Goal: Information Seeking & Learning: Find specific fact

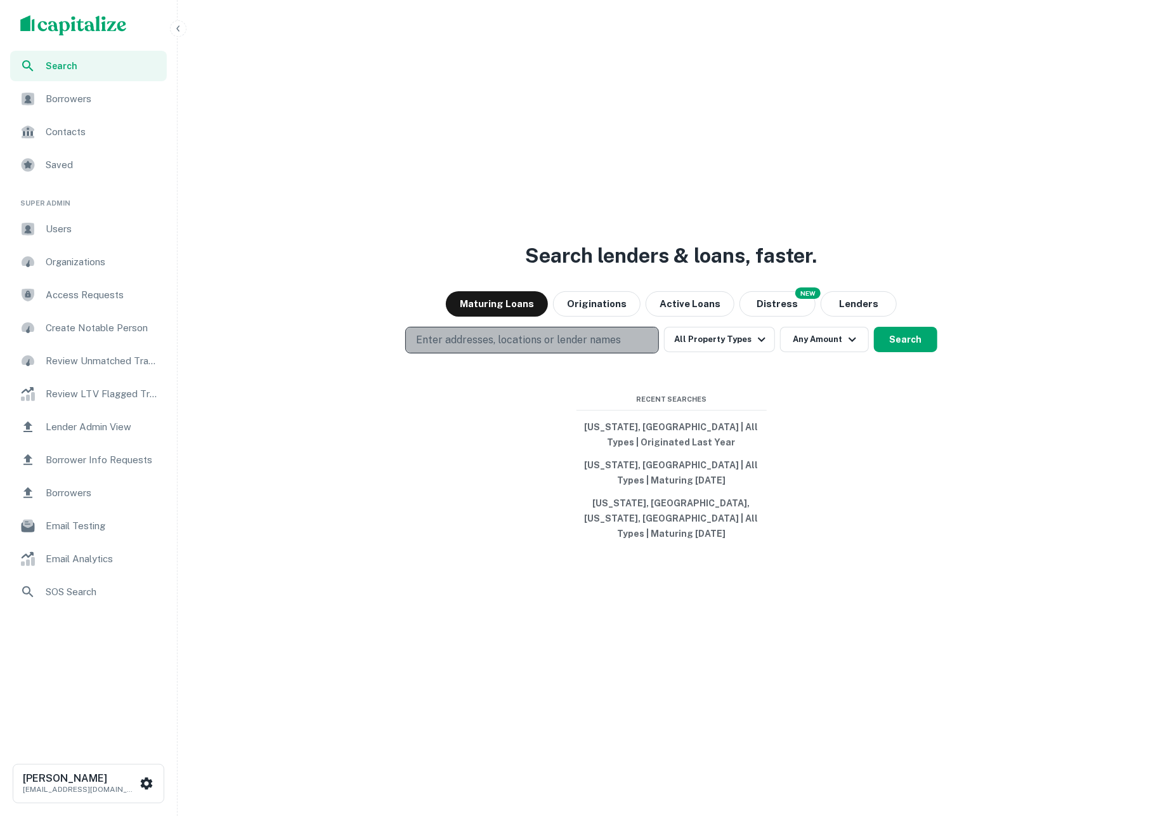
click at [625, 343] on button "Enter addresses, locations or lender names" at bounding box center [532, 340] width 254 height 27
type input "*******"
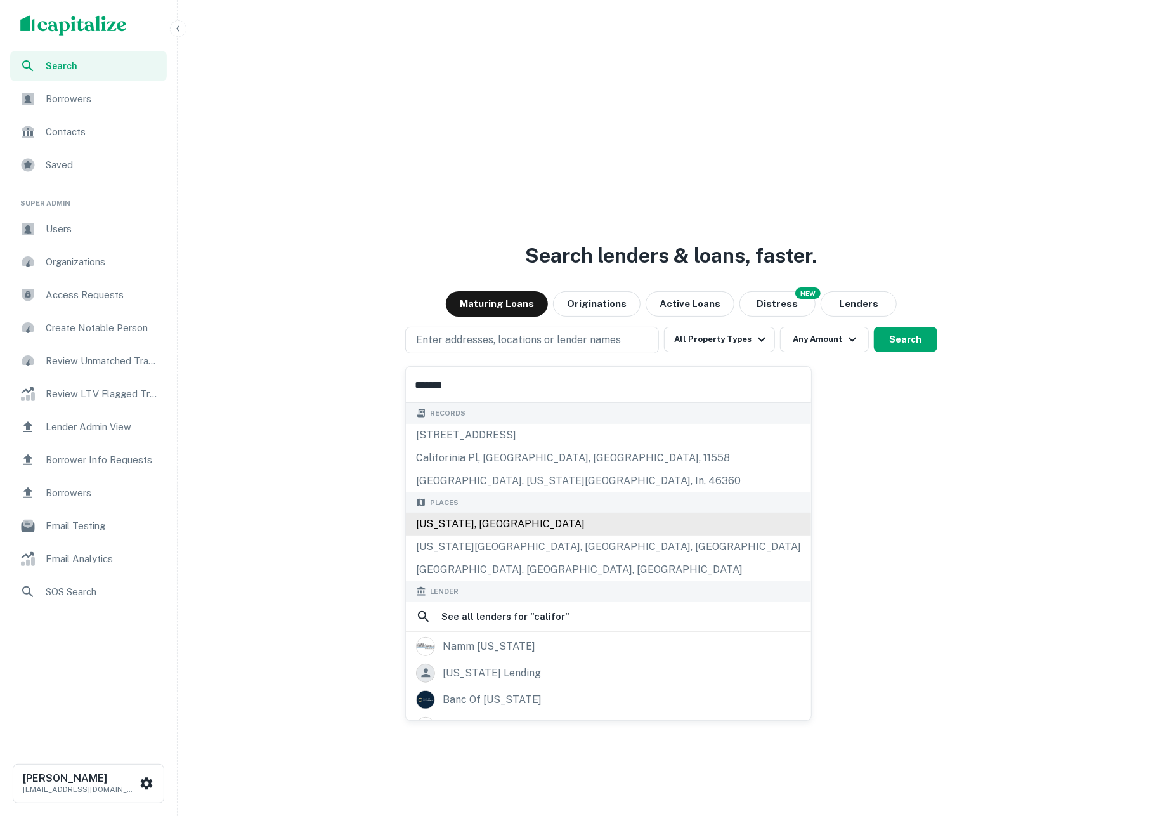
click at [521, 533] on div "California, USA" at bounding box center [608, 524] width 405 height 23
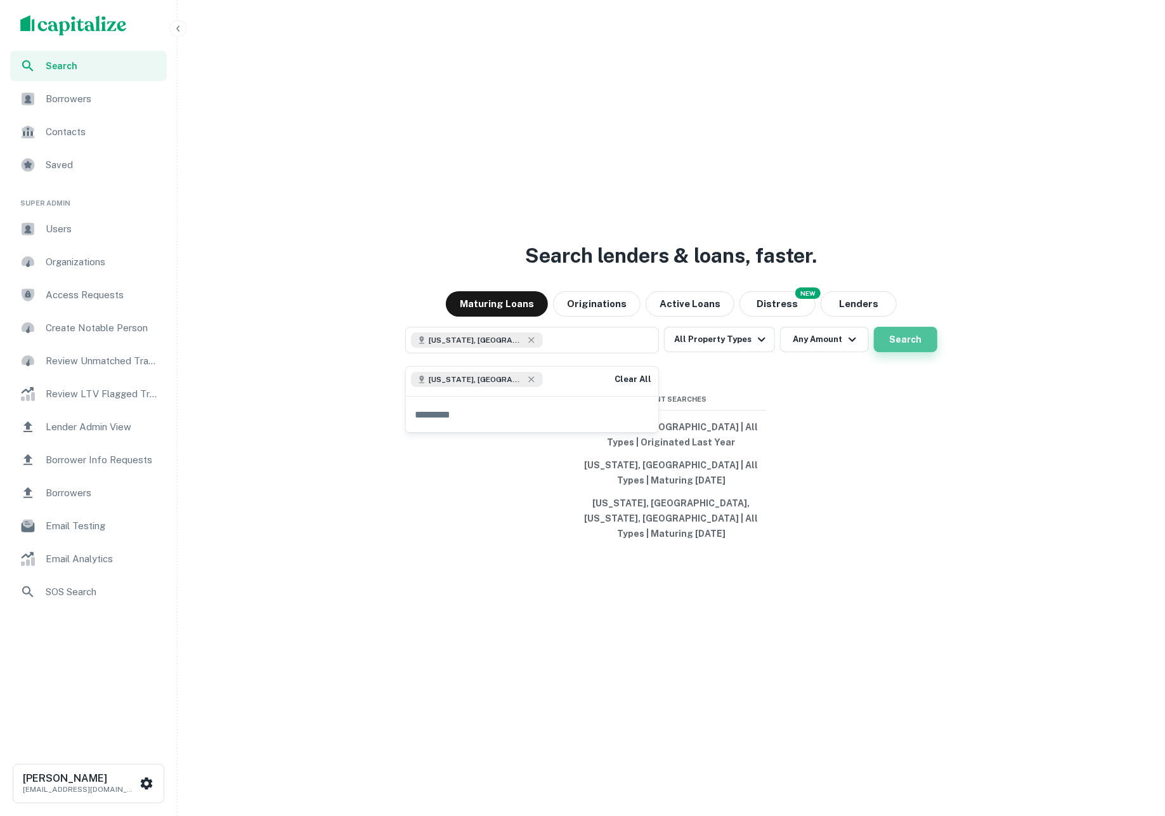
click at [902, 343] on button "Search" at bounding box center [905, 339] width 63 height 25
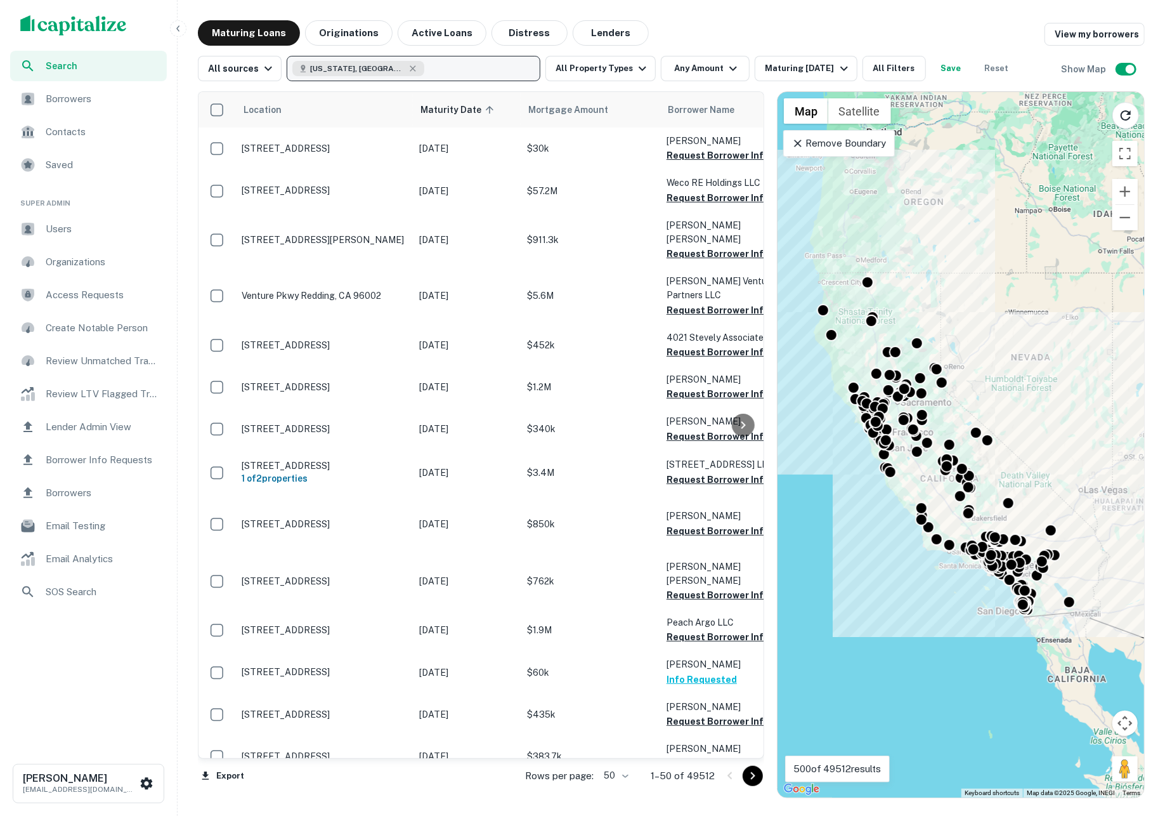
click at [457, 60] on button "California, USA" at bounding box center [414, 68] width 254 height 25
type input "******"
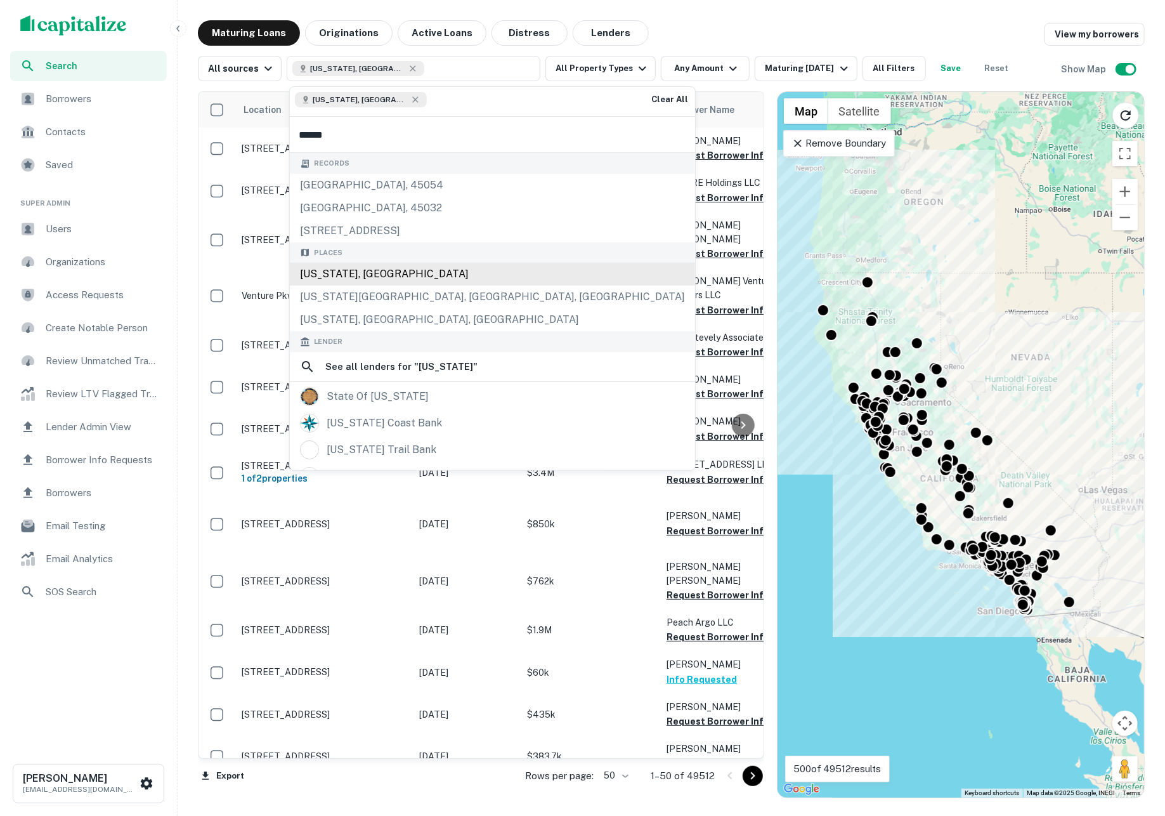
click at [455, 274] on div "Oregon, USA" at bounding box center [492, 274] width 405 height 23
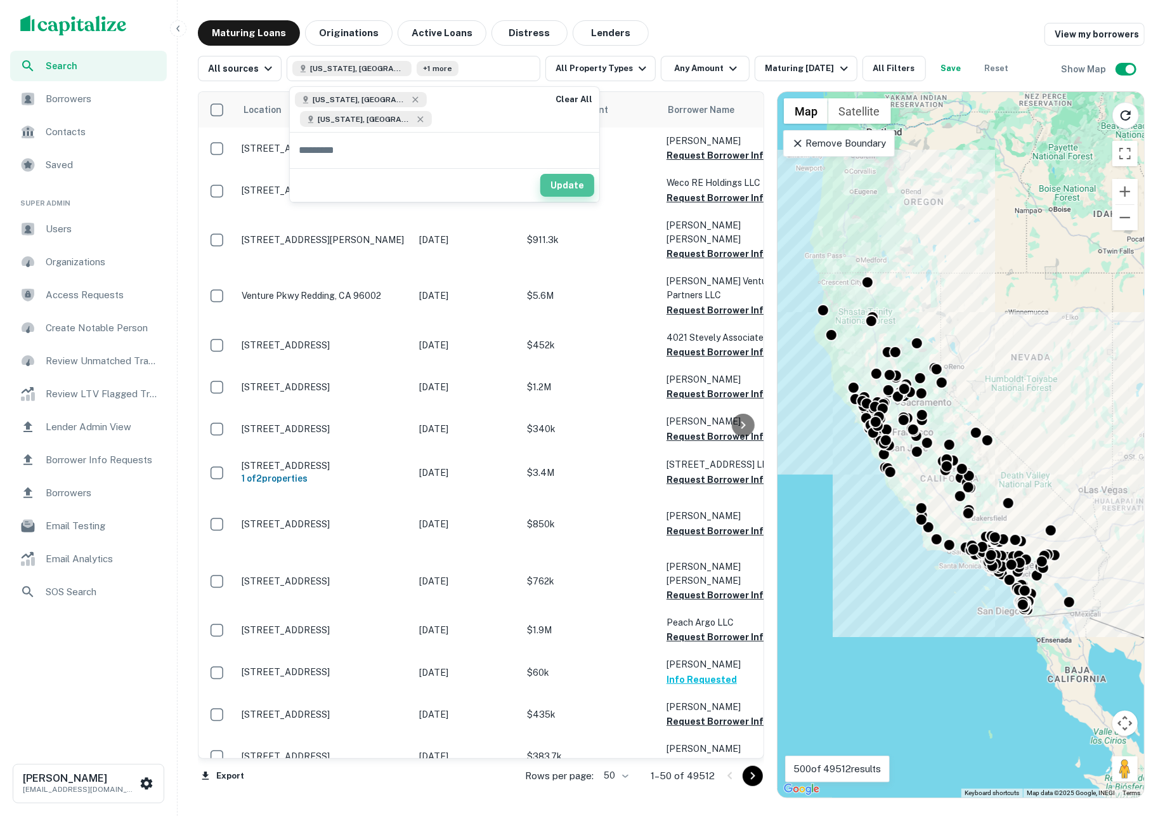
click at [540, 174] on button "Update" at bounding box center [567, 185] width 54 height 23
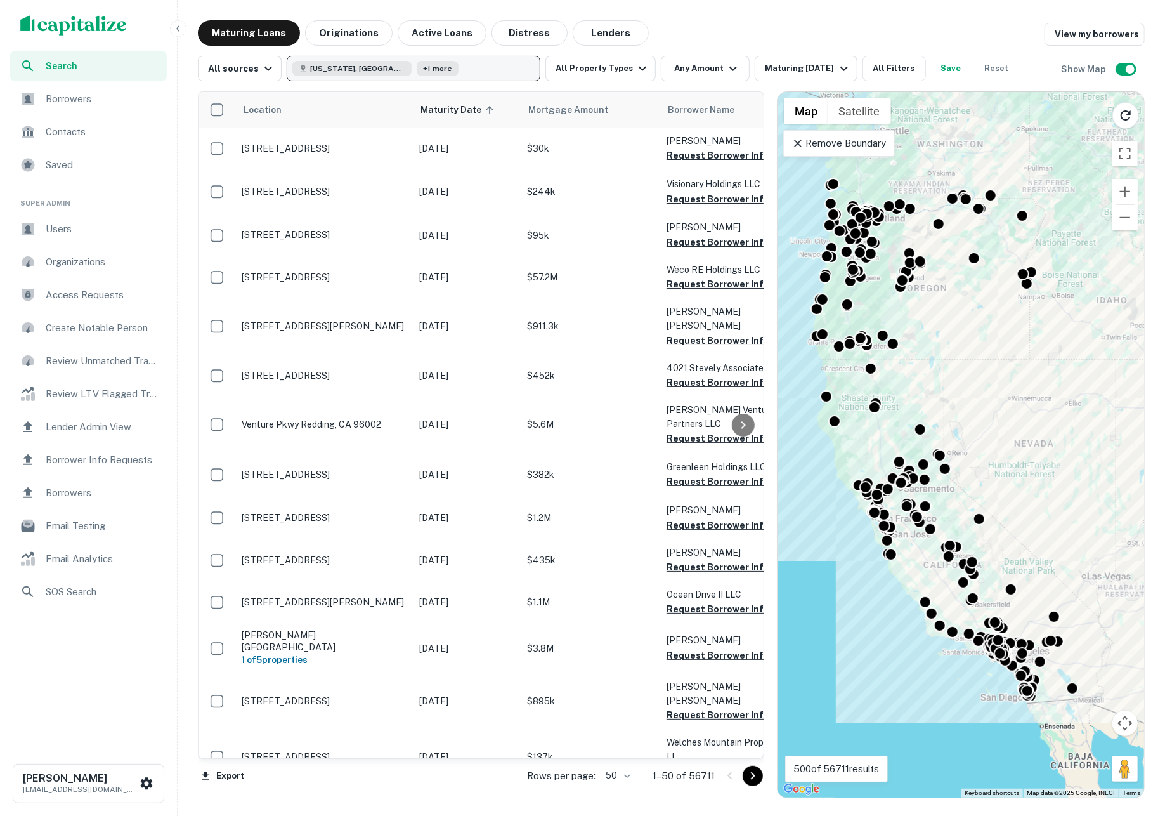
click at [477, 72] on button "California, USA +1 more" at bounding box center [414, 68] width 254 height 25
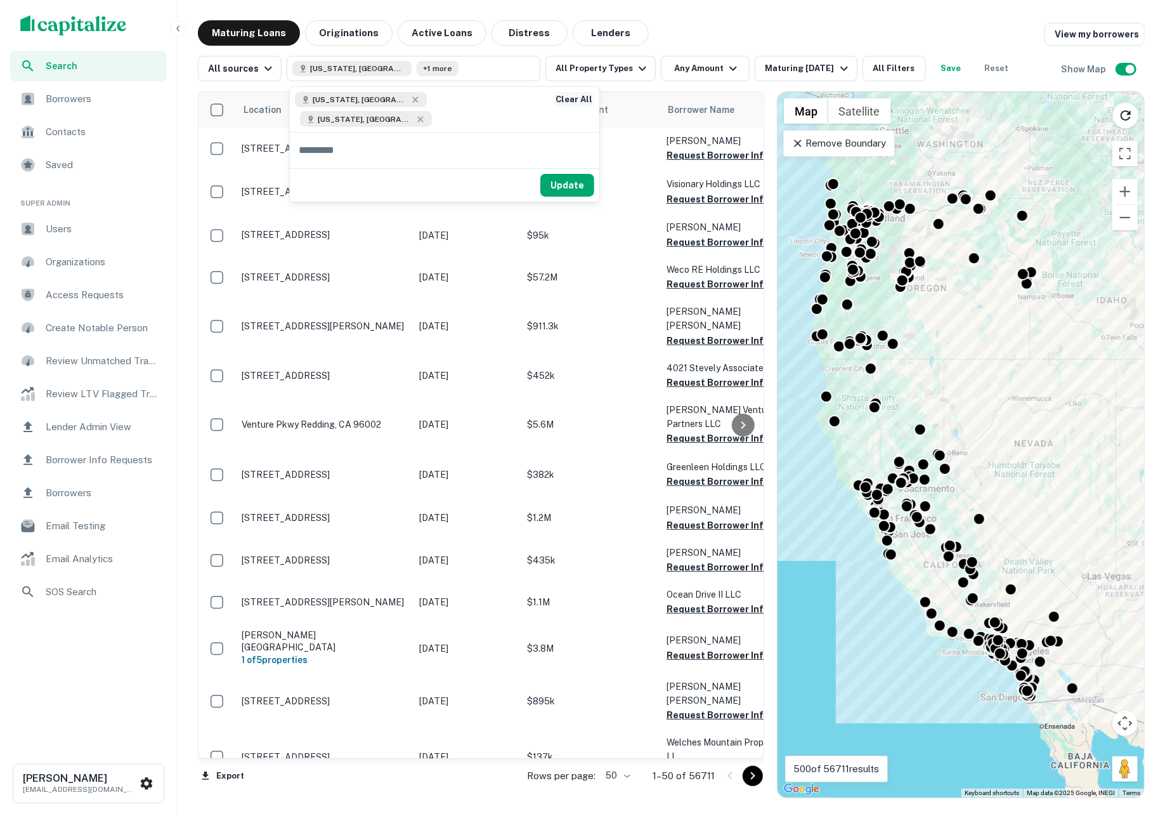
click at [554, 101] on button "Clear All" at bounding box center [574, 99] width 41 height 15
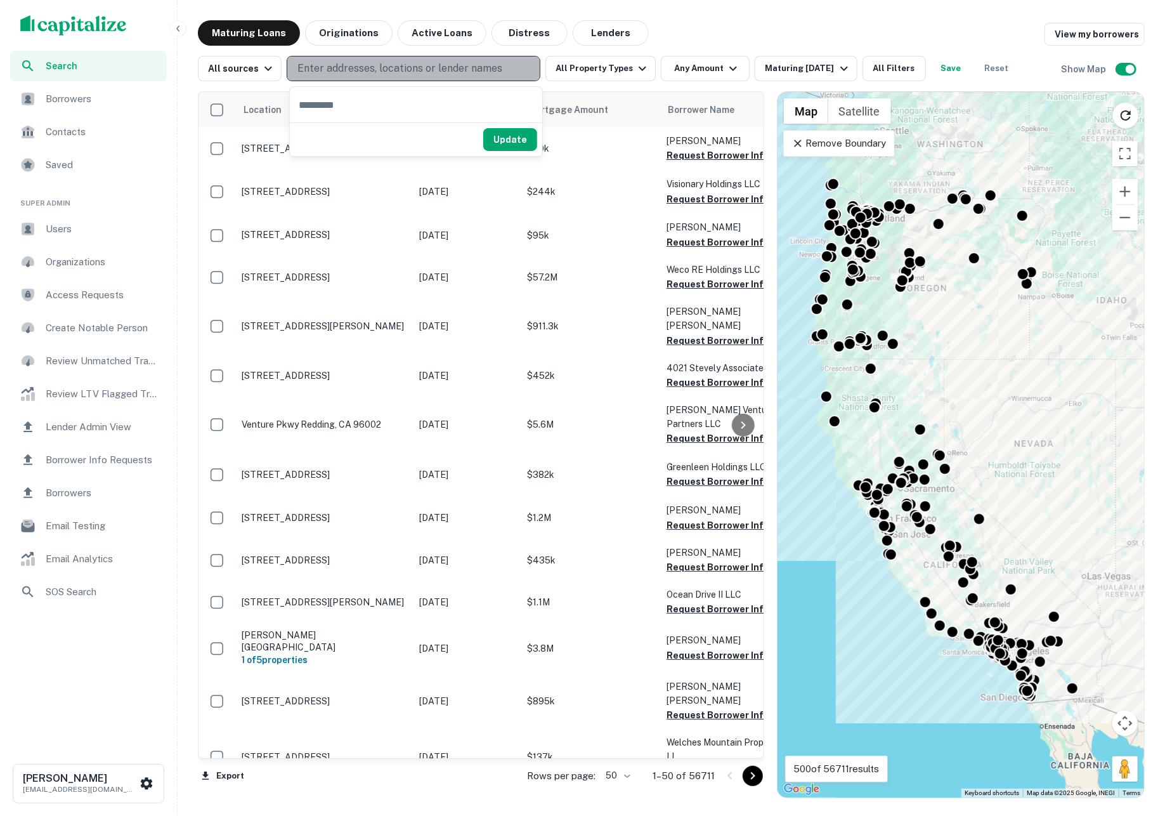
click at [464, 69] on p "Enter addresses, locations or lender names" at bounding box center [400, 68] width 205 height 15
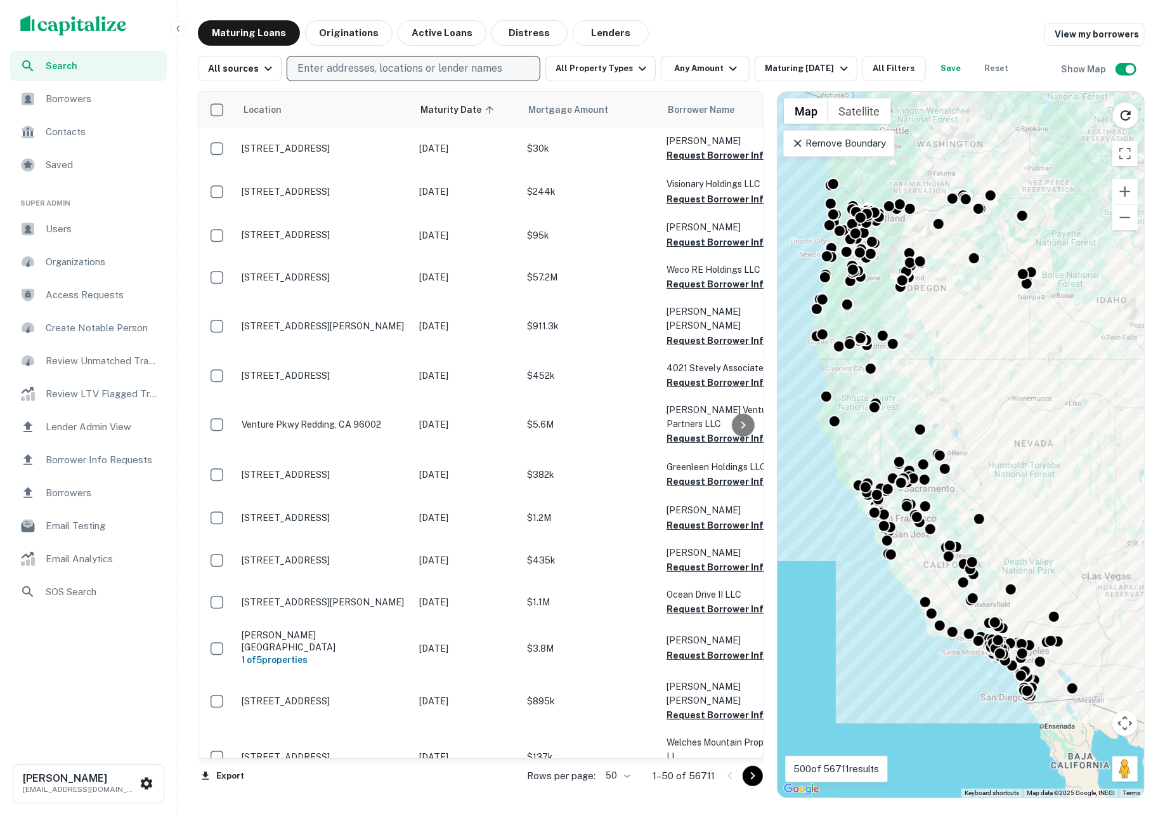
click at [464, 69] on p "Enter addresses, locations or lender names" at bounding box center [400, 68] width 205 height 15
type input "**********"
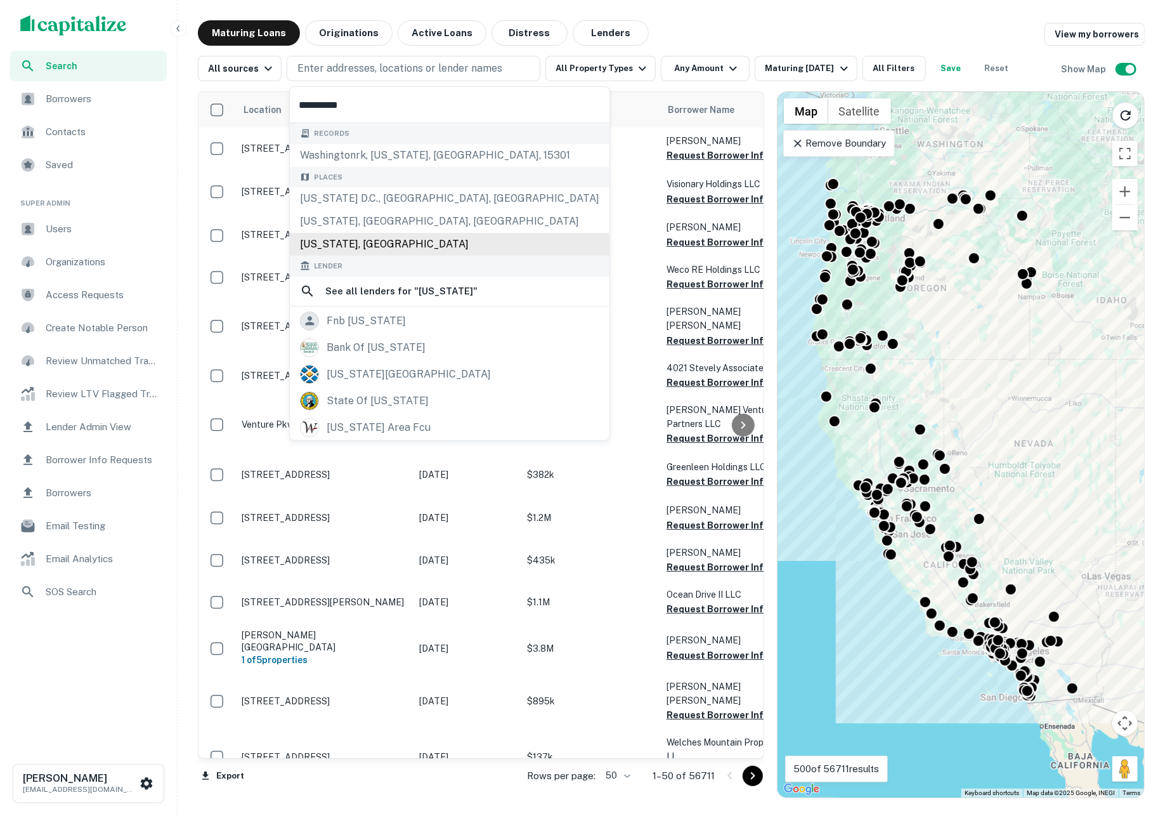
click at [450, 249] on div "Washington, USA" at bounding box center [450, 244] width 320 height 23
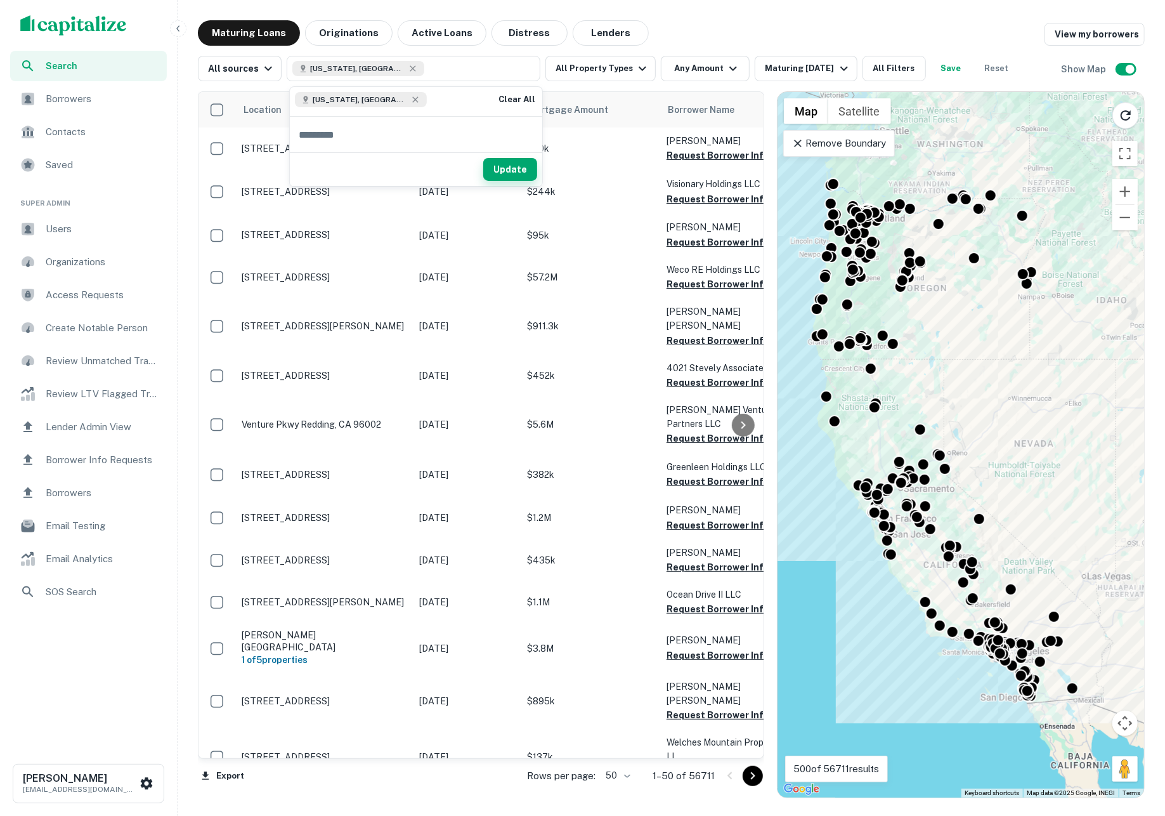
click at [505, 170] on button "Update" at bounding box center [510, 169] width 54 height 23
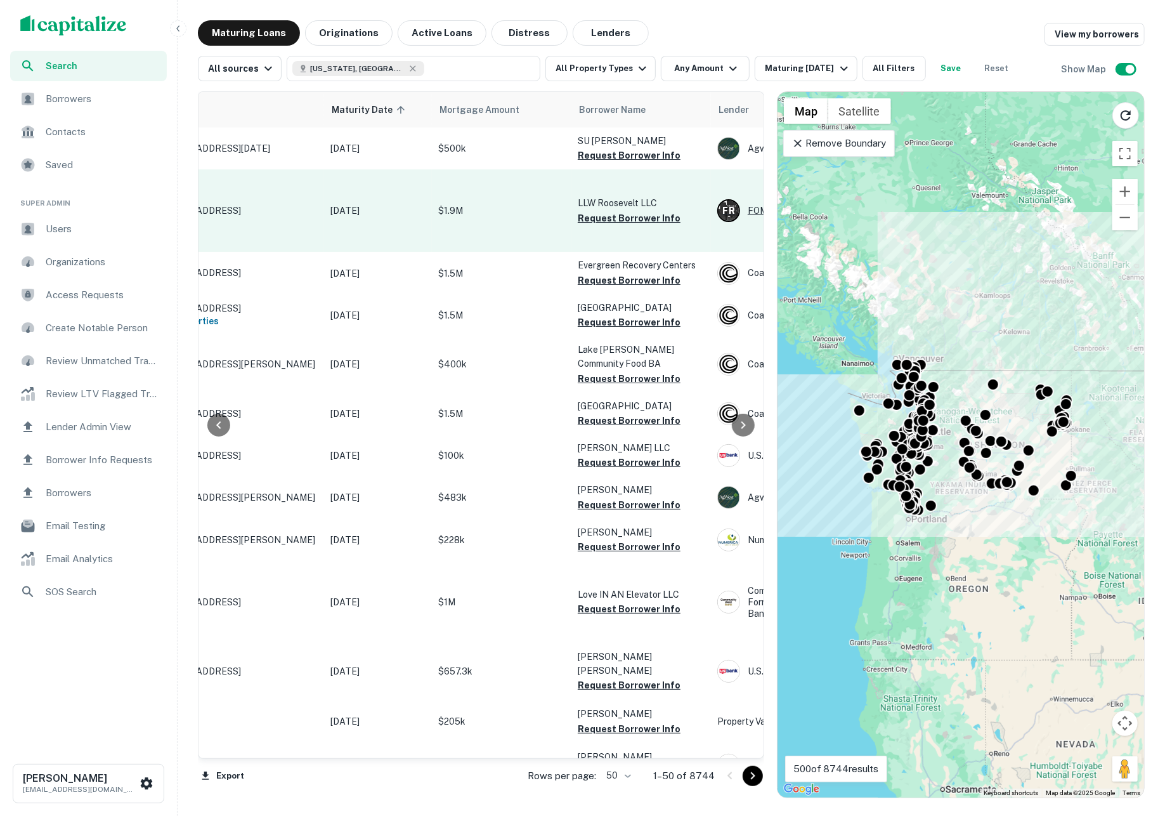
scroll to position [0, 123]
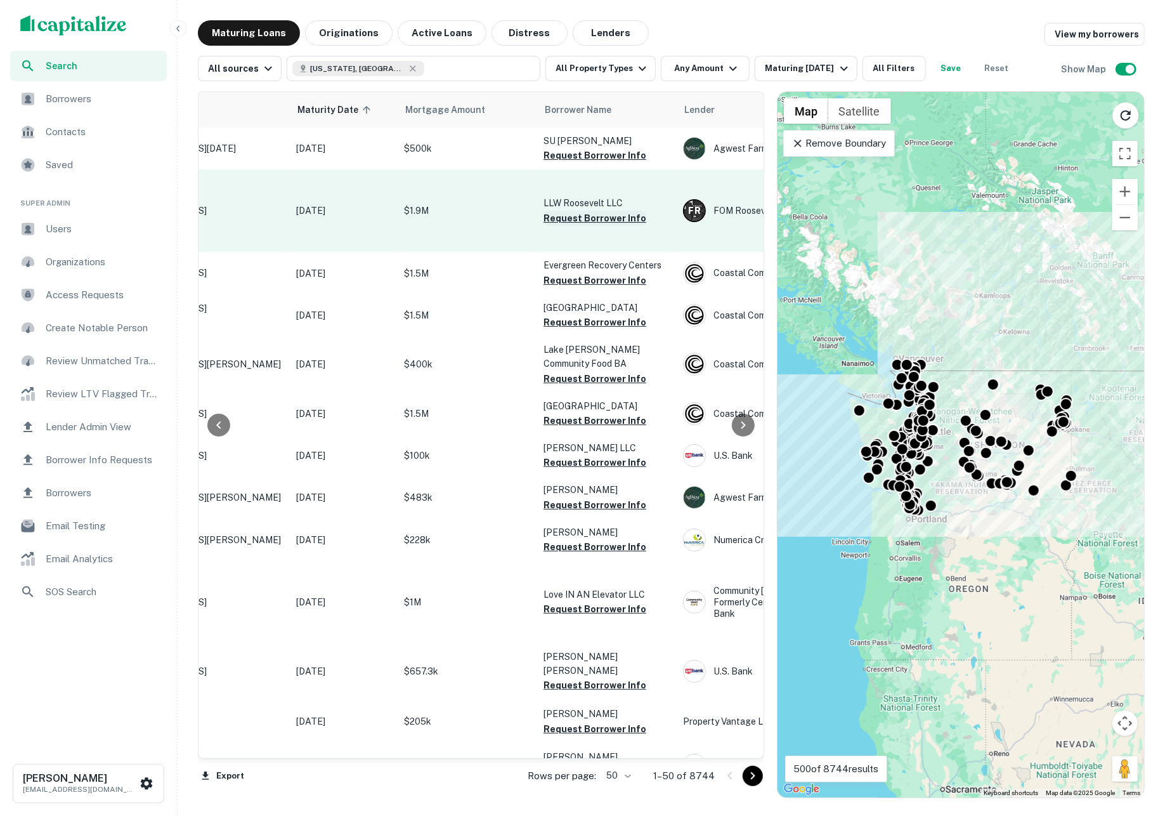
click at [609, 221] on button "Request Borrower Info" at bounding box center [595, 218] width 103 height 15
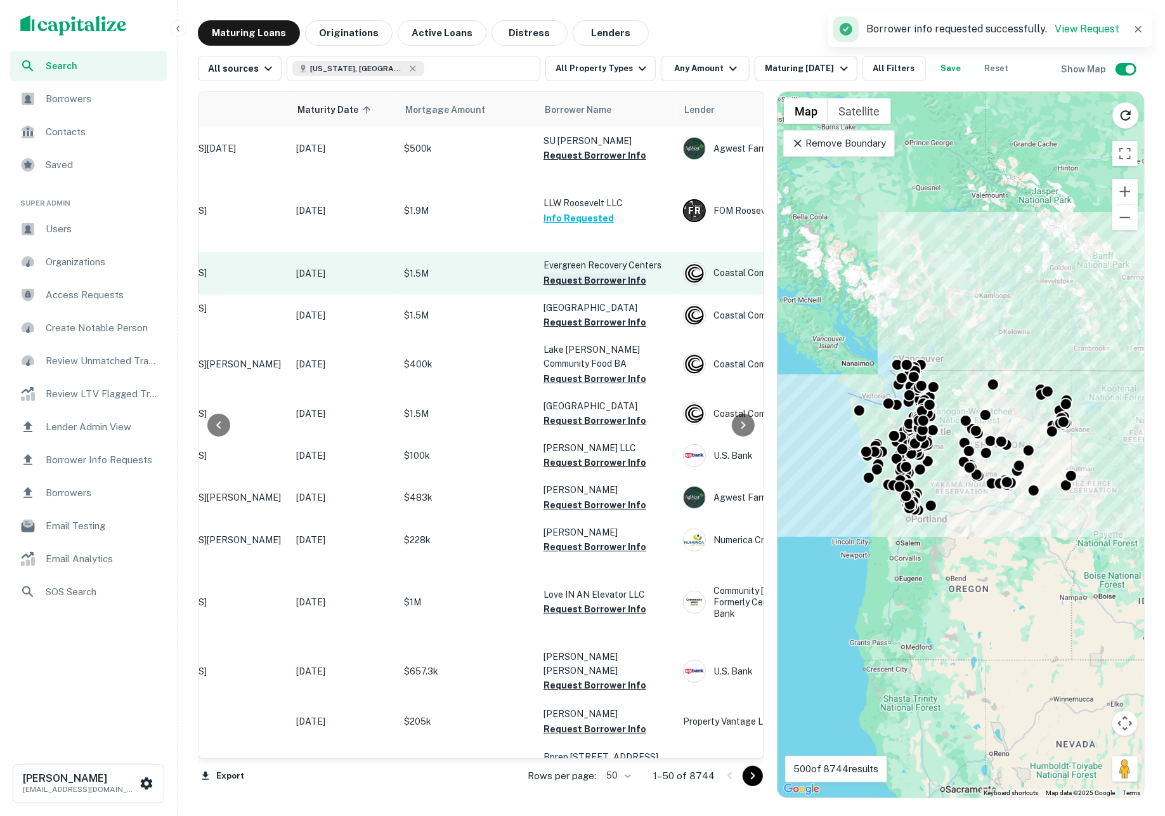
click at [605, 280] on button "Request Borrower Info" at bounding box center [595, 280] width 103 height 15
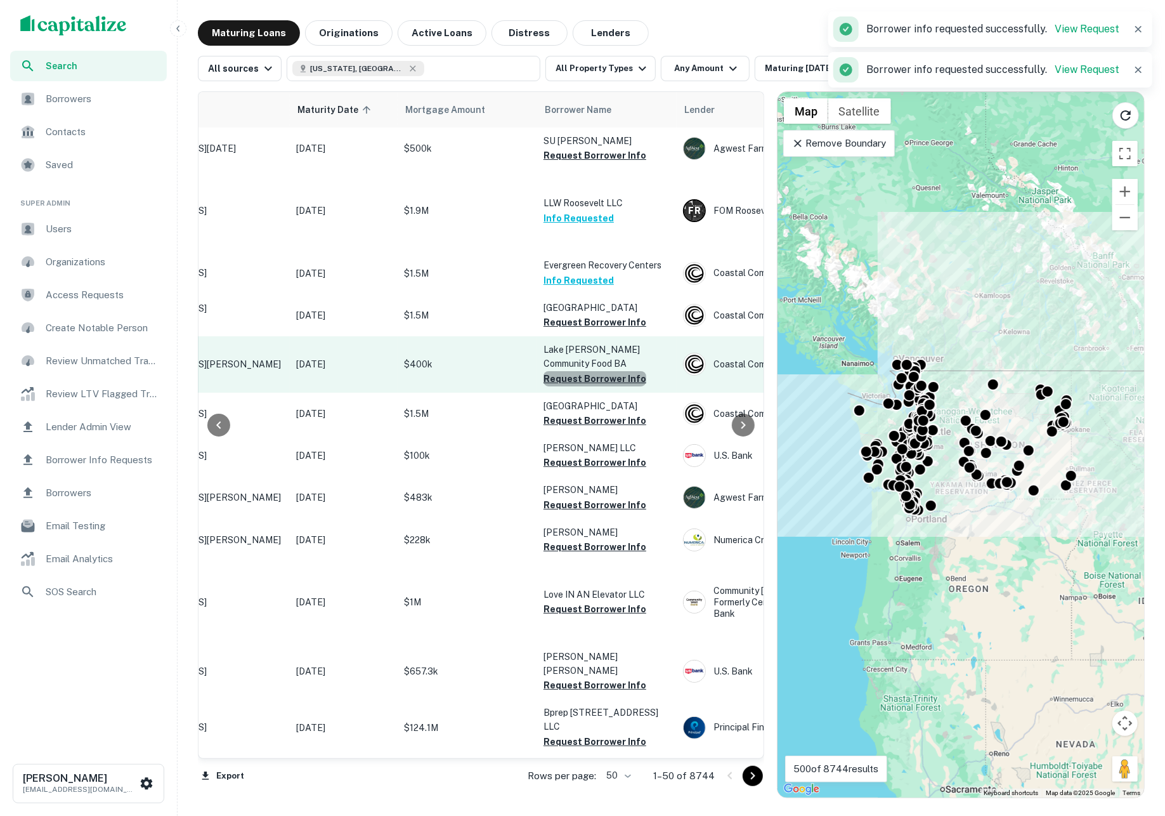
click at [596, 377] on button "Request Borrower Info" at bounding box center [595, 378] width 103 height 15
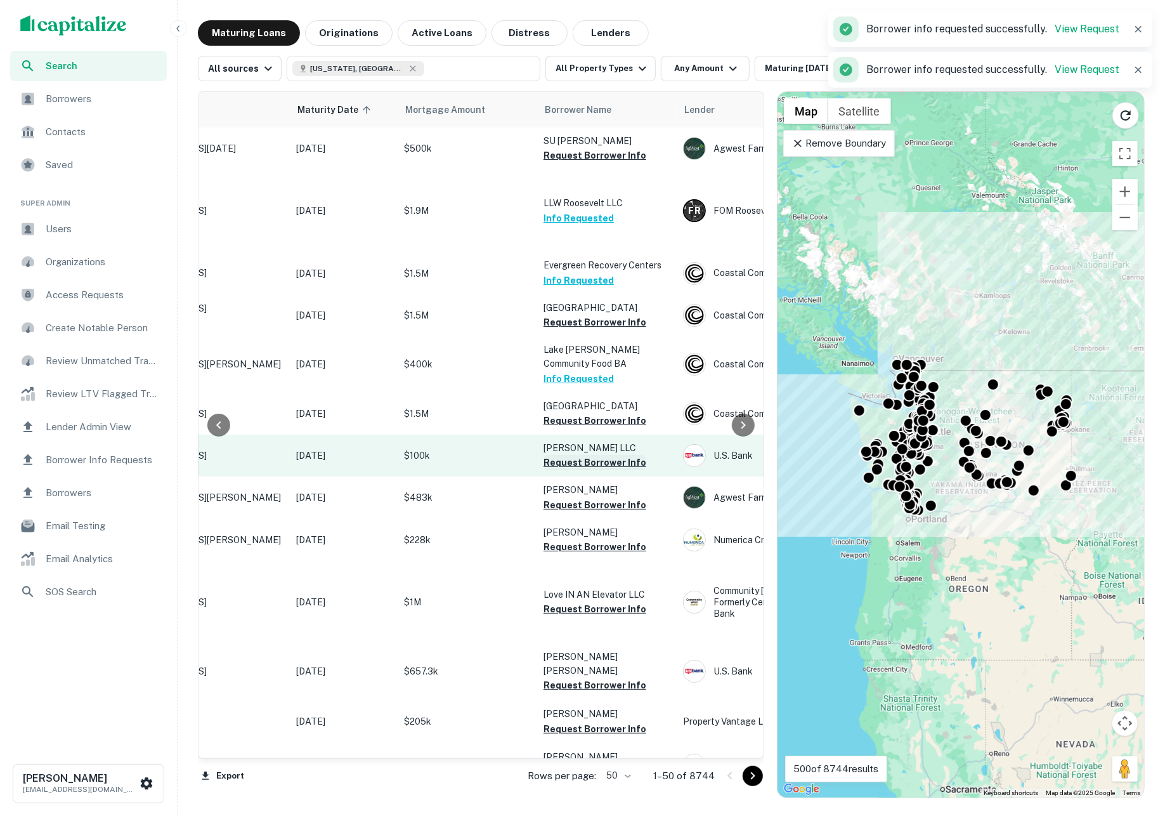
click at [594, 455] on button "Request Borrower Info" at bounding box center [595, 462] width 103 height 15
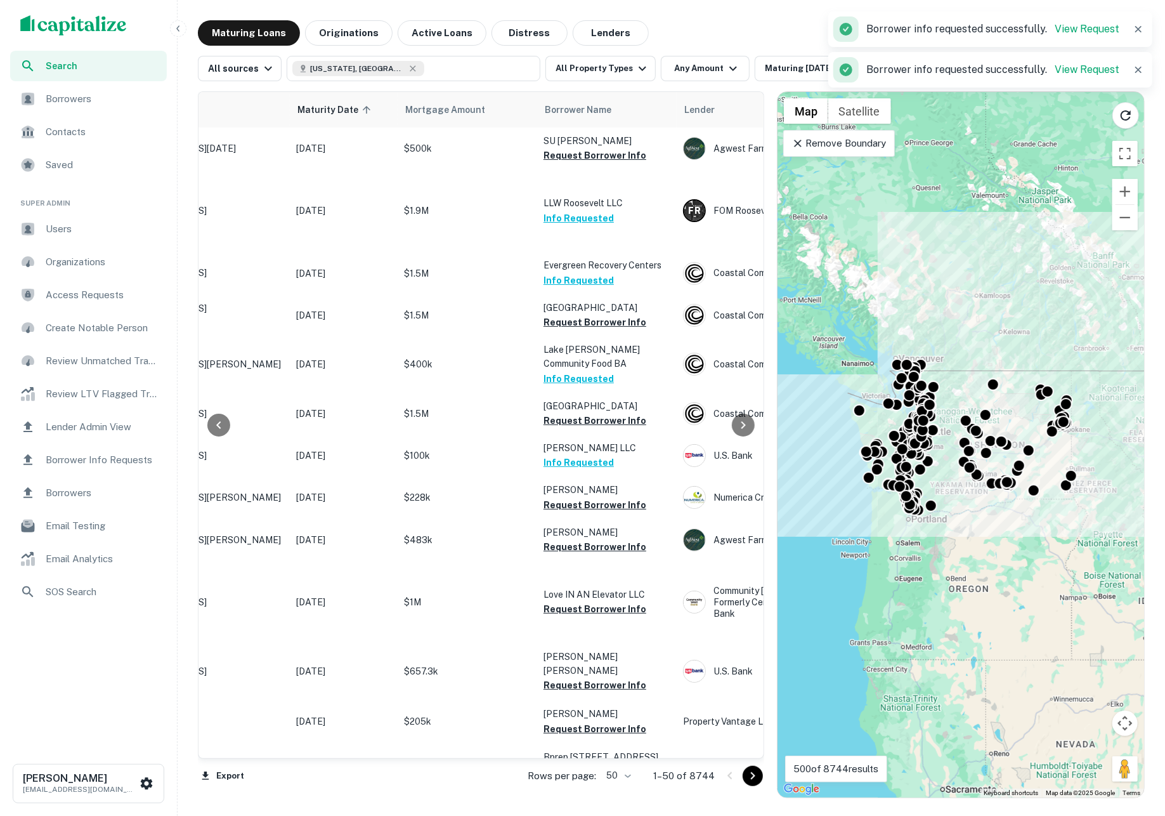
click at [117, 92] on span "Borrowers" at bounding box center [103, 98] width 114 height 15
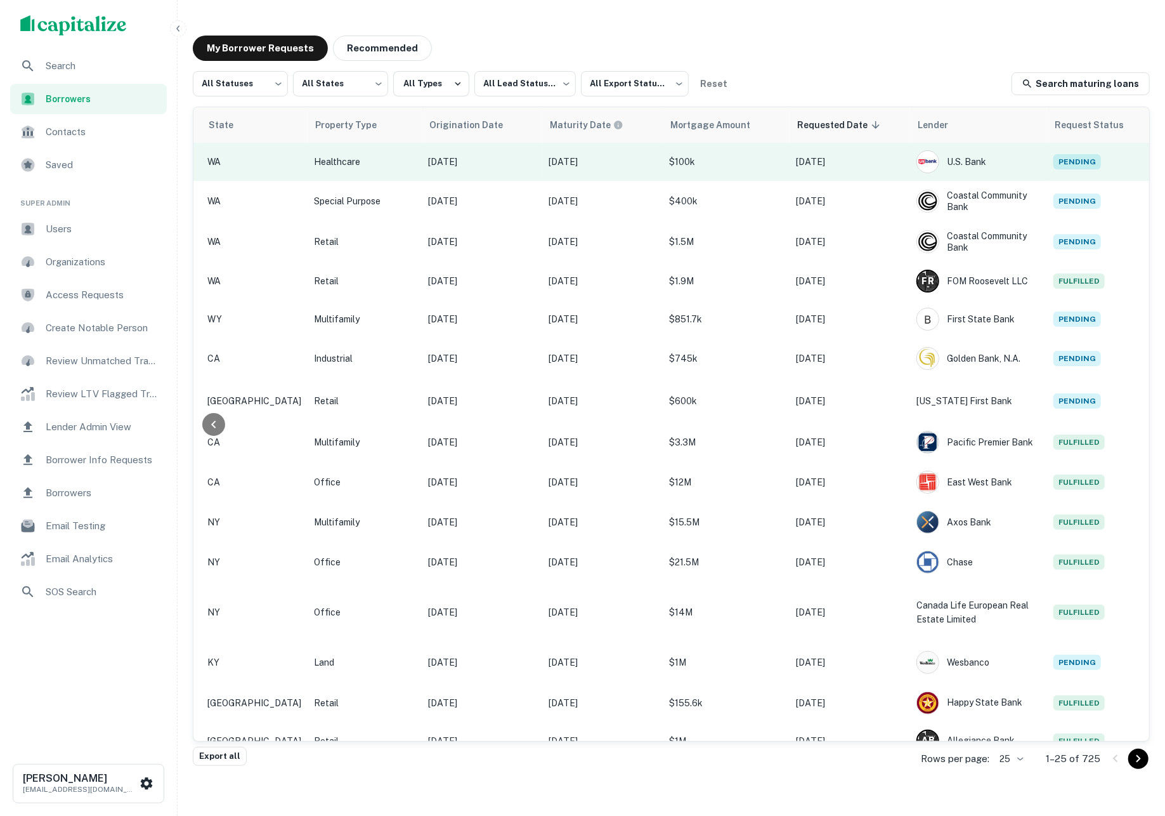
scroll to position [0, 447]
click at [698, 163] on p "$100k" at bounding box center [727, 162] width 114 height 14
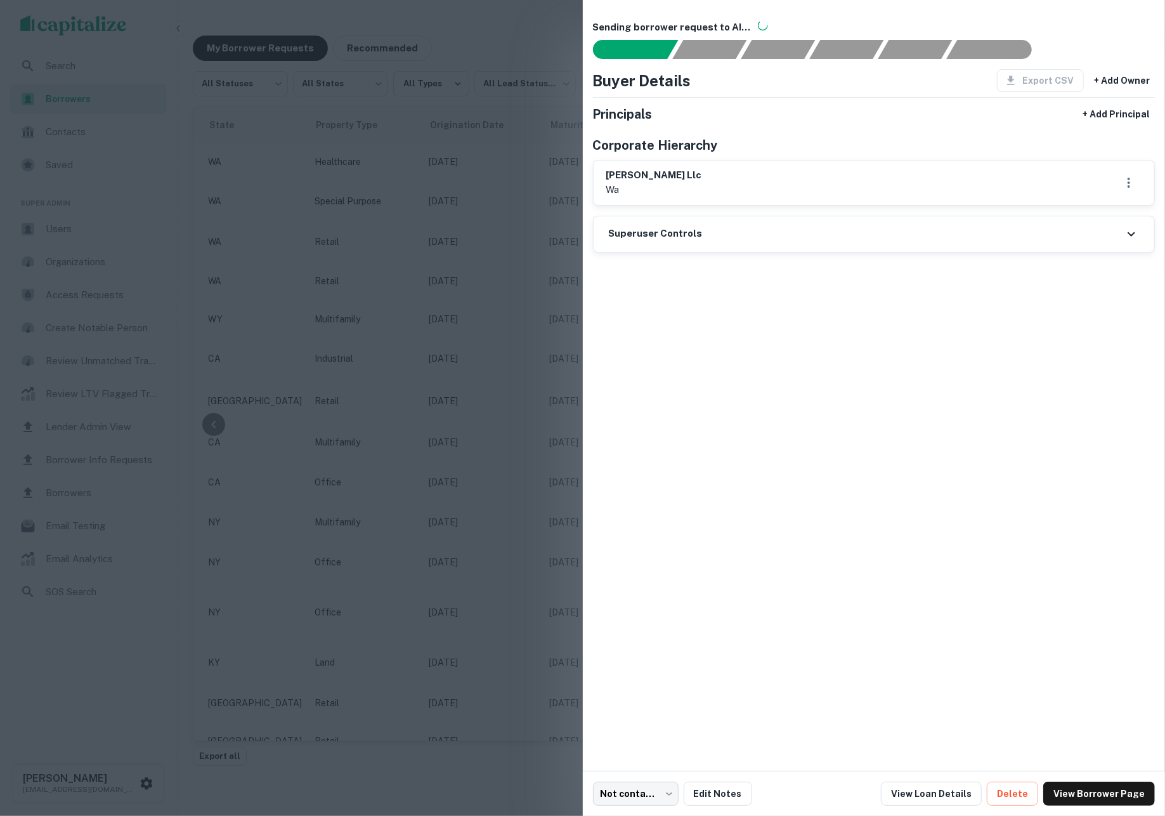
click at [551, 48] on div at bounding box center [582, 408] width 1165 height 816
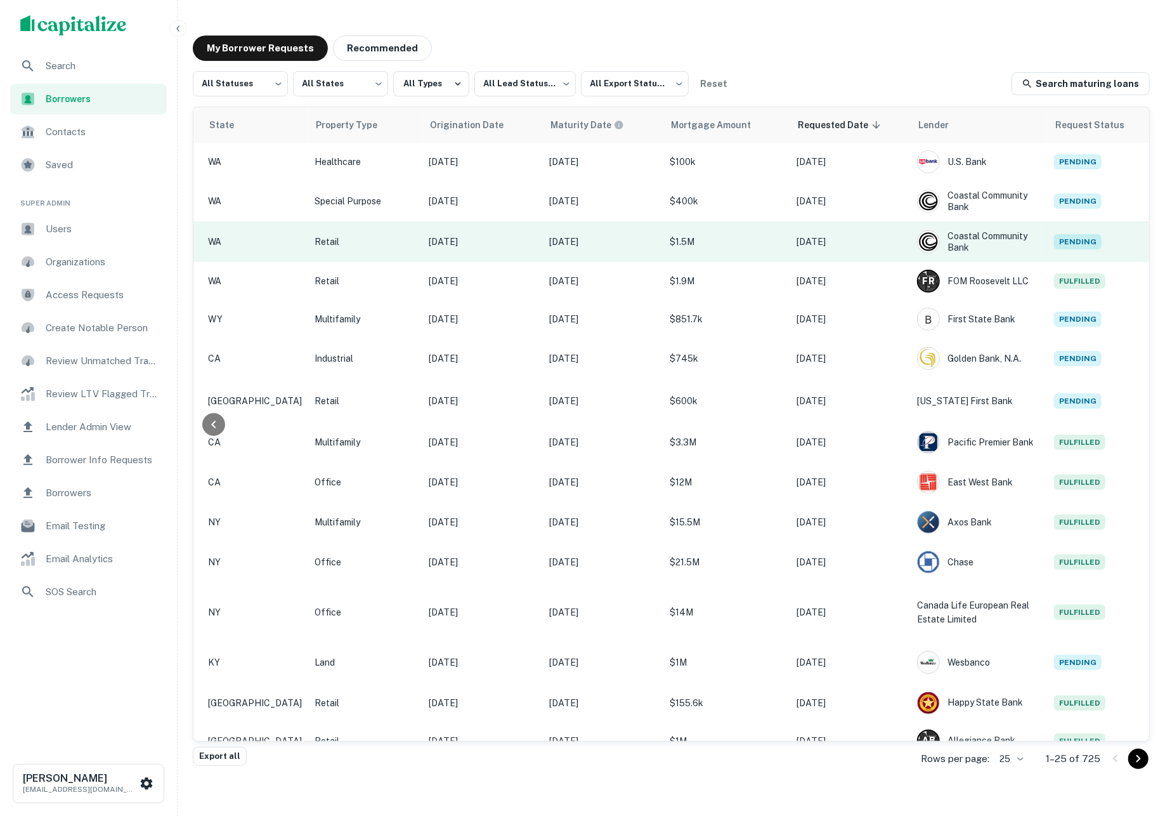
click at [689, 232] on td "$1.5M" at bounding box center [727, 241] width 127 height 41
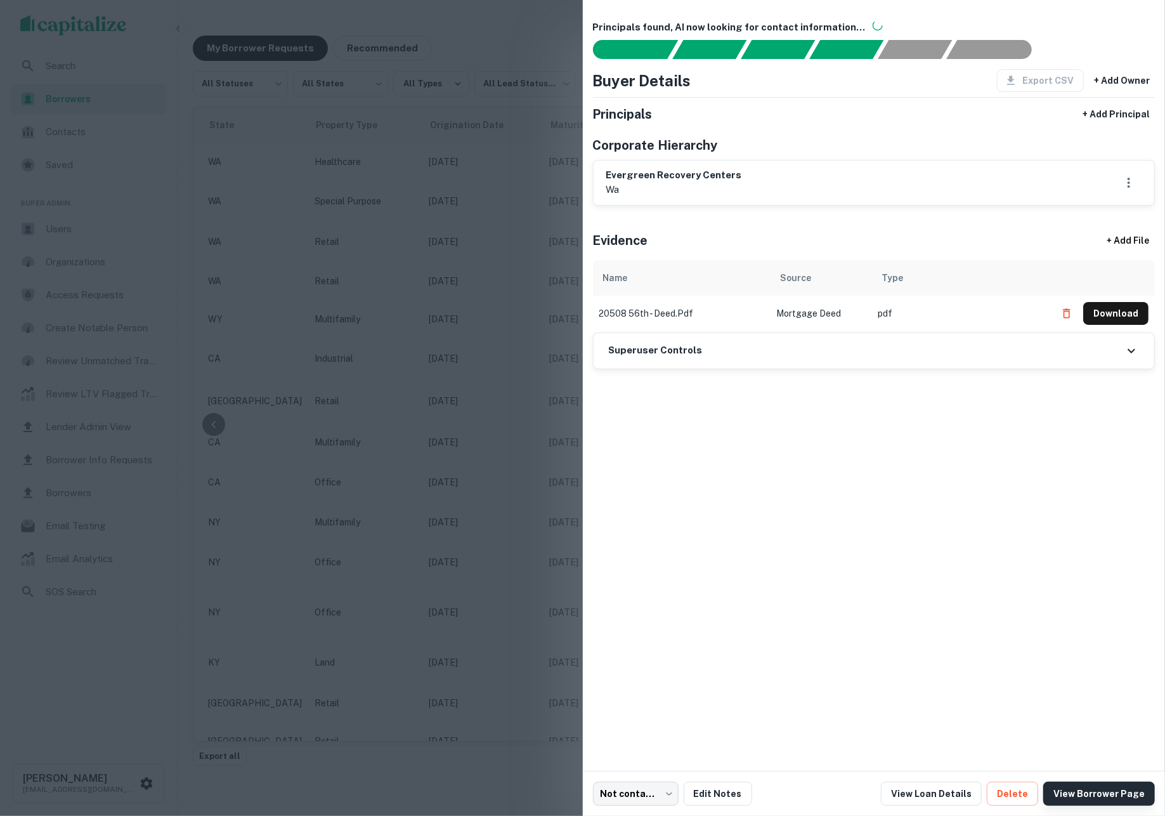
click at [1089, 795] on link "View Borrower Page" at bounding box center [1100, 794] width 112 height 24
click at [459, 171] on div at bounding box center [582, 408] width 1165 height 816
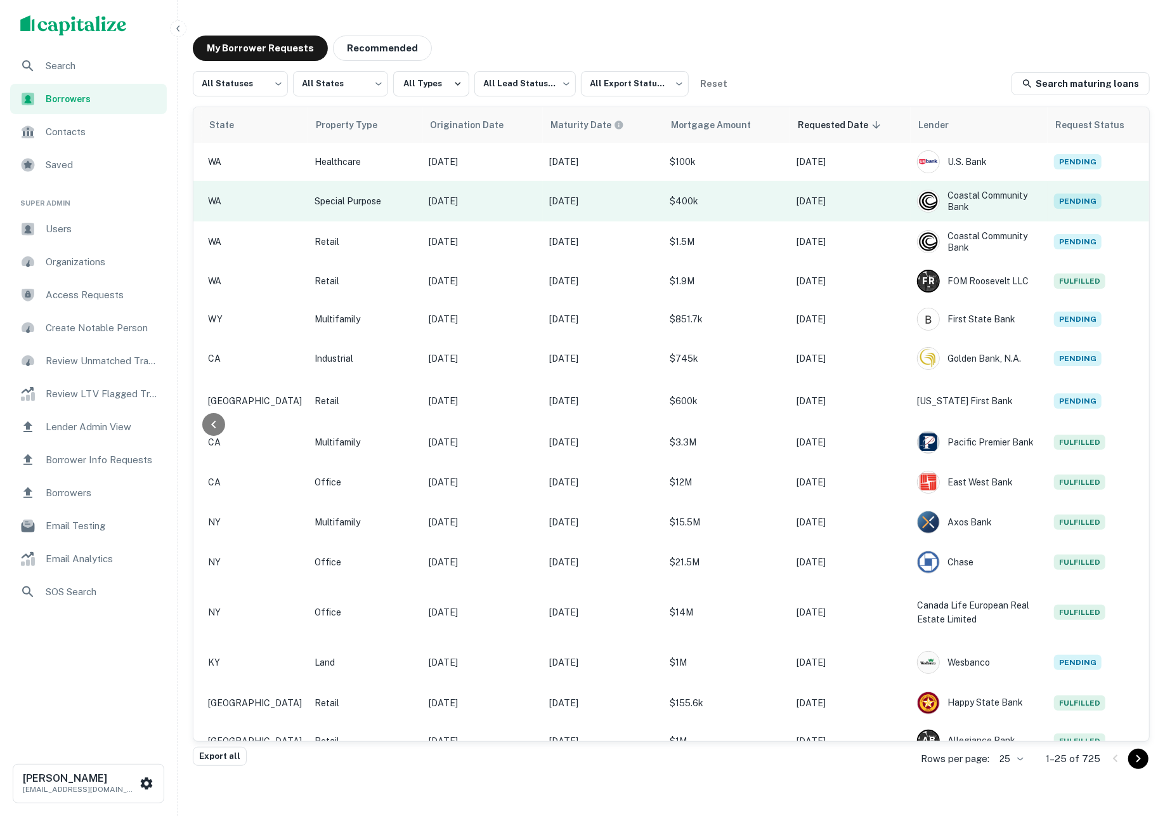
click at [671, 192] on td "$400k" at bounding box center [727, 201] width 127 height 41
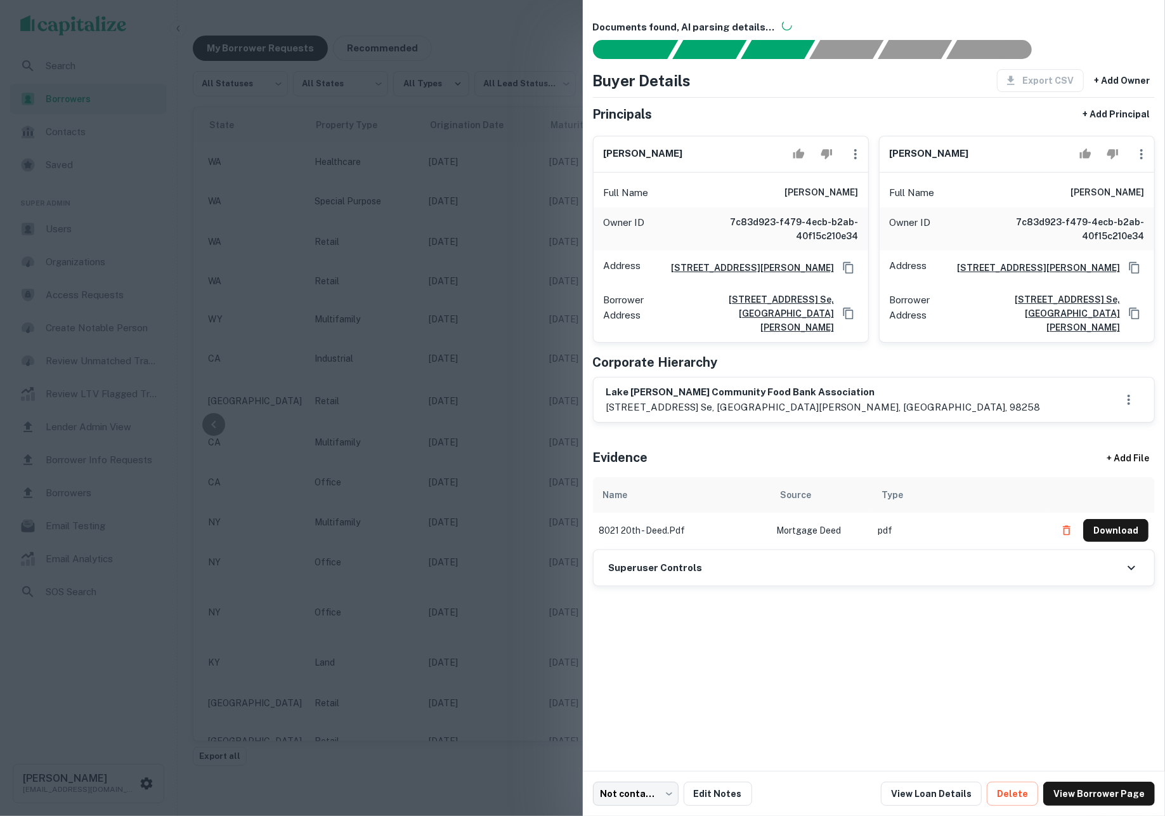
click at [537, 201] on div at bounding box center [582, 408] width 1165 height 816
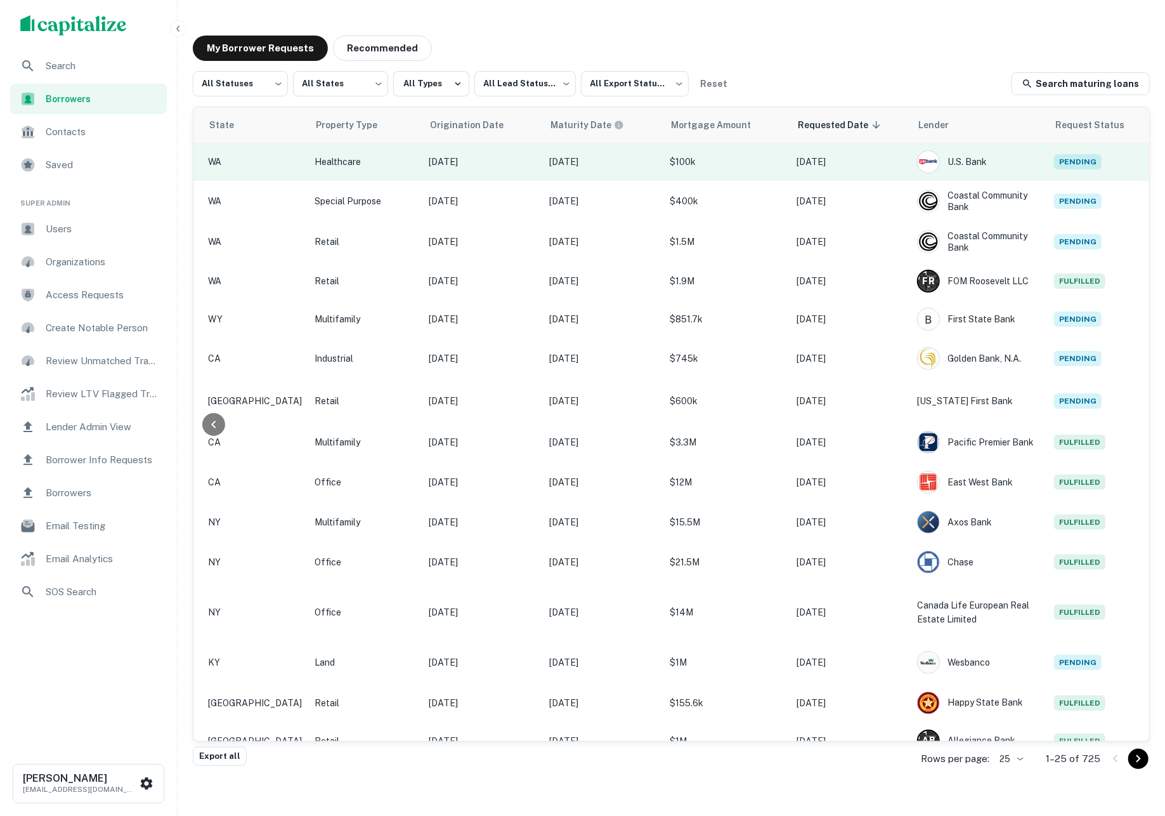
click at [608, 164] on p "Oct 04, 2025" at bounding box center [603, 162] width 108 height 14
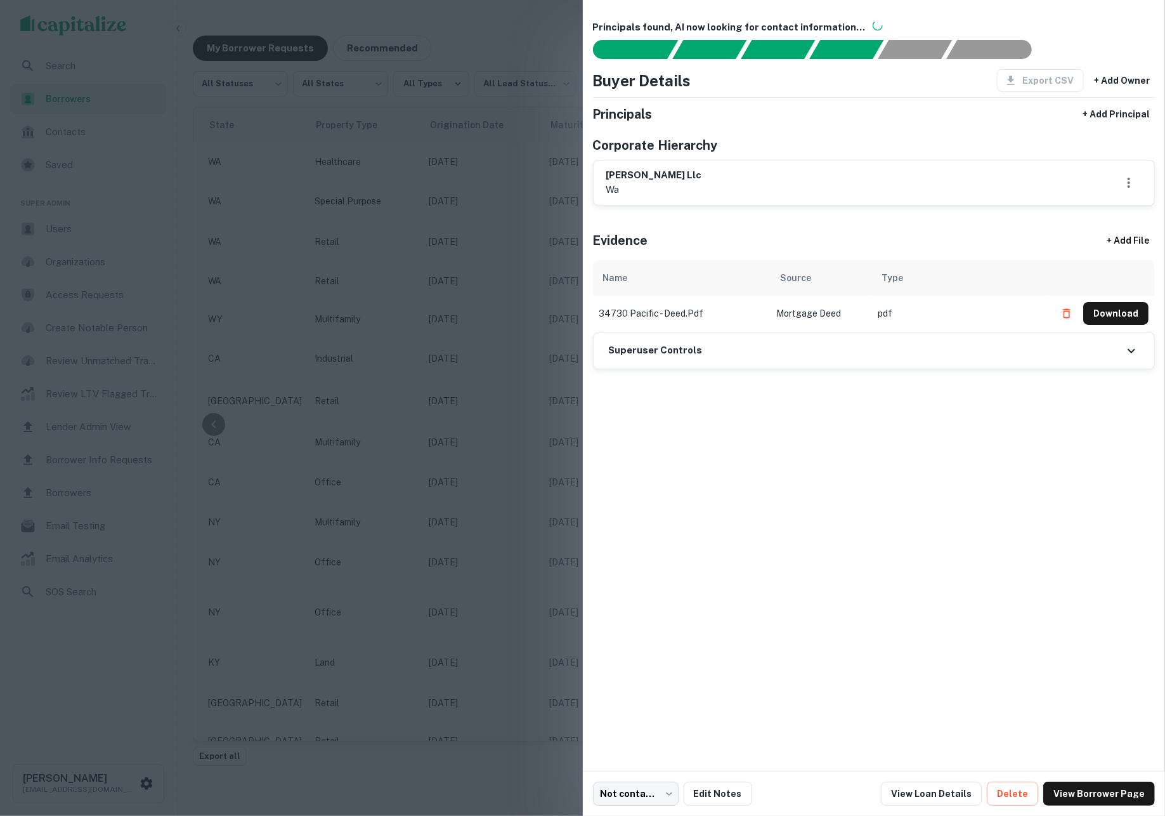
click at [485, 122] on div at bounding box center [582, 408] width 1165 height 816
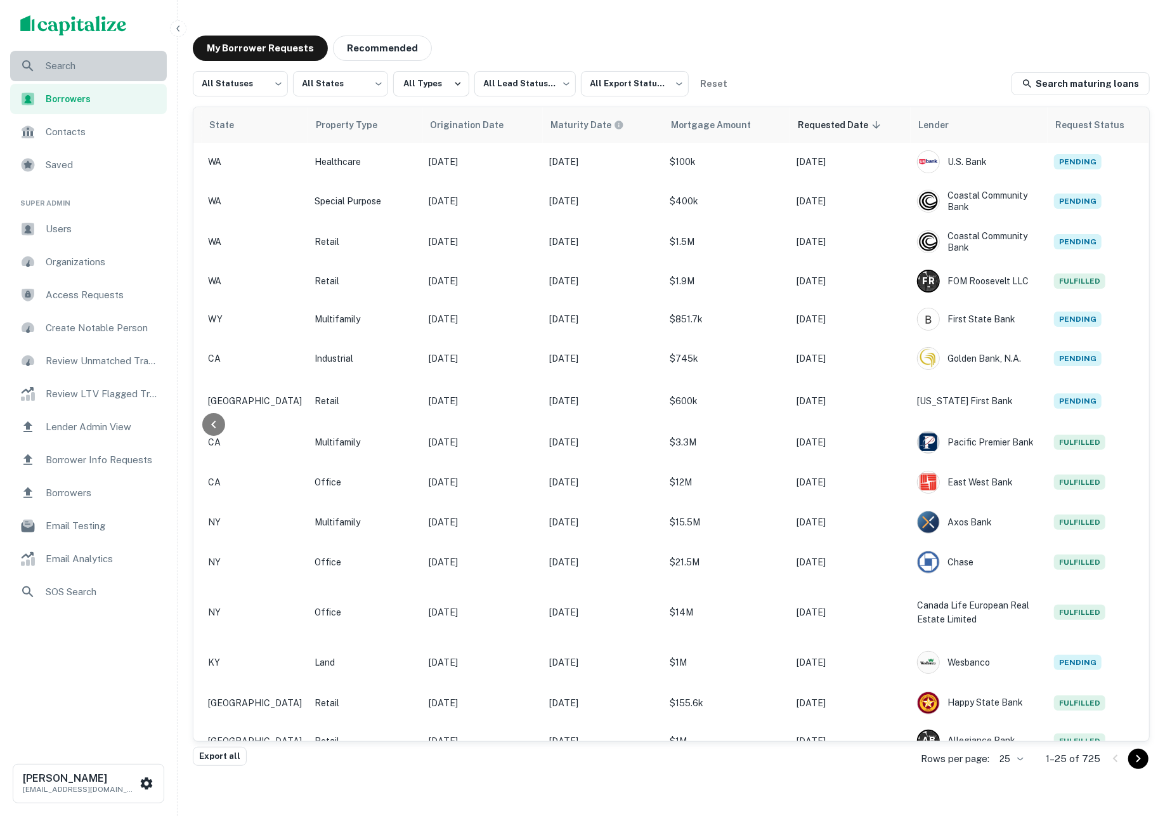
click at [75, 62] on span "Search" at bounding box center [103, 65] width 114 height 15
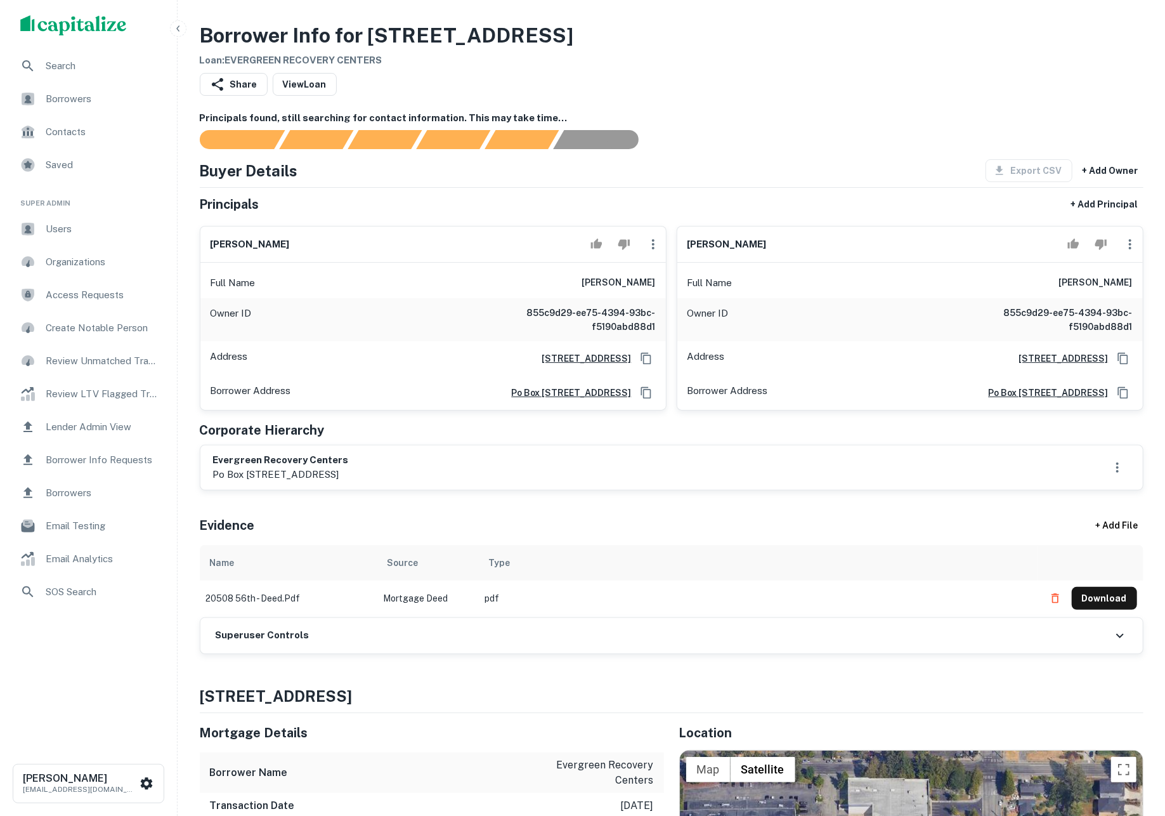
click at [878, 84] on div "Share View Loan" at bounding box center [672, 87] width 944 height 28
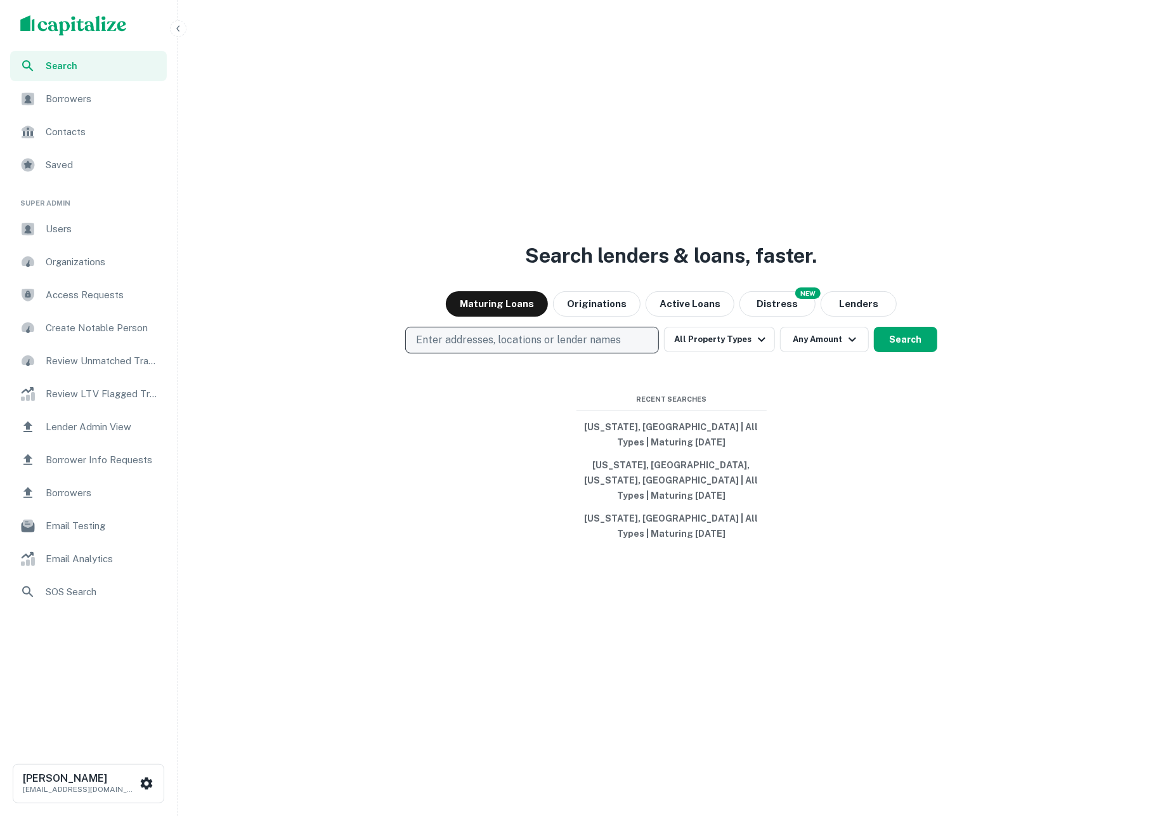
click at [549, 348] on p "Enter addresses, locations or lender names" at bounding box center [518, 339] width 205 height 15
type input "**********"
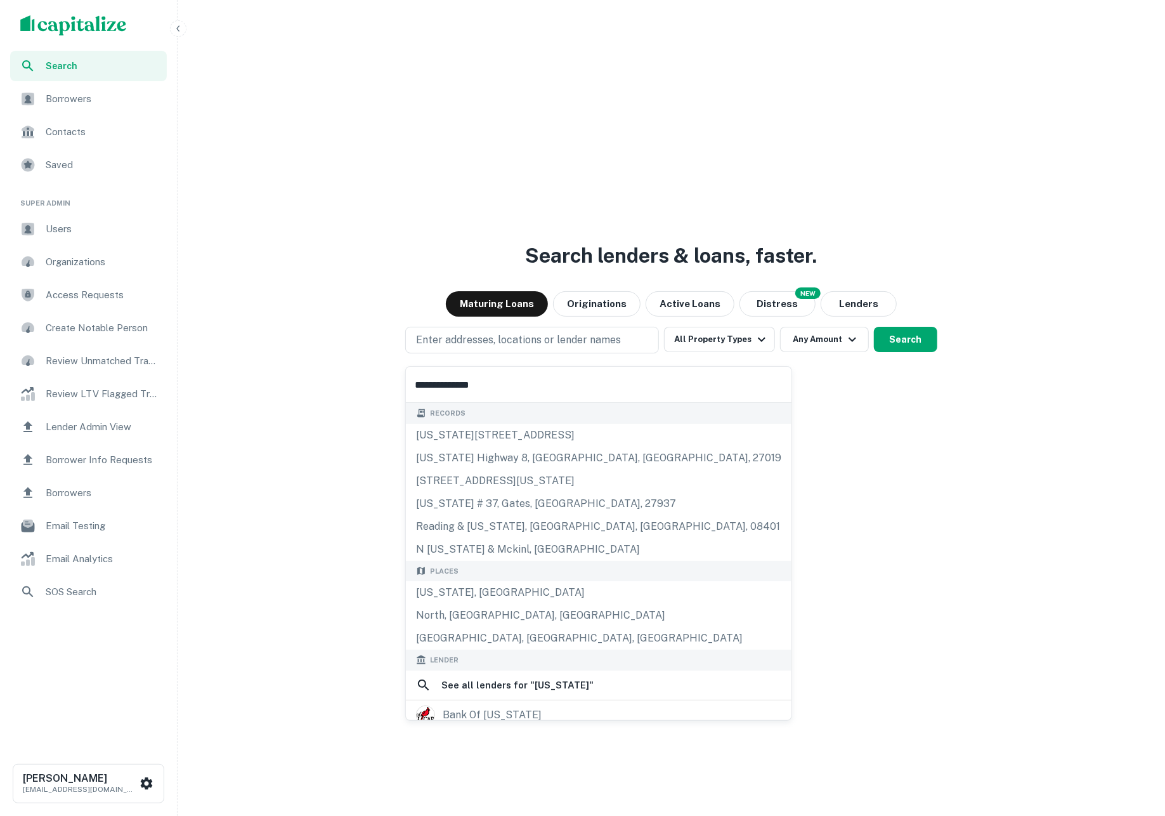
drag, startPoint x: 518, startPoint y: 601, endPoint x: 584, endPoint y: 539, distance: 90.2
click at [518, 601] on div "North Carolina, USA" at bounding box center [599, 592] width 386 height 23
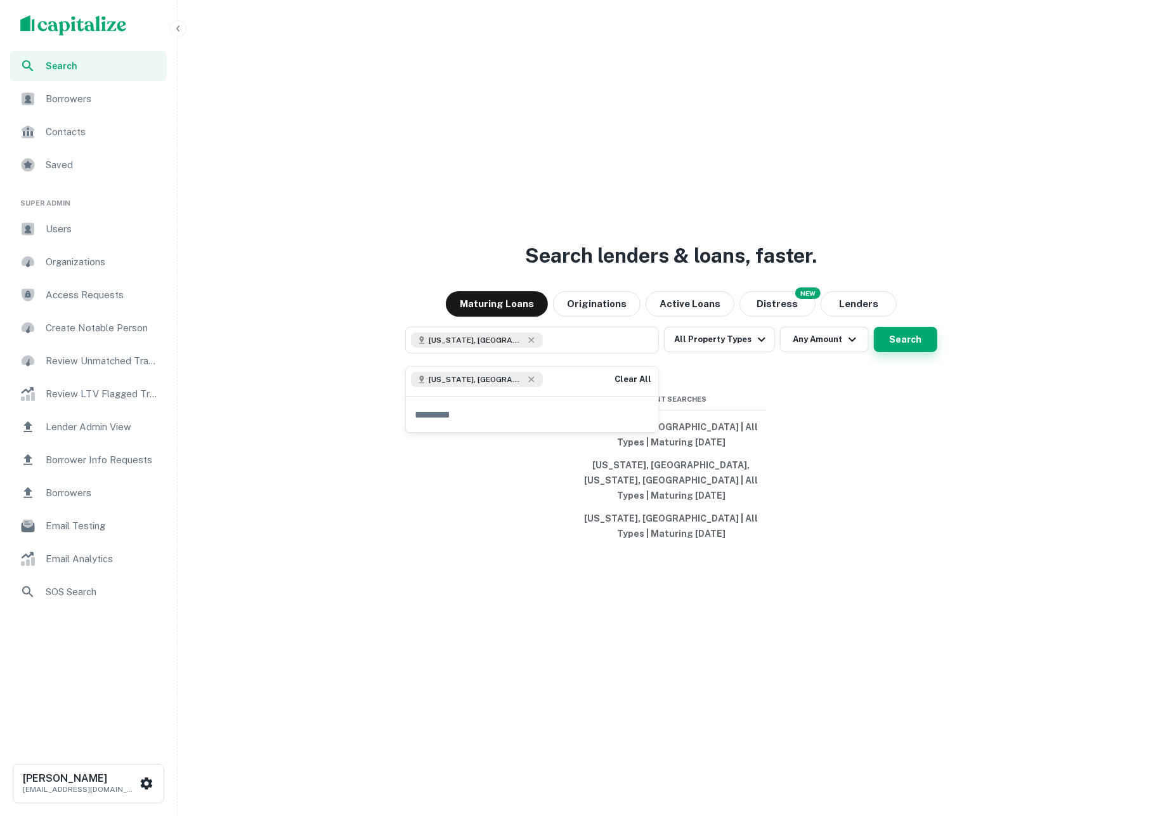
click at [909, 344] on button "Search" at bounding box center [905, 339] width 63 height 25
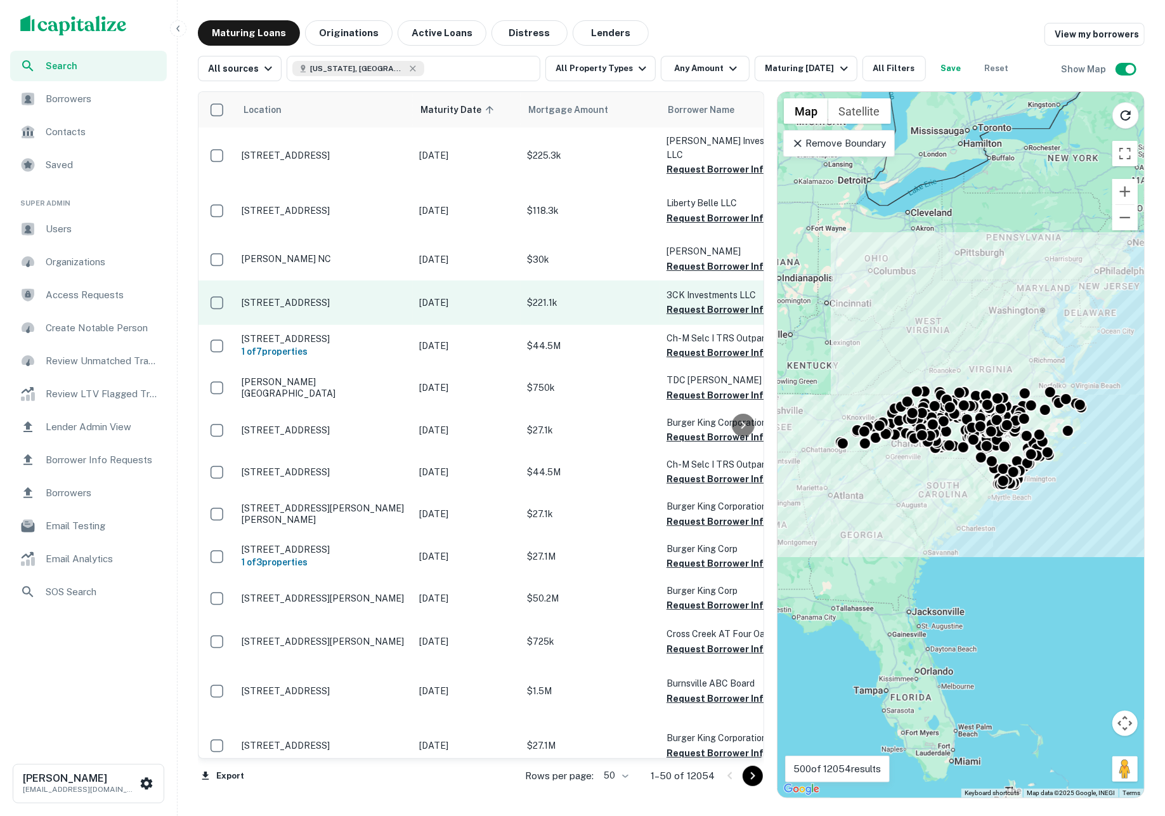
click at [695, 317] on button "Request Borrower Info" at bounding box center [718, 309] width 103 height 15
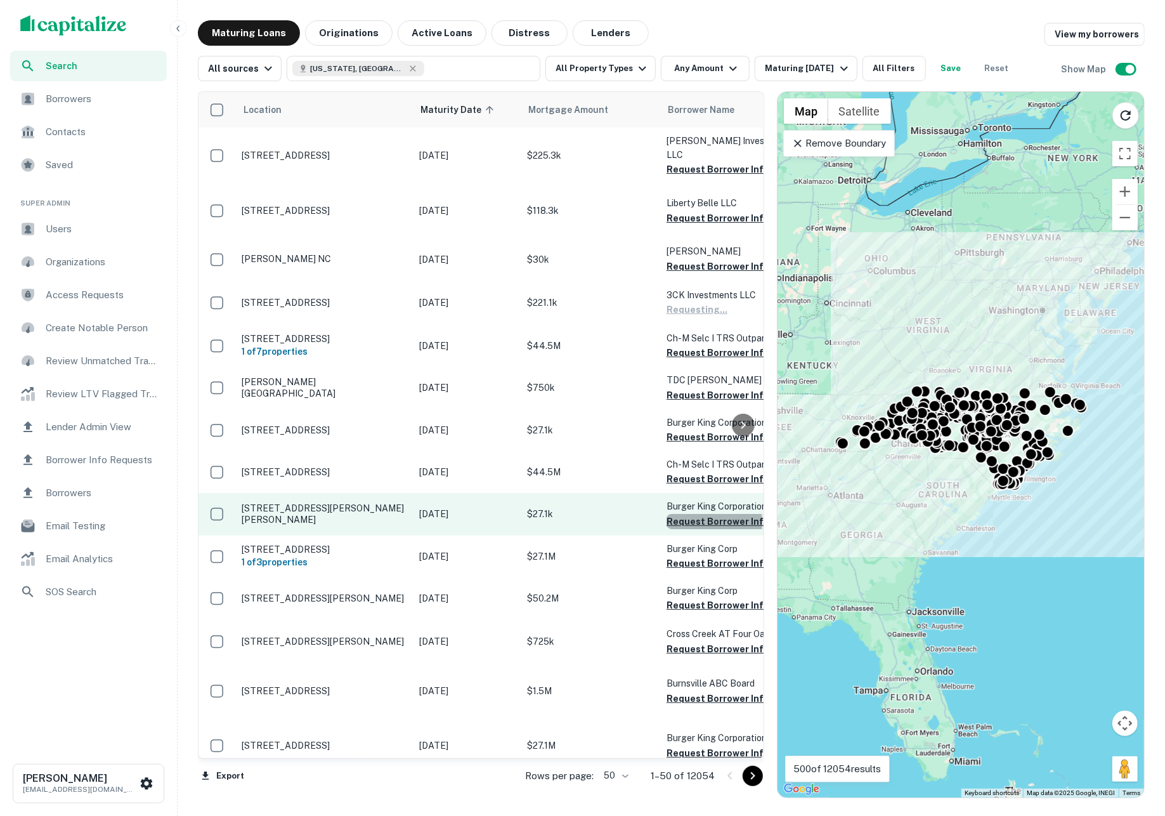
click at [694, 529] on button "Request Borrower Info" at bounding box center [718, 521] width 103 height 15
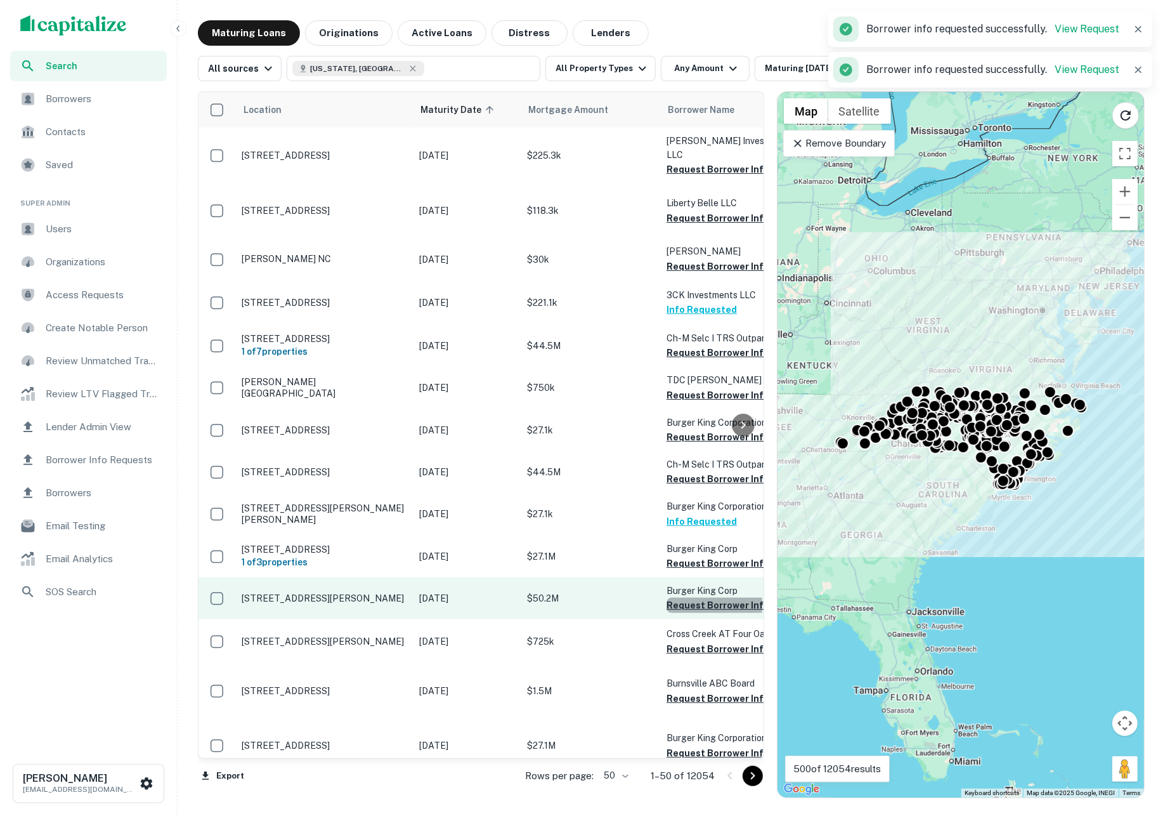
click at [703, 613] on button "Request Borrower Info" at bounding box center [718, 605] width 103 height 15
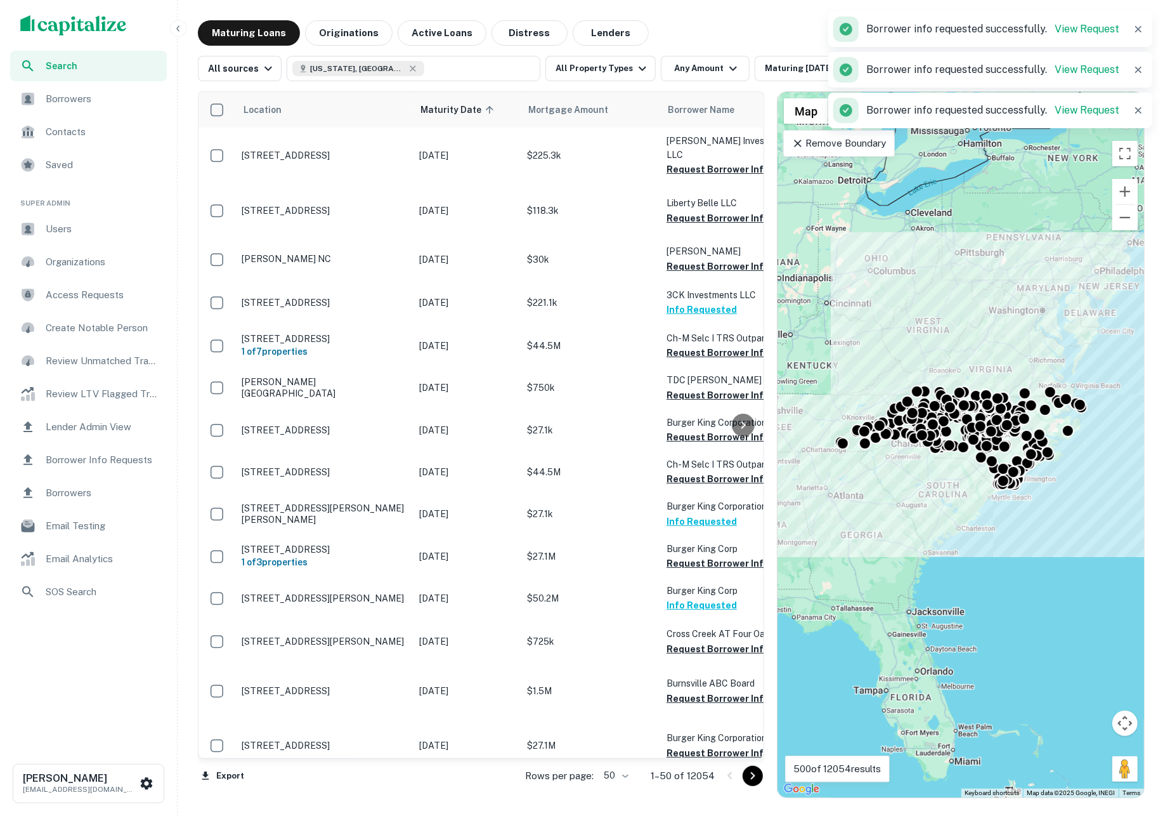
scroll to position [393, 0]
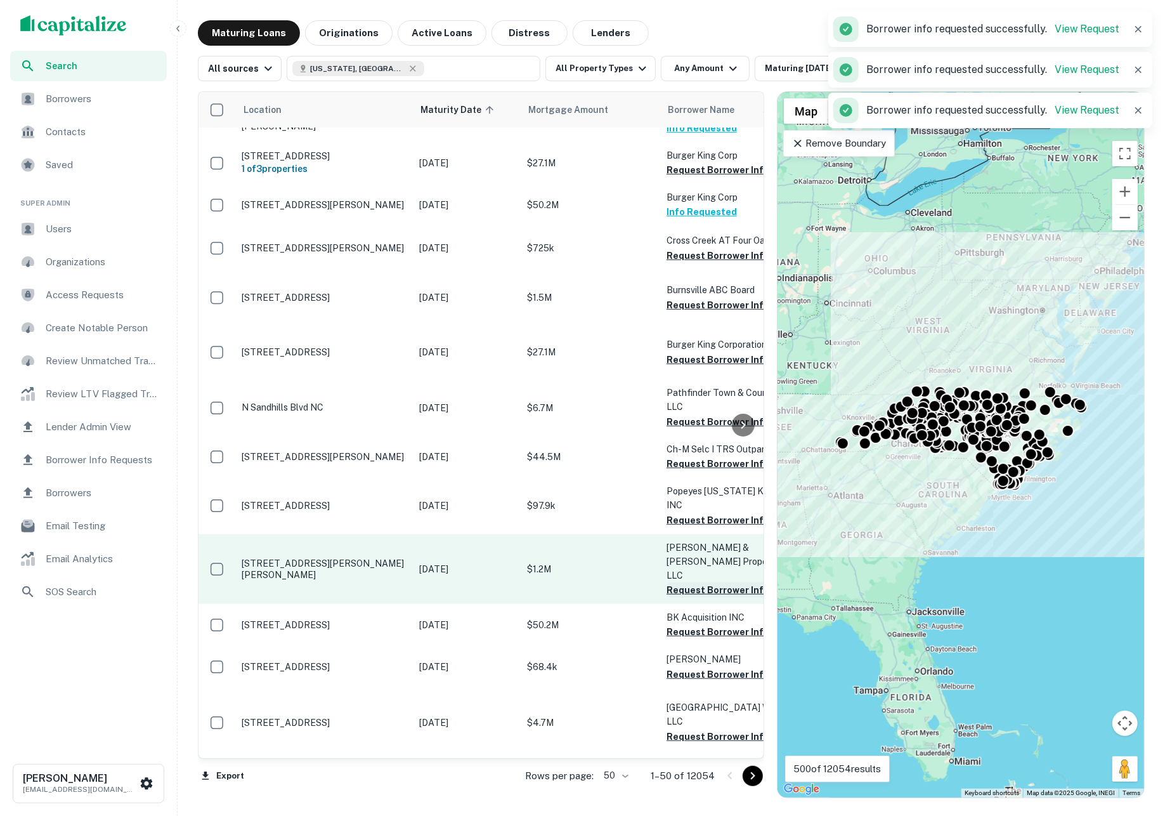
click at [693, 598] on button "Request Borrower Info" at bounding box center [718, 589] width 103 height 15
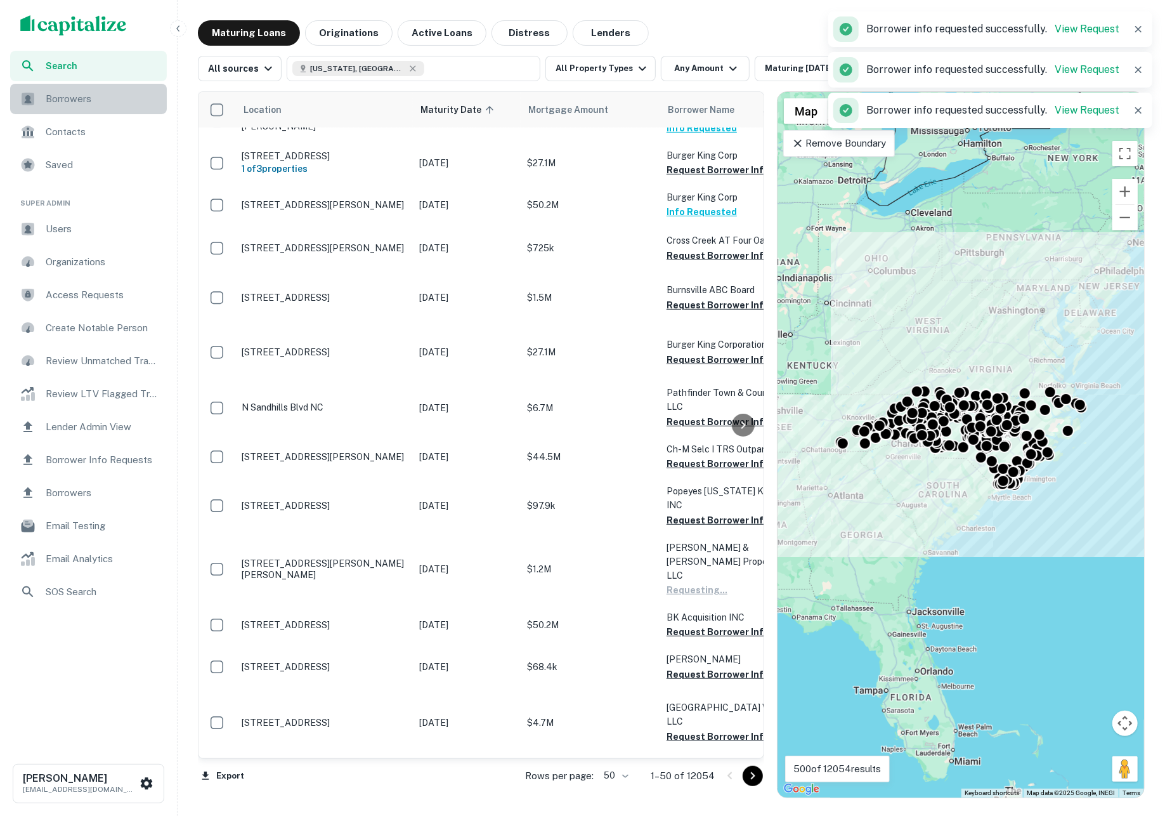
click at [120, 96] on span "Borrowers" at bounding box center [103, 98] width 114 height 15
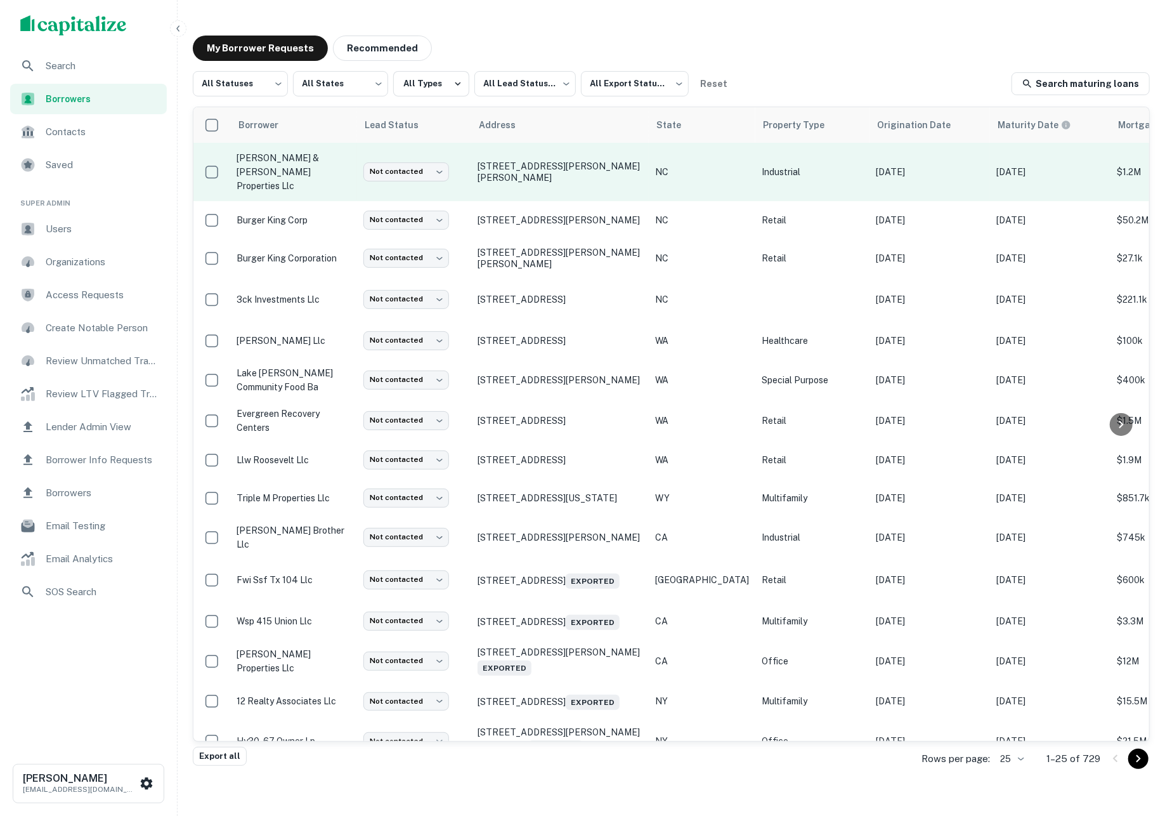
click at [775, 171] on td "Industrial" at bounding box center [813, 172] width 114 height 58
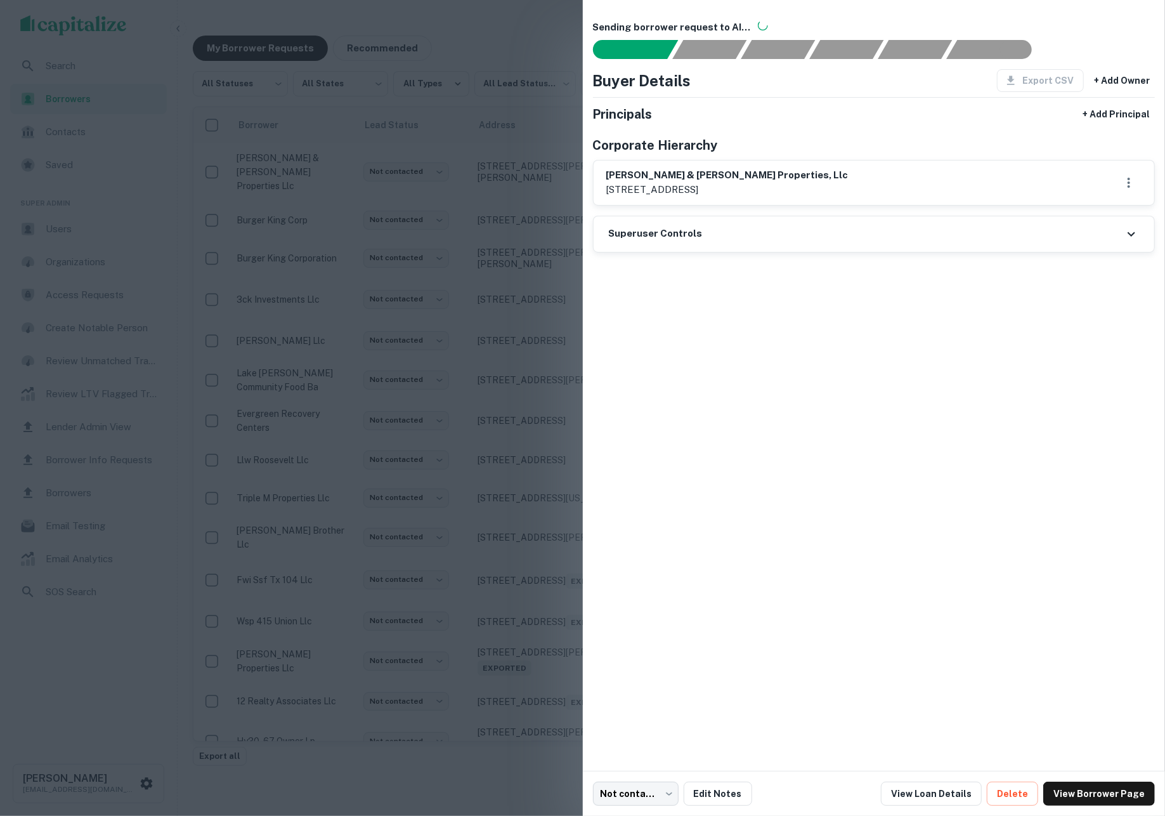
drag, startPoint x: 1086, startPoint y: 793, endPoint x: 1068, endPoint y: 746, distance: 50.2
click at [1086, 792] on link "View Borrower Page" at bounding box center [1100, 794] width 112 height 24
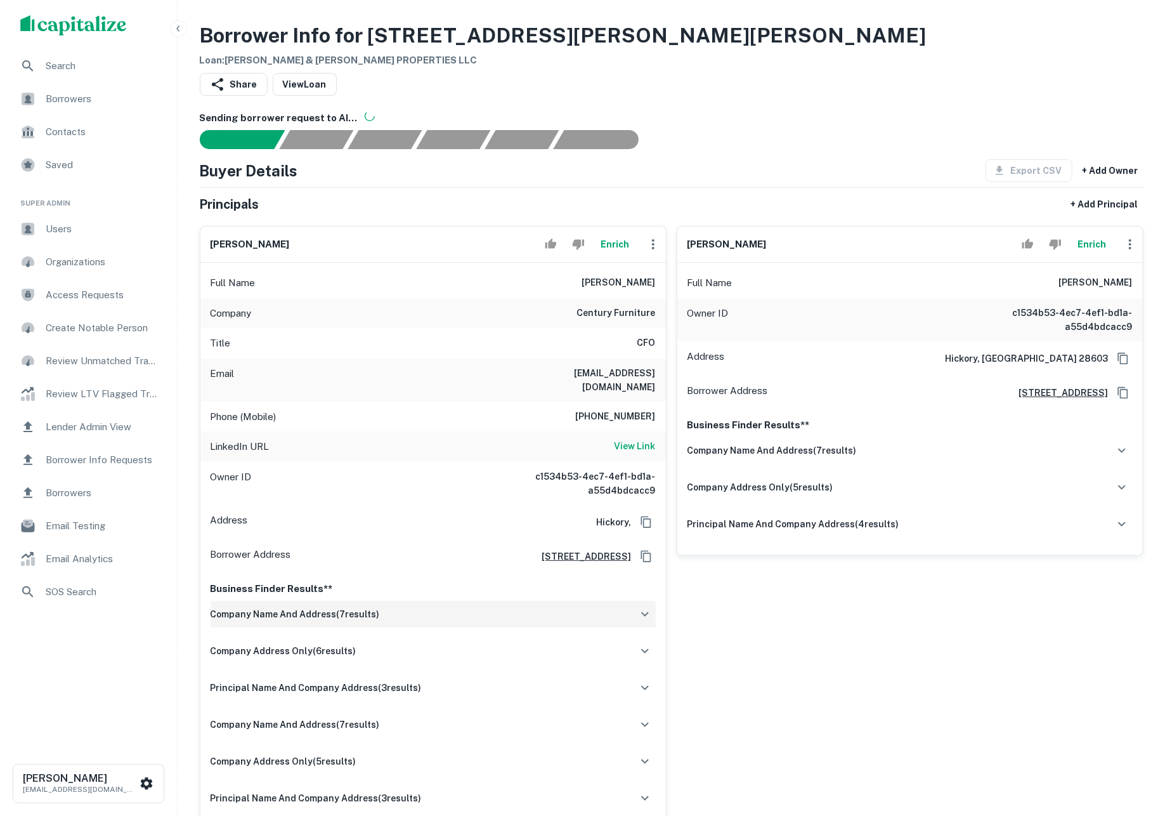
click at [513, 620] on div "company name and address ( 7 results)" at bounding box center [433, 614] width 445 height 27
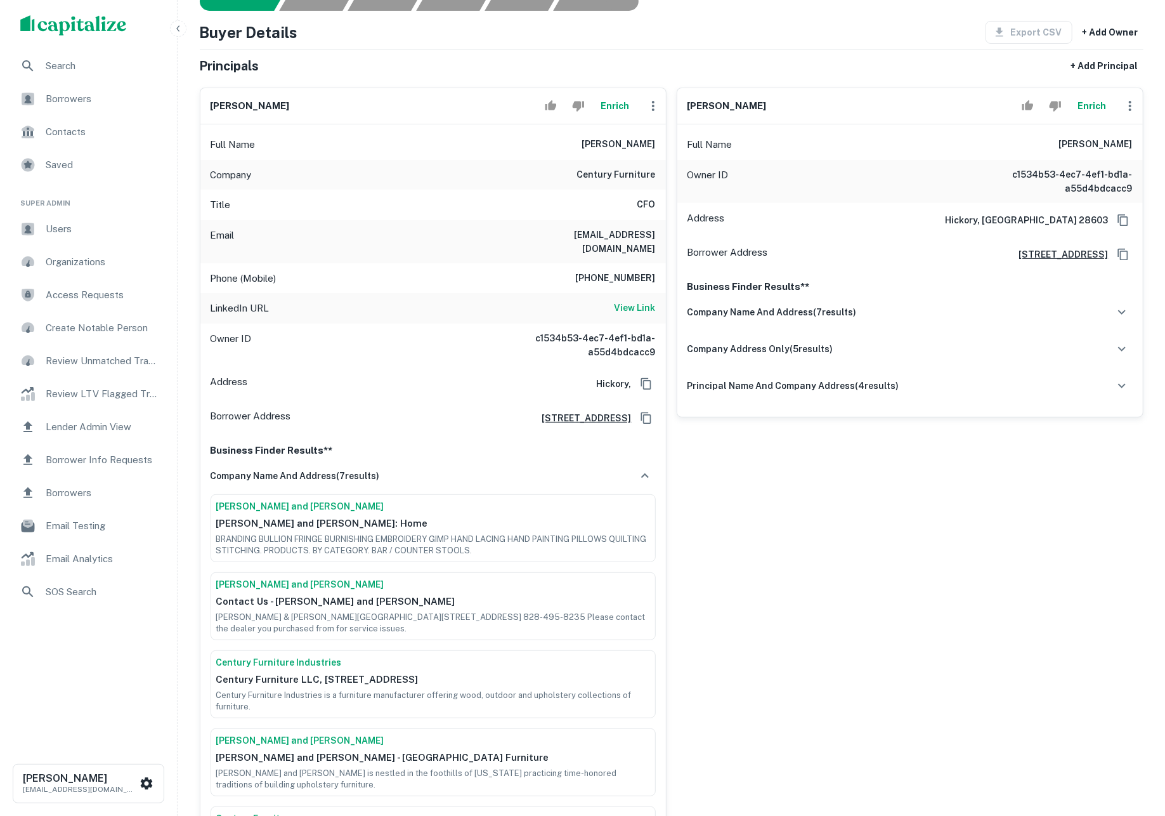
scroll to position [158, 0]
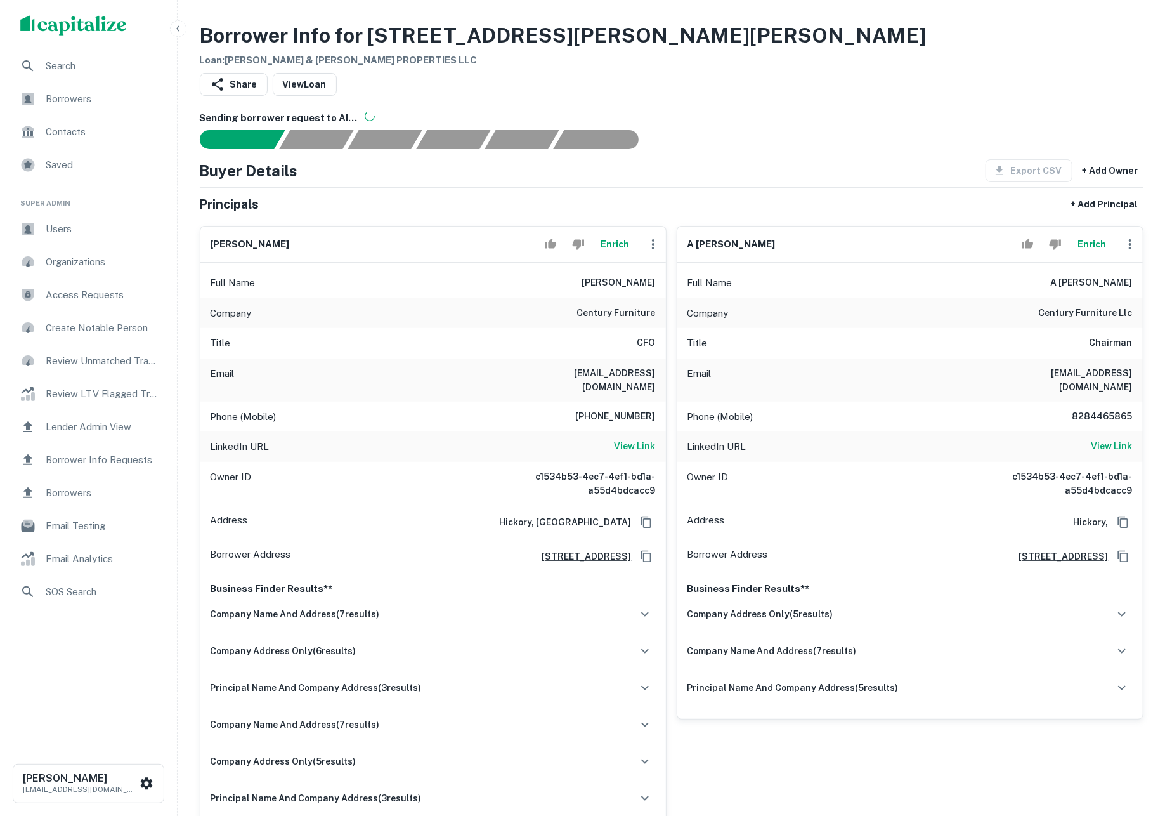
click at [922, 74] on div "Share View Loan" at bounding box center [672, 87] width 944 height 28
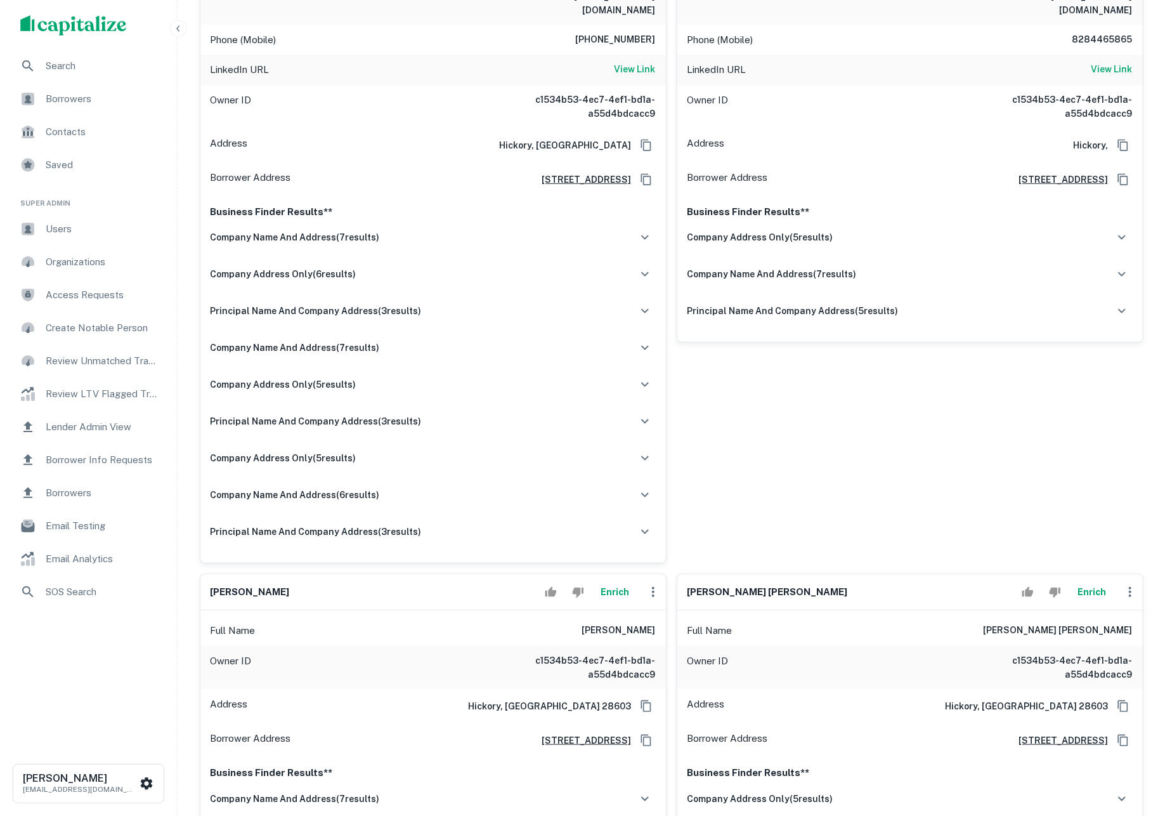
scroll to position [382, 0]
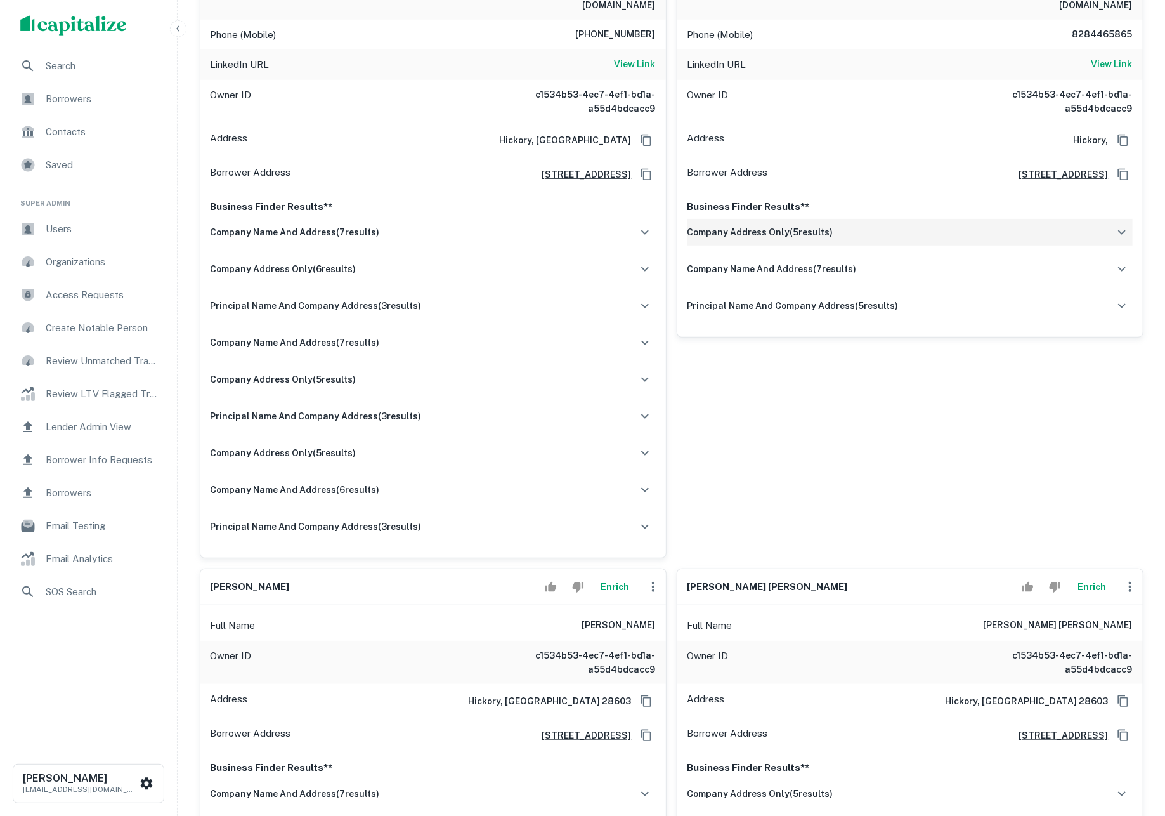
click at [747, 239] on h6 "company address only ( 5 results)" at bounding box center [761, 232] width 146 height 14
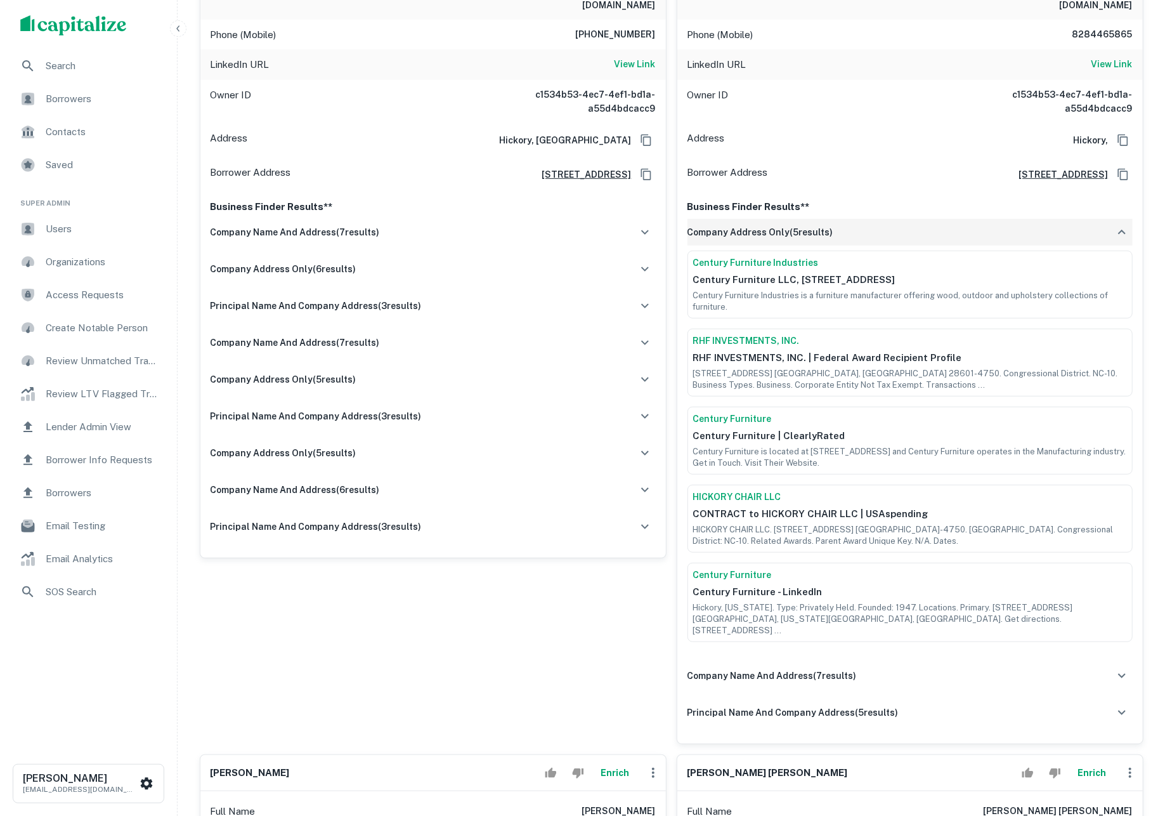
click at [747, 239] on h6 "company address only ( 5 results)" at bounding box center [761, 232] width 146 height 14
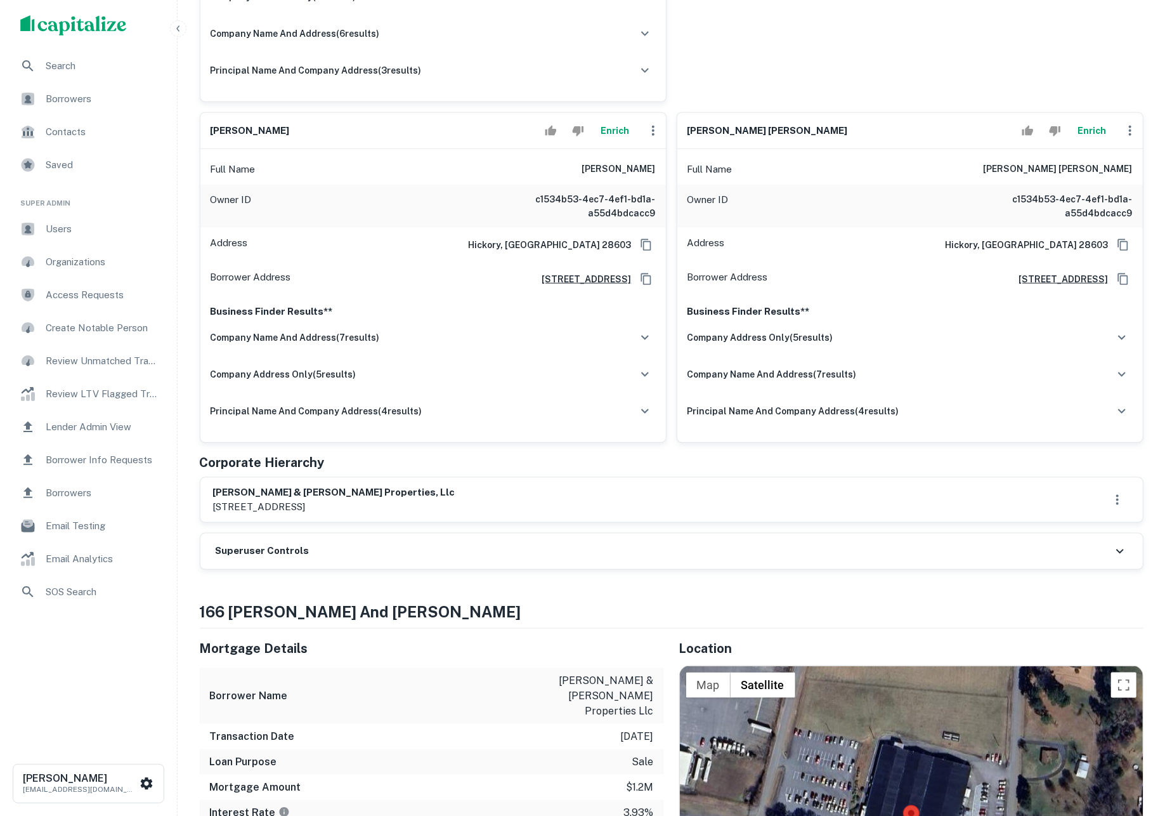
scroll to position [825, 0]
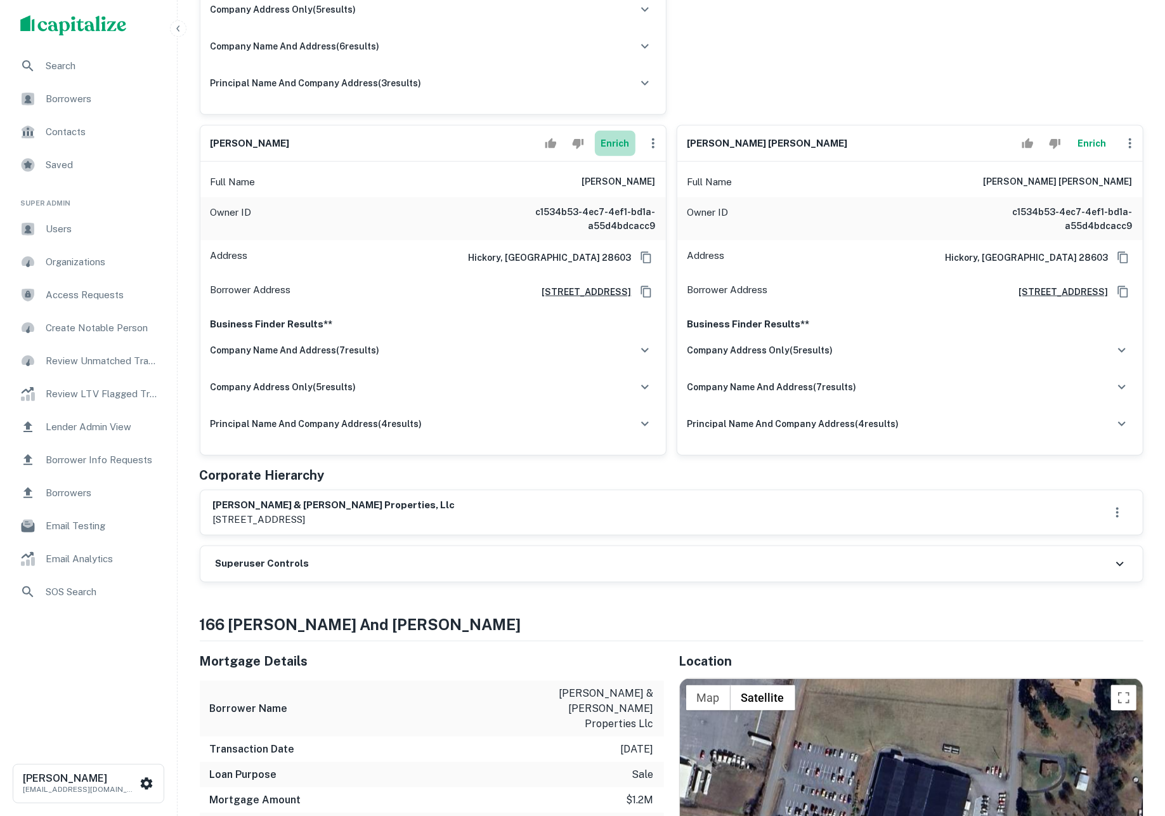
click at [612, 156] on button "Enrich" at bounding box center [615, 143] width 41 height 25
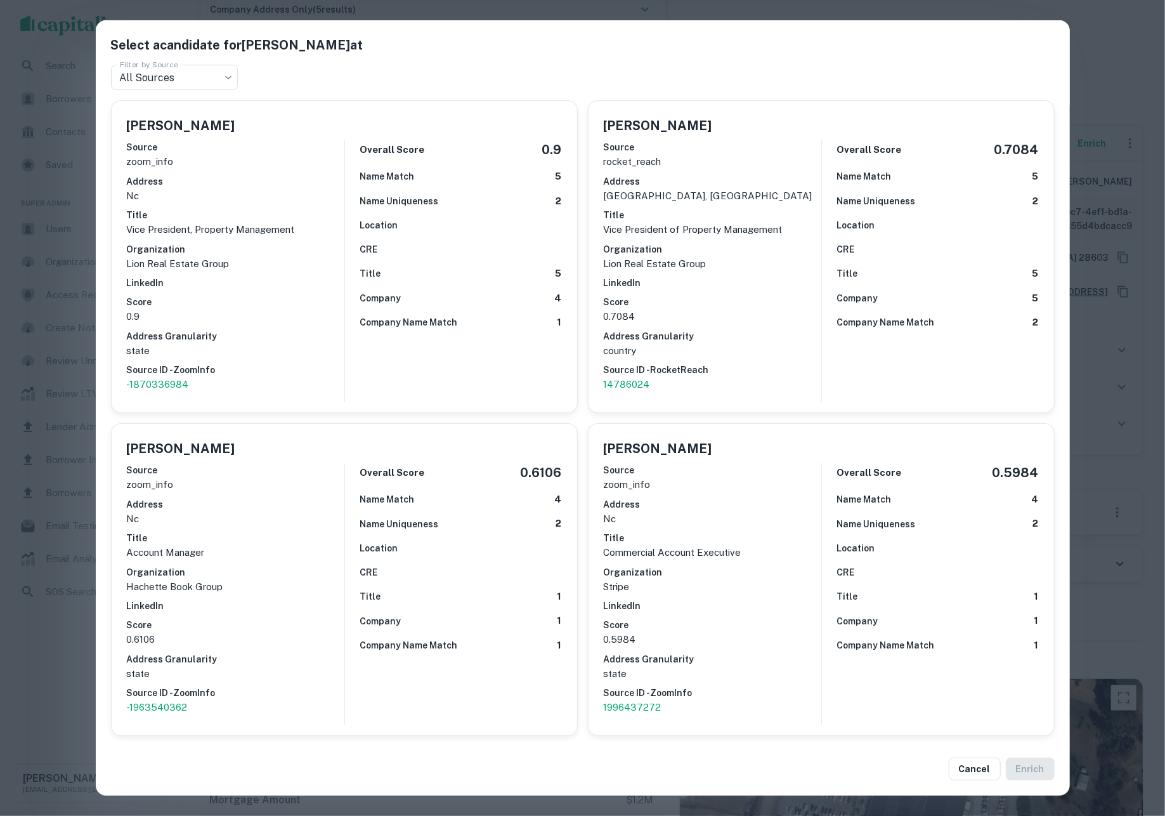
click at [1076, 366] on div "Select a candidate for Carrie Regan at Filter by Source All Sources *** Filter …" at bounding box center [582, 408] width 1165 height 816
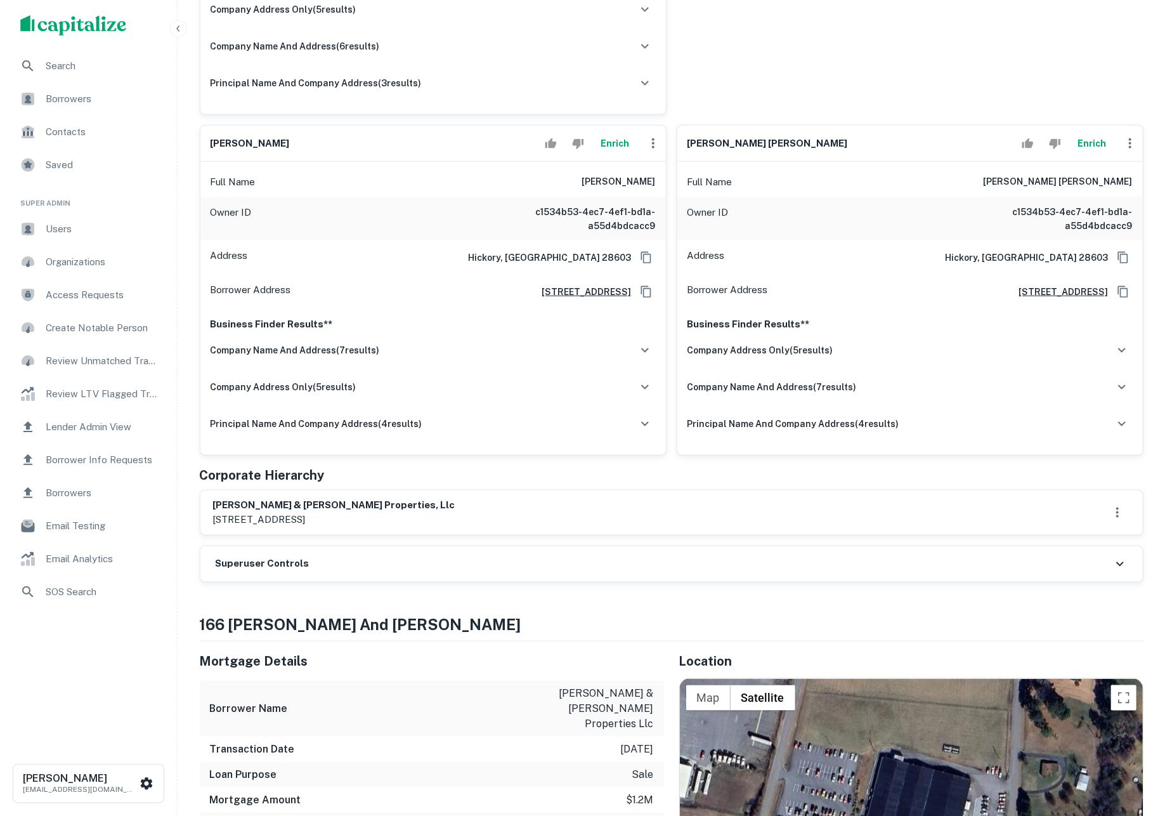
click at [1095, 156] on button "Enrich" at bounding box center [1092, 143] width 41 height 25
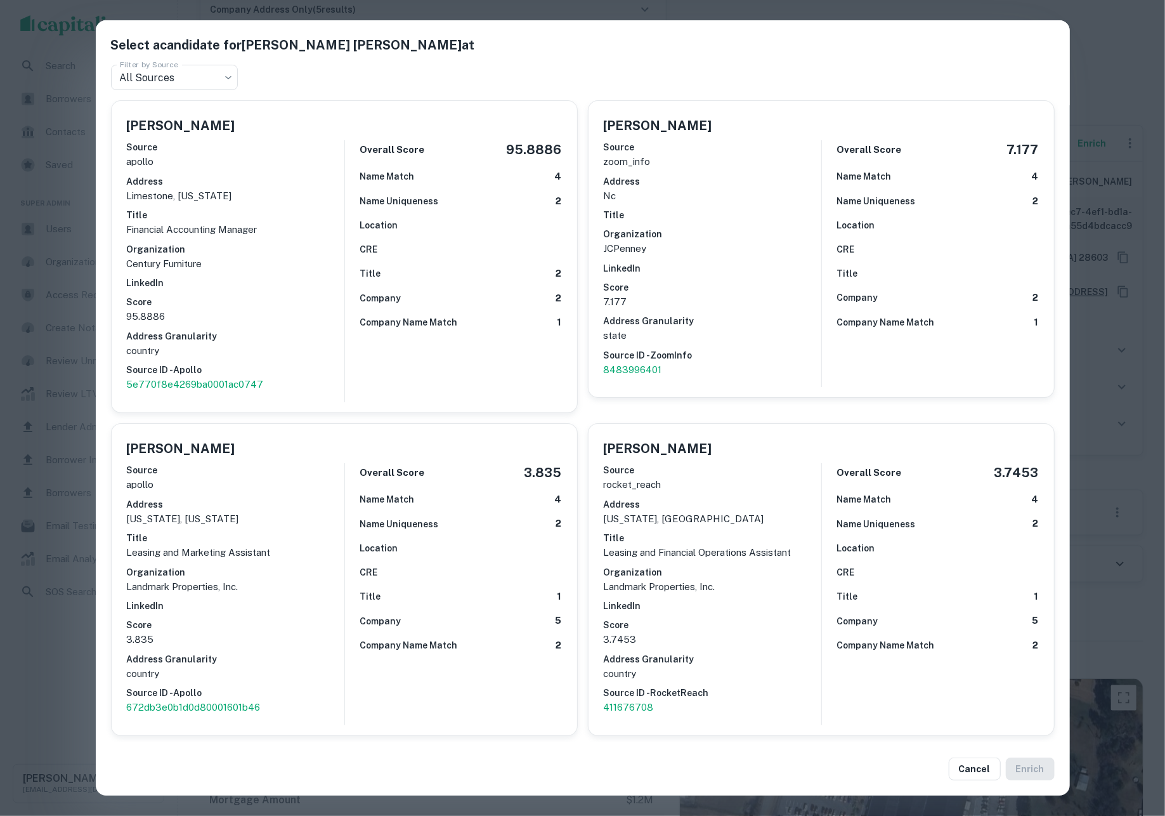
click at [302, 230] on p "Financial Accounting Manager" at bounding box center [236, 229] width 218 height 15
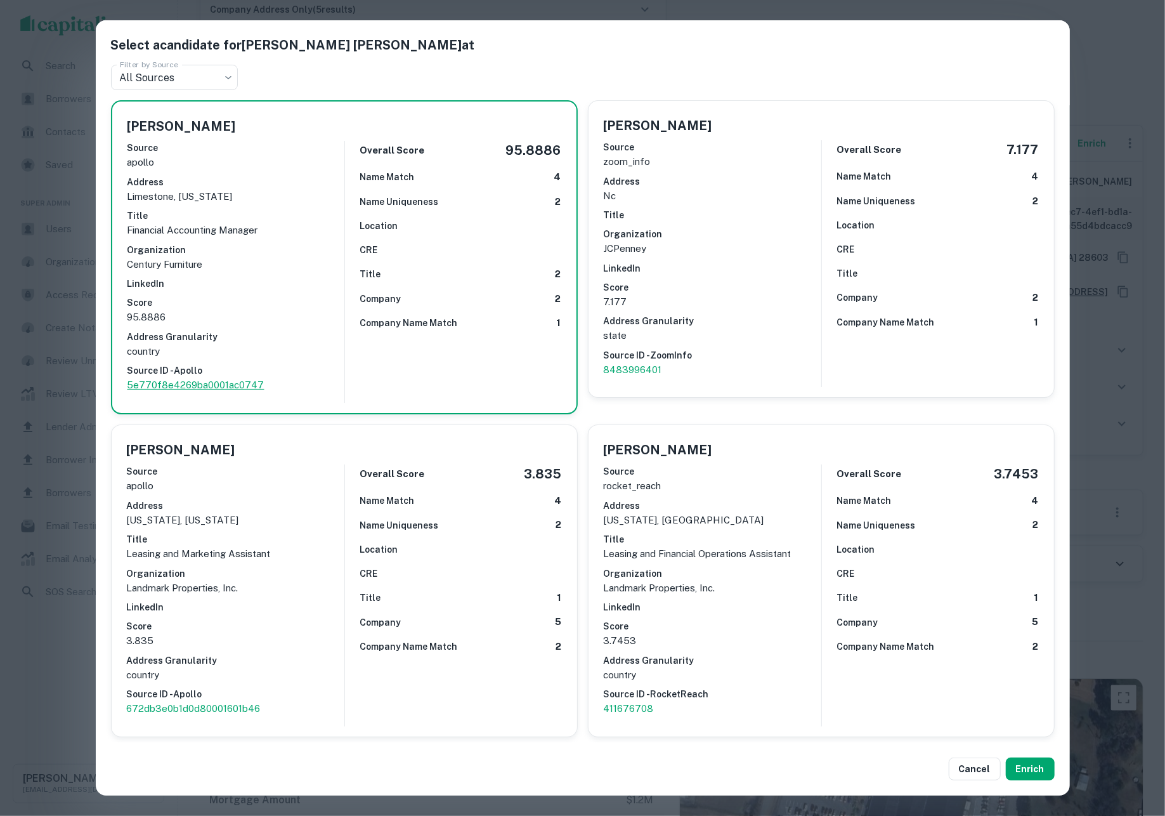
click at [226, 377] on p "5e770f8e4269ba0001ac0747" at bounding box center [236, 384] width 217 height 15
click at [1028, 765] on button "Enrich" at bounding box center [1030, 768] width 49 height 23
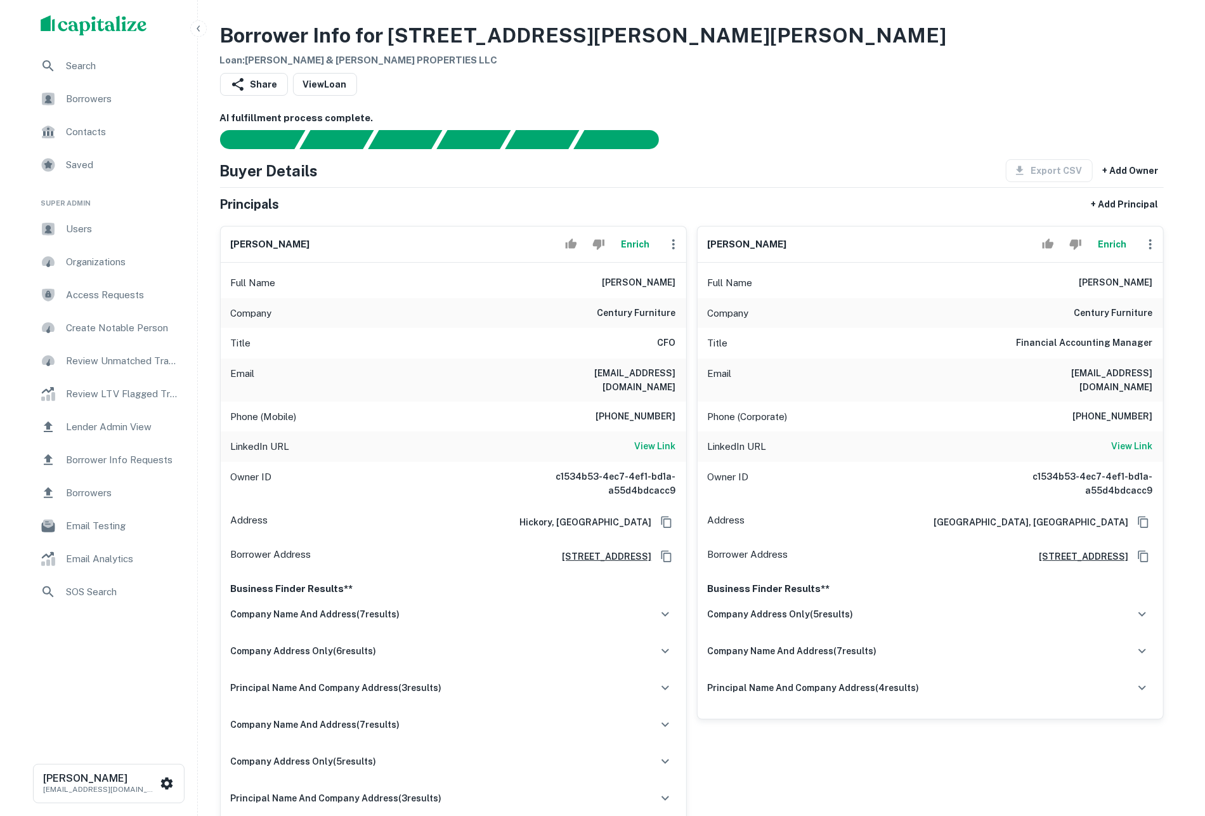
scroll to position [0, 0]
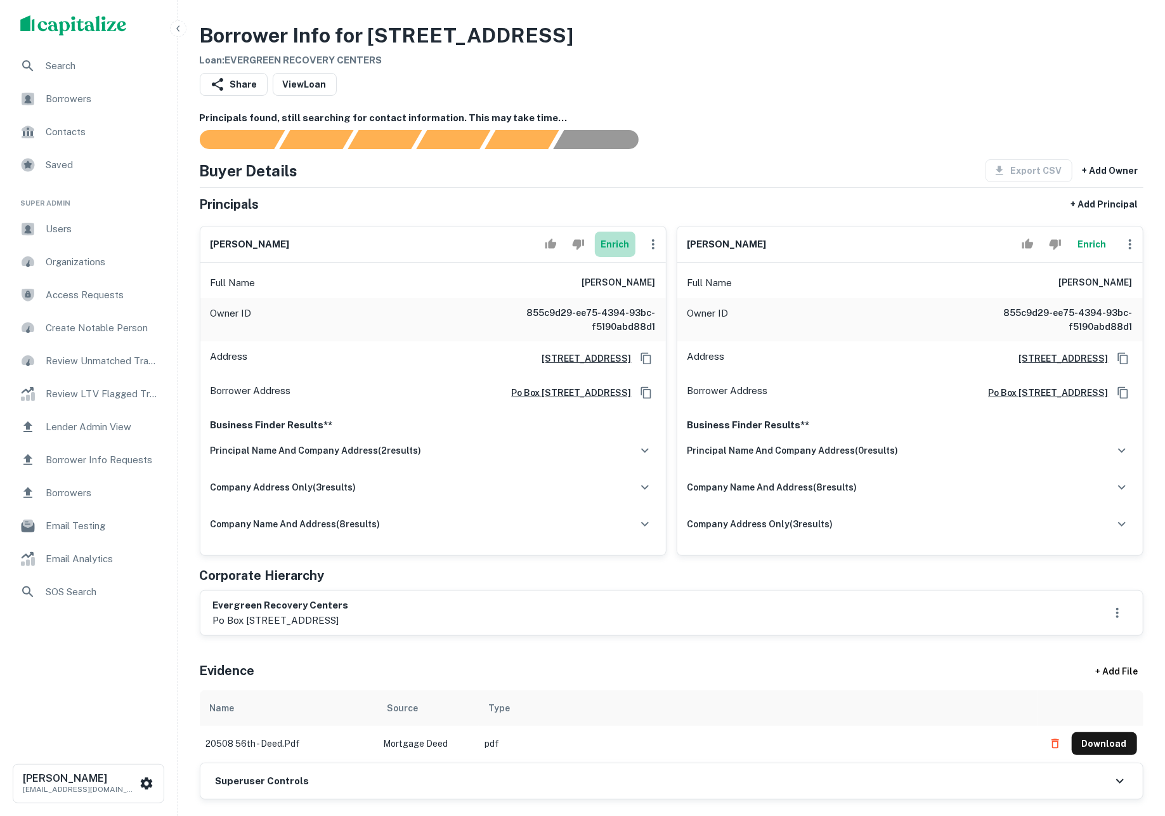
click at [620, 255] on button "Enrich" at bounding box center [615, 244] width 41 height 25
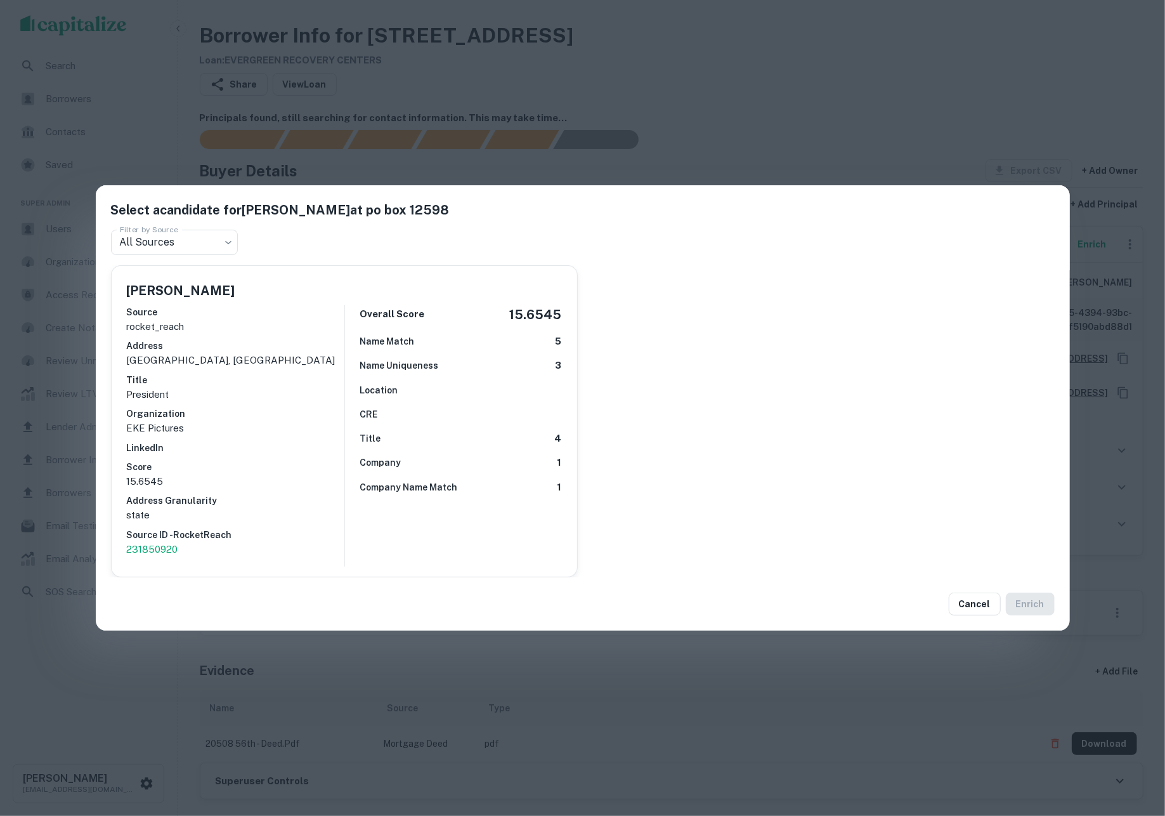
click at [684, 152] on div "Select a candidate for [PERSON_NAME] at po box 12598 Filter by Source All Sourc…" at bounding box center [582, 408] width 1165 height 816
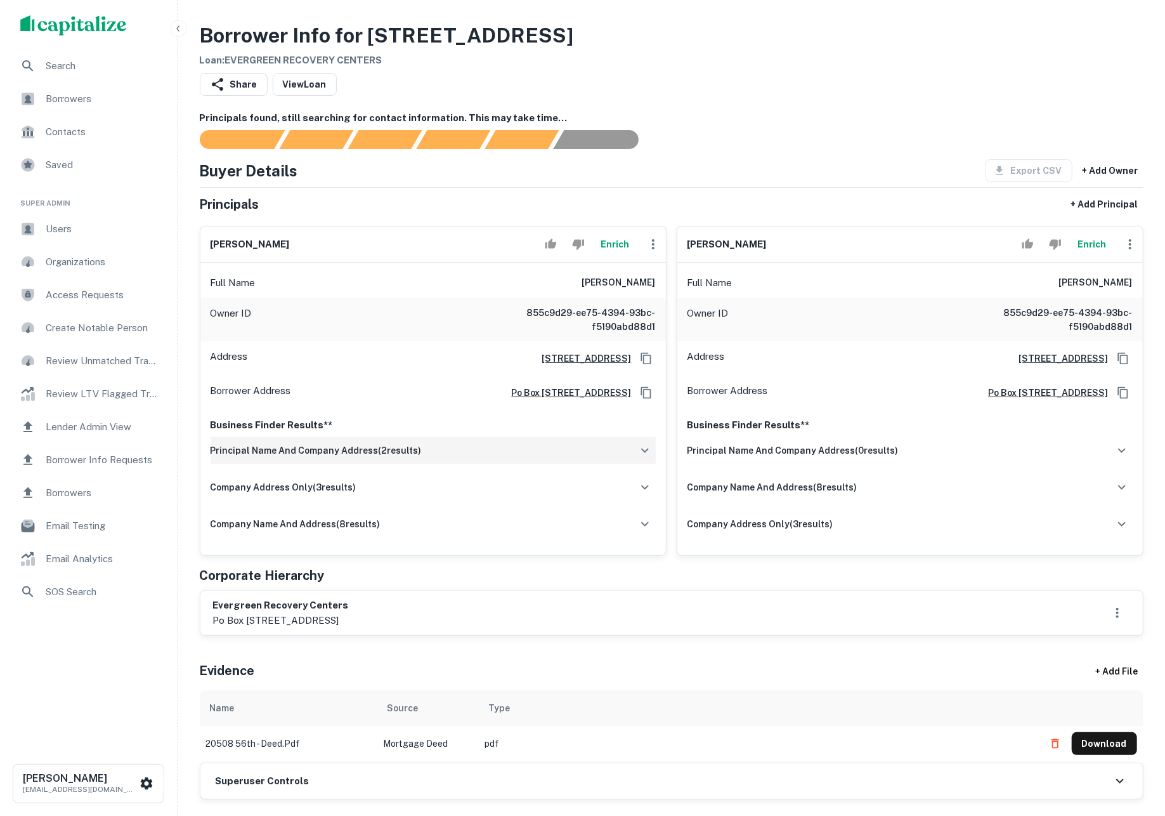
click at [523, 461] on div "principal name and company address ( 2 results)" at bounding box center [433, 450] width 445 height 27
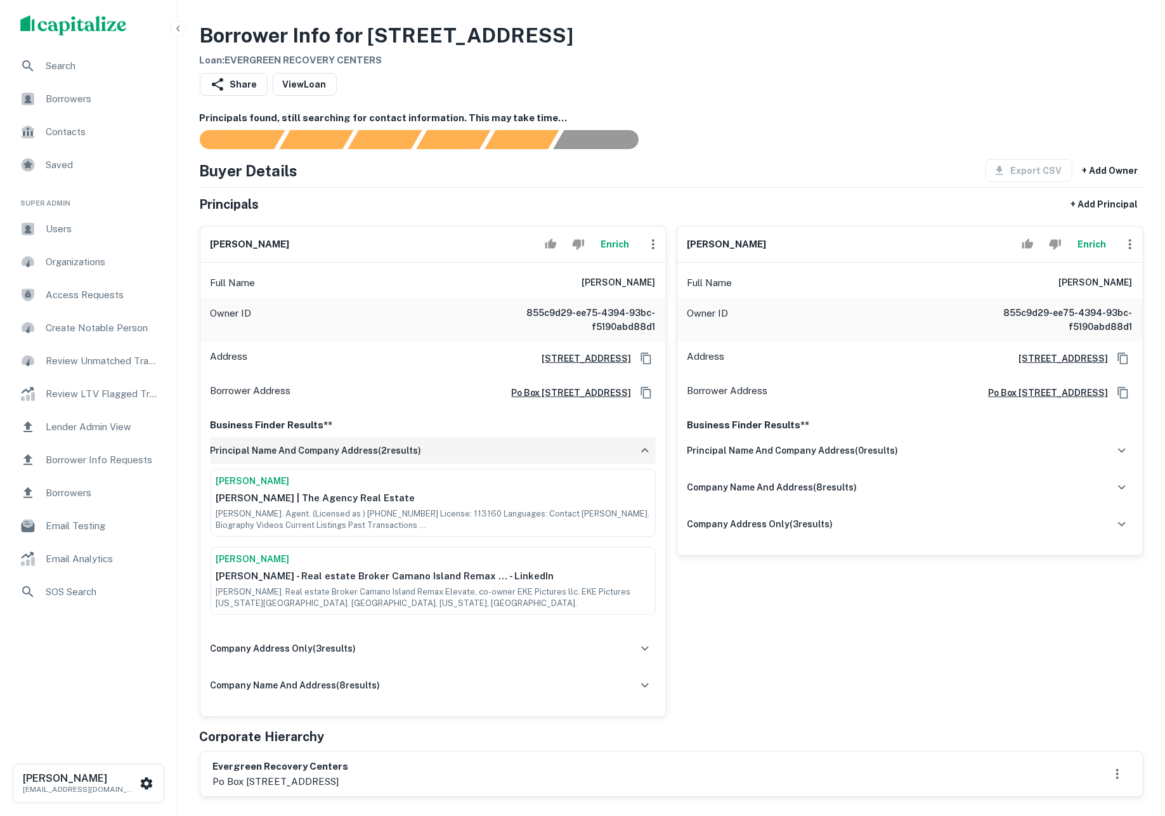
click at [523, 461] on div "principal name and company address ( 2 results)" at bounding box center [433, 450] width 445 height 27
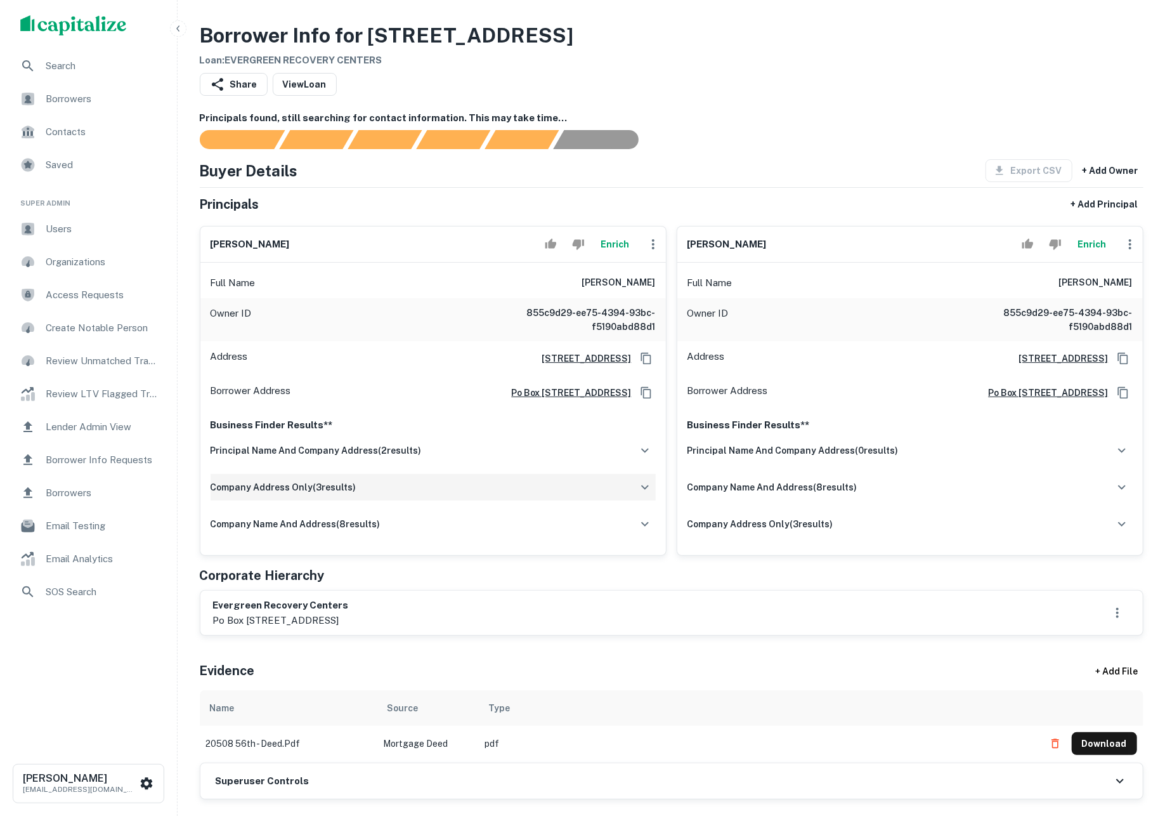
click at [553, 498] on div "company address only ( 3 results)" at bounding box center [433, 487] width 445 height 27
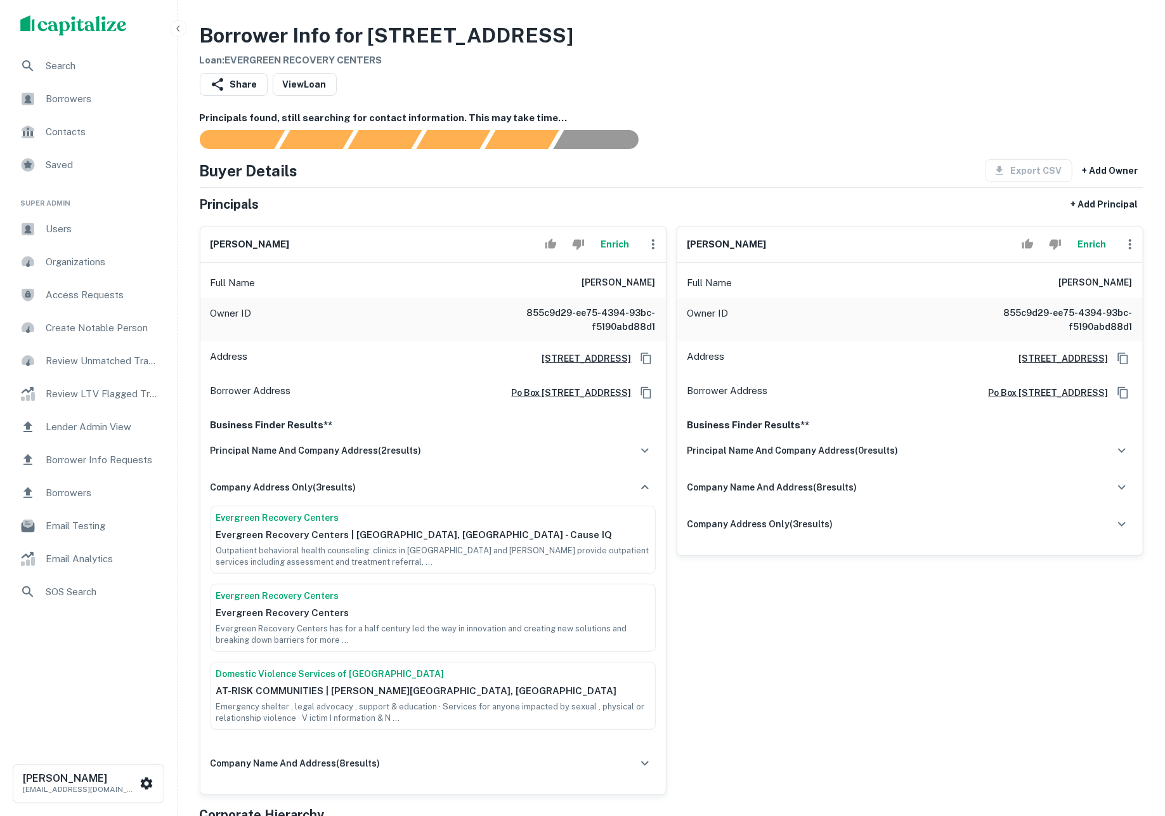
click at [615, 257] on button "Enrich" at bounding box center [615, 244] width 41 height 25
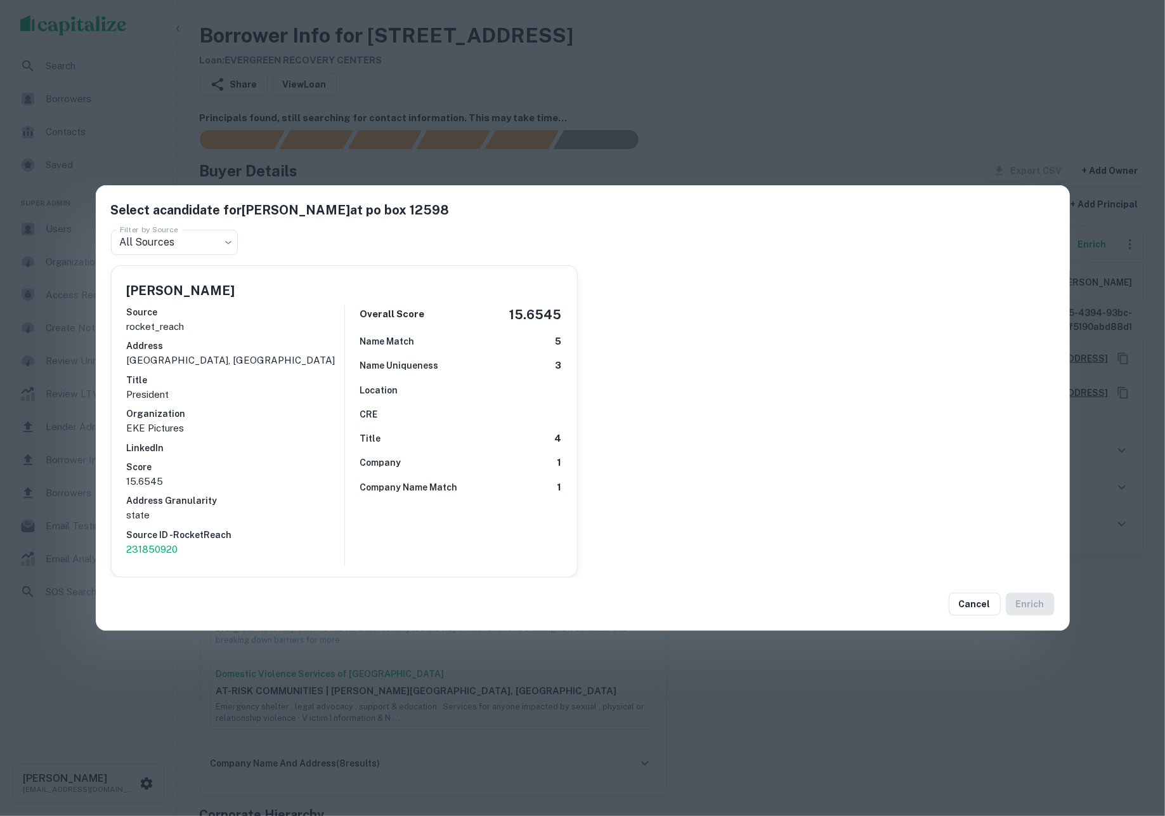
click at [714, 156] on div "Select a candidate for [PERSON_NAME] at po box 12598 Filter by Source All Sourc…" at bounding box center [582, 408] width 1165 height 816
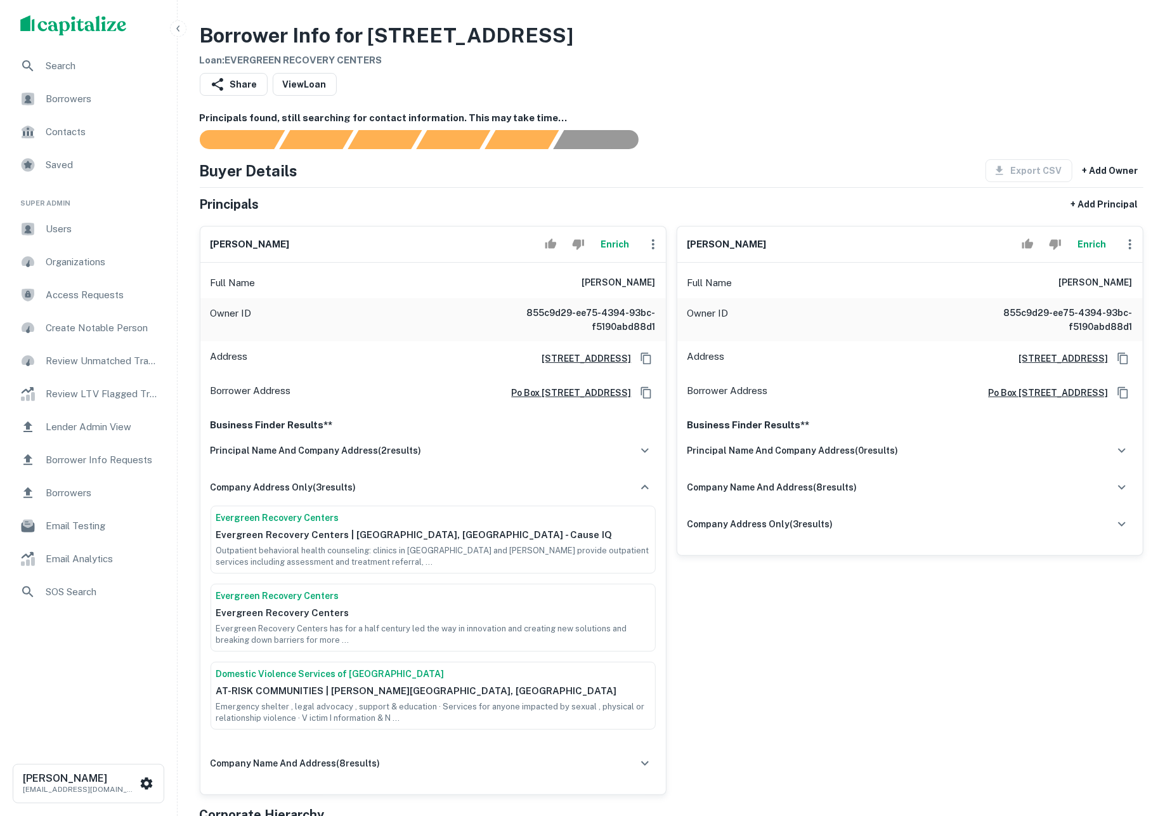
click at [1082, 255] on button "Enrich" at bounding box center [1092, 244] width 41 height 25
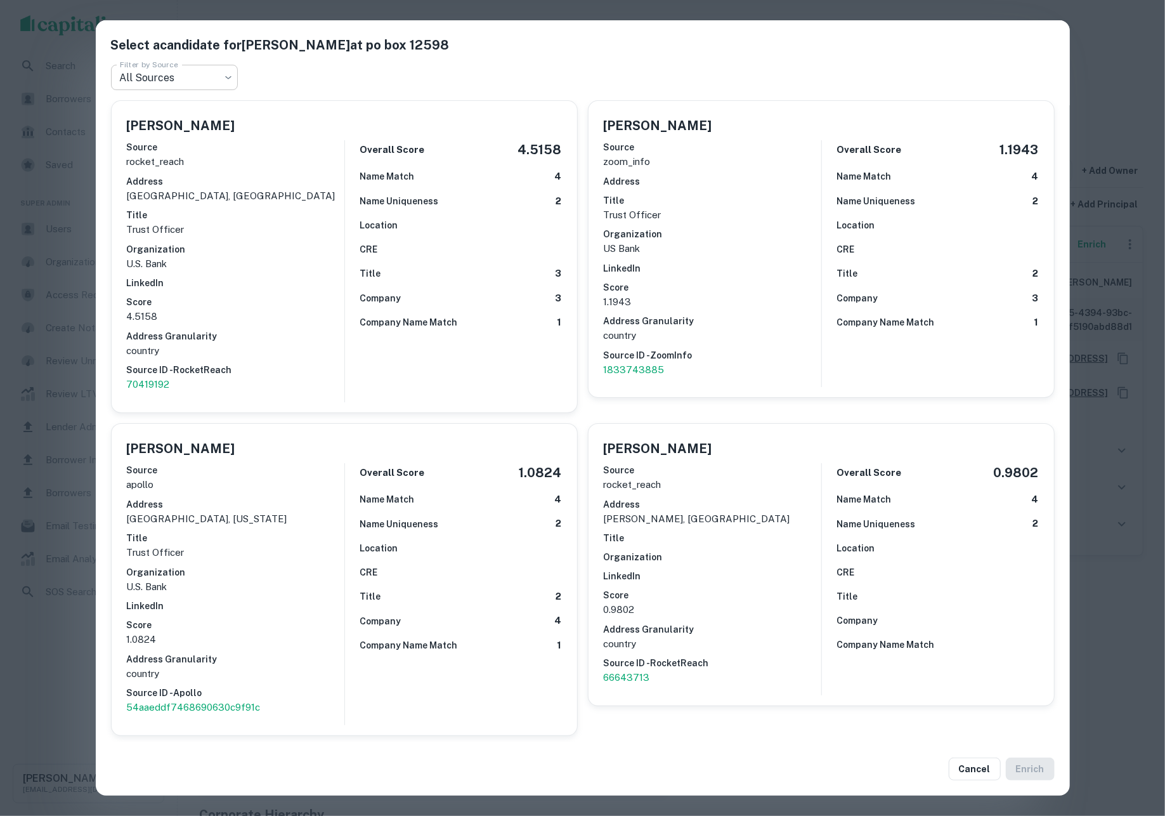
click at [185, 63] on h2 "Select a candidate for [PERSON_NAME] at po box 12598 Filter by Source All Sourc…" at bounding box center [583, 62] width 974 height 85
click at [188, 74] on body "Search Borrowers Contacts Saved Super Admin Users Organizations Access Requests…" at bounding box center [582, 408] width 1165 height 816
click at [345, 85] on div at bounding box center [582, 408] width 1165 height 816
drag, startPoint x: 1083, startPoint y: 89, endPoint x: 1092, endPoint y: 89, distance: 8.3
click at [1092, 89] on div "Select a candidate for [PERSON_NAME] at po box 12598 Filter by Source All Sourc…" at bounding box center [582, 408] width 1165 height 816
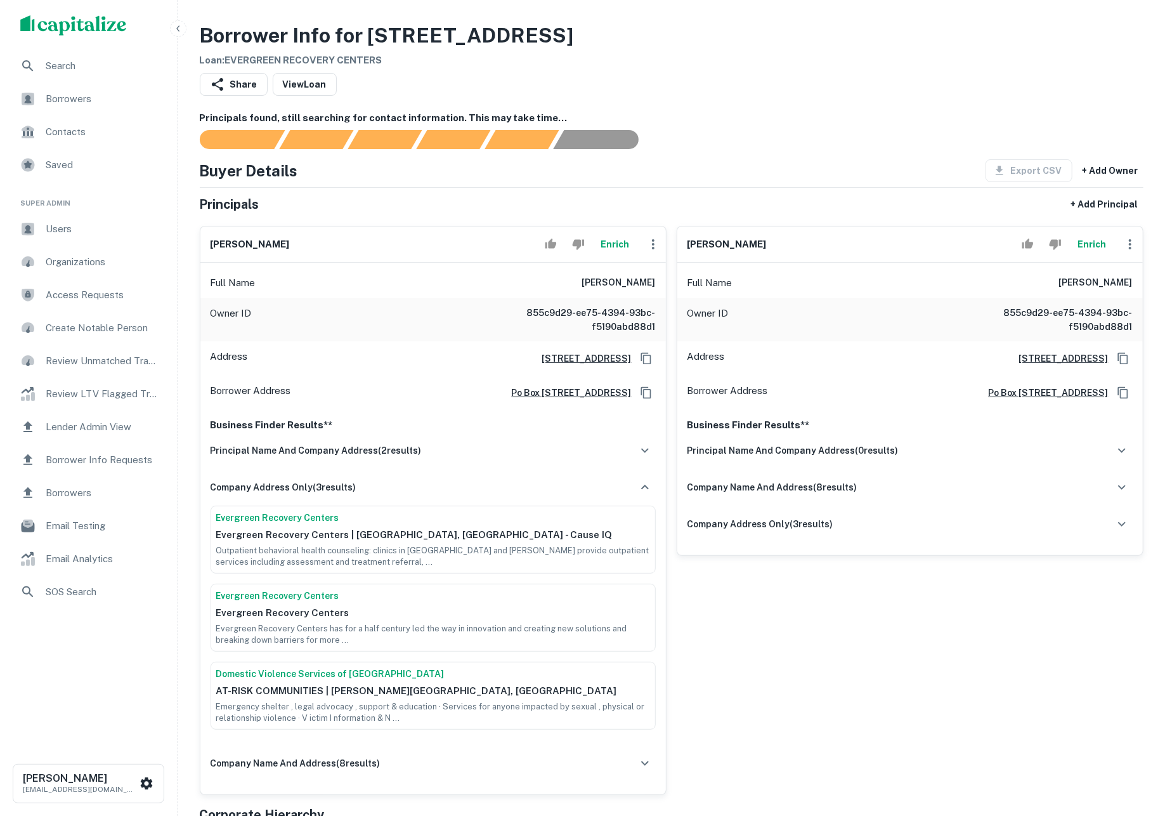
click at [771, 119] on h6 "Principals found, still searching for contact information. This may take time..." at bounding box center [672, 118] width 944 height 15
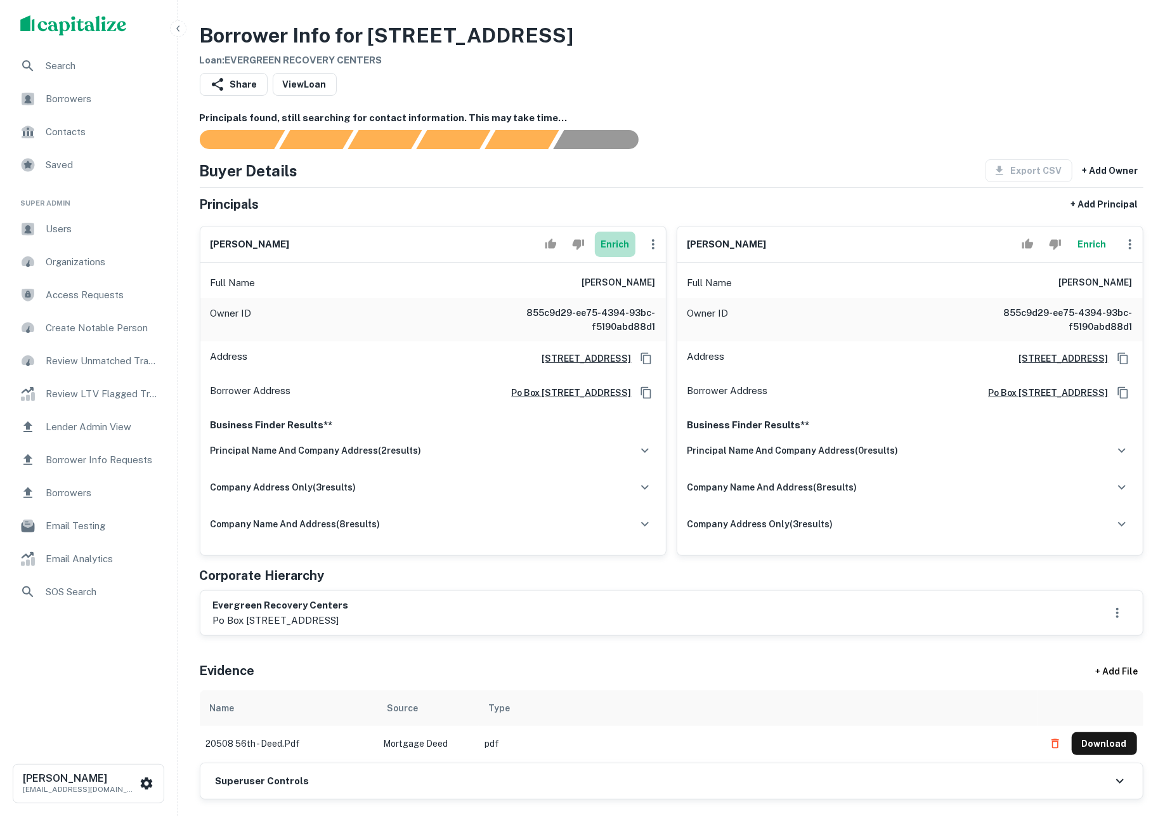
click at [622, 244] on button "Enrich" at bounding box center [615, 244] width 41 height 25
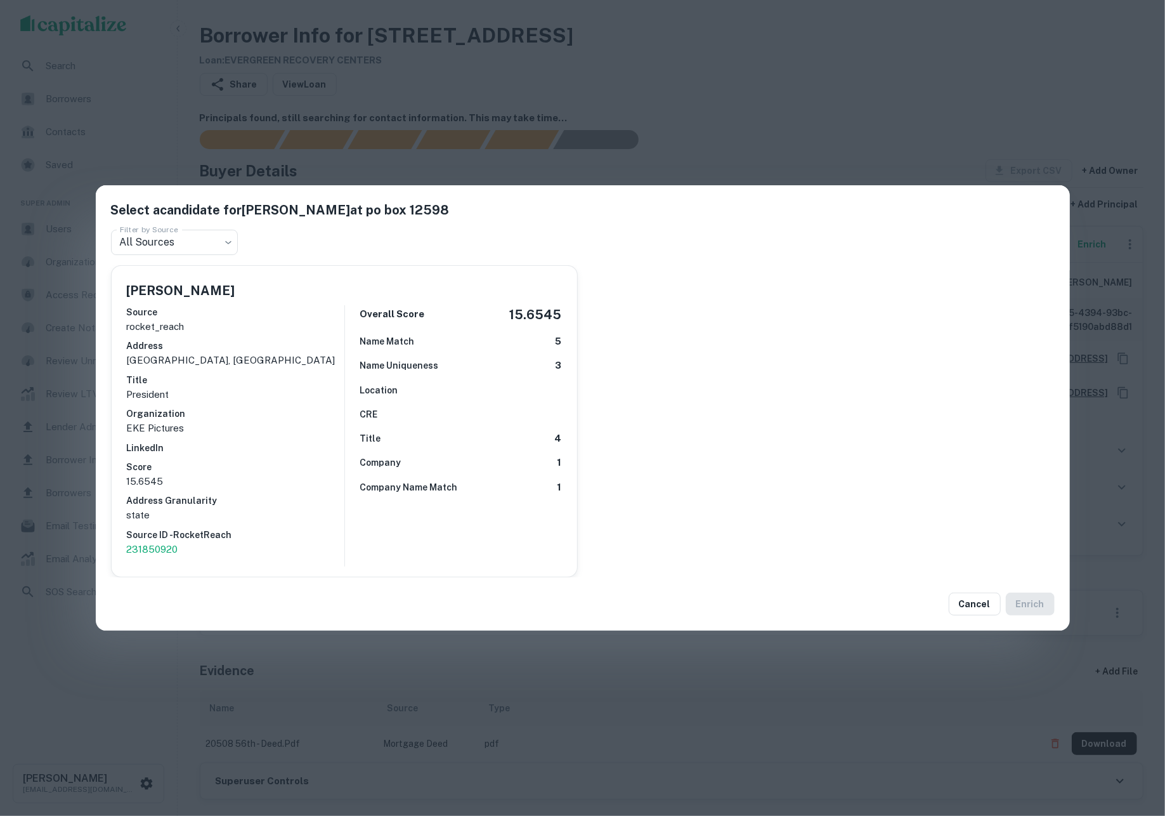
click at [703, 89] on div "Select a candidate for [PERSON_NAME] at po box 12598 Filter by Source All Sourc…" at bounding box center [582, 408] width 1165 height 816
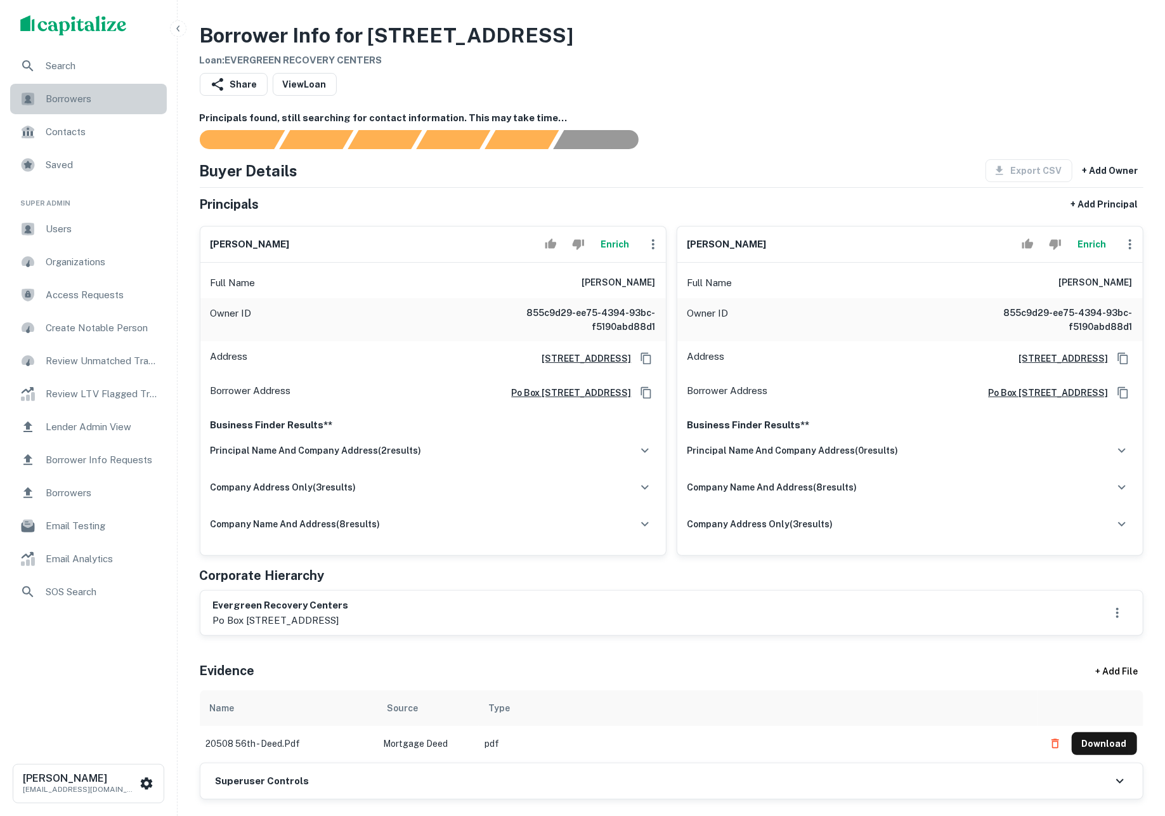
click at [79, 101] on span "Borrowers" at bounding box center [103, 98] width 114 height 15
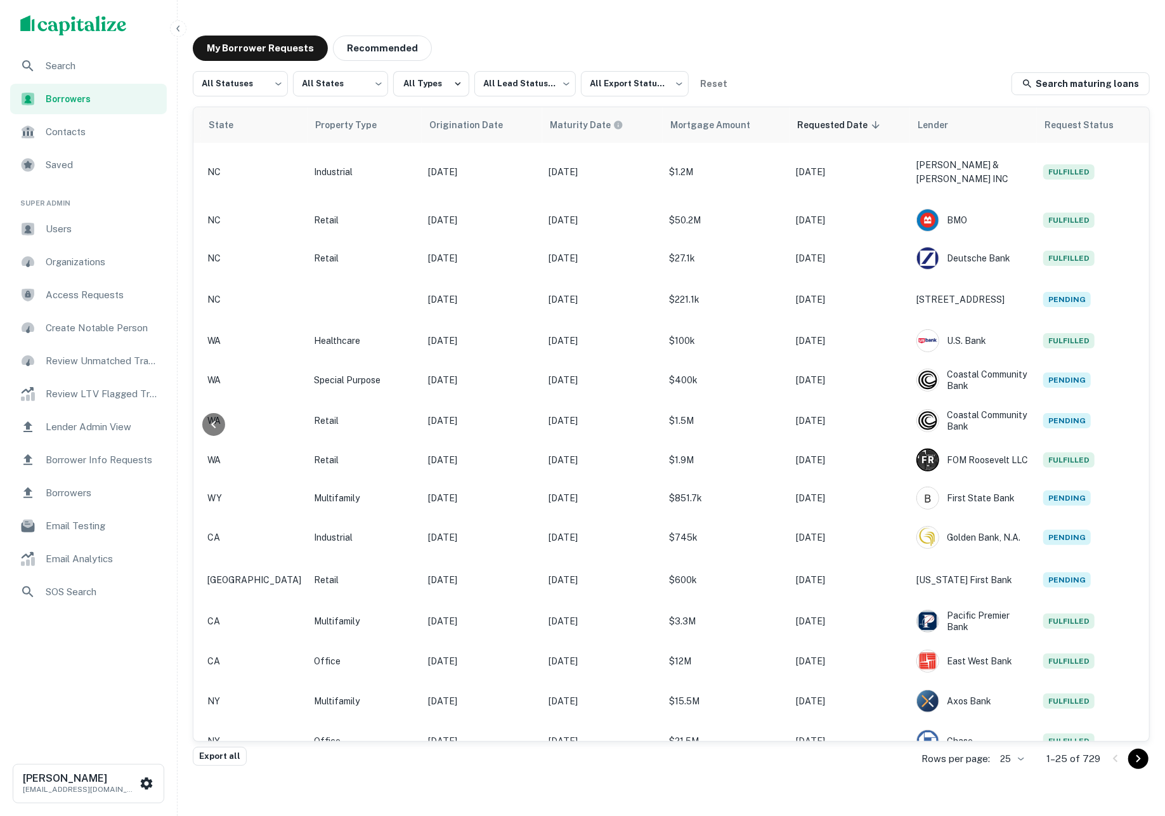
scroll to position [0, 447]
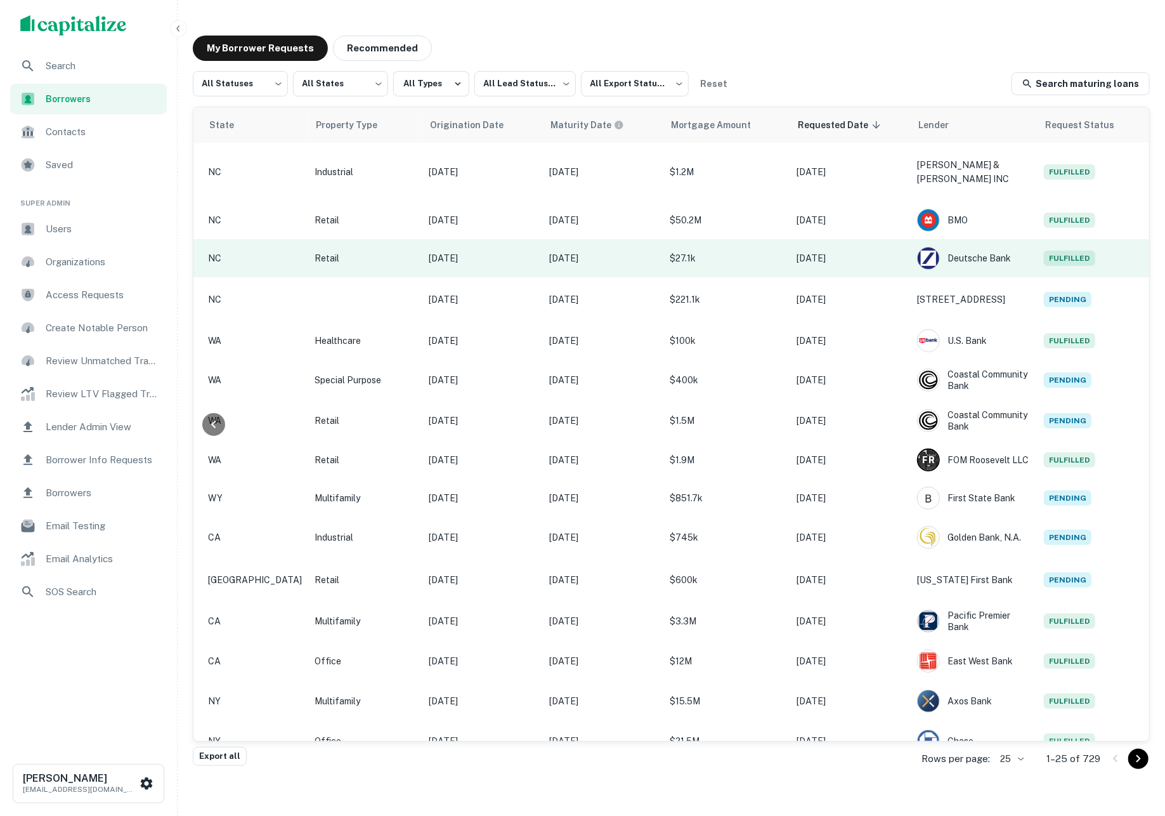
click at [709, 251] on p "$27.1k" at bounding box center [727, 258] width 114 height 14
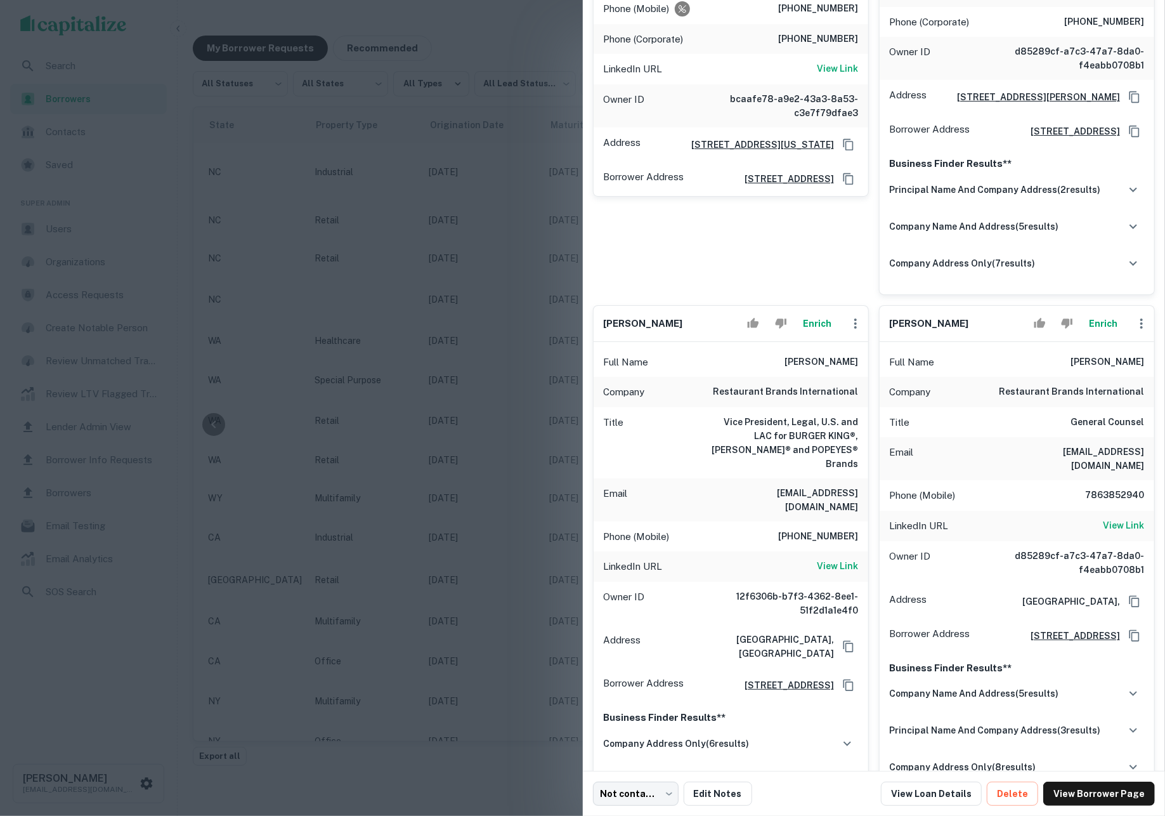
scroll to position [1843, 0]
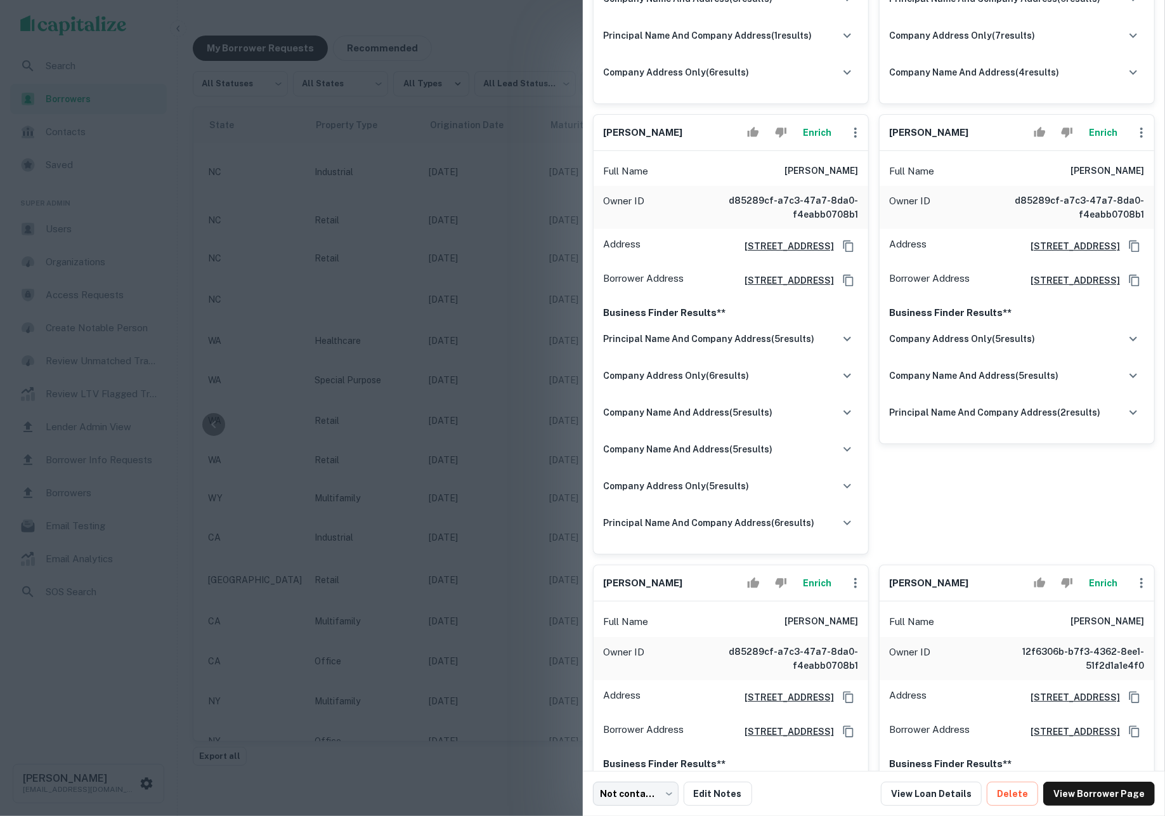
click at [1106, 145] on button "Enrich" at bounding box center [1103, 132] width 41 height 25
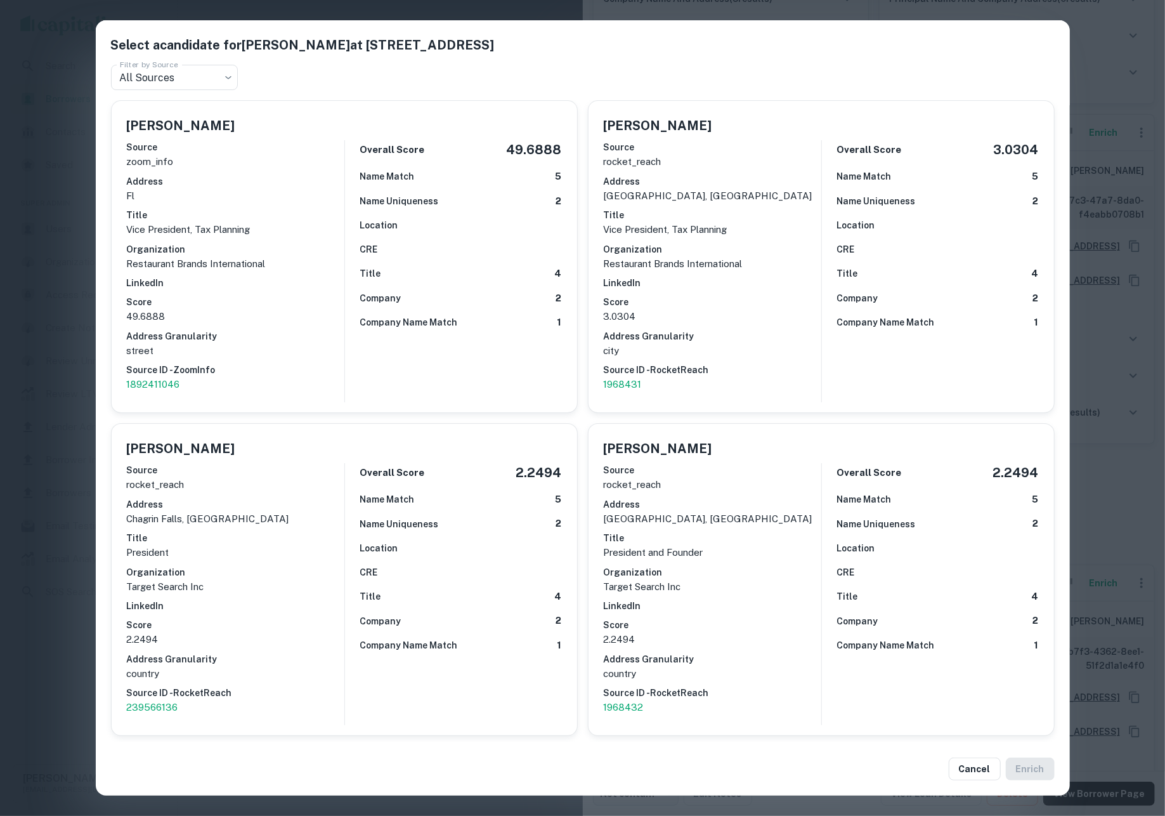
click at [226, 204] on div "Source zoom_info Address fl Title Vice President, Tax Planning Organization Res…" at bounding box center [236, 266] width 218 height 262
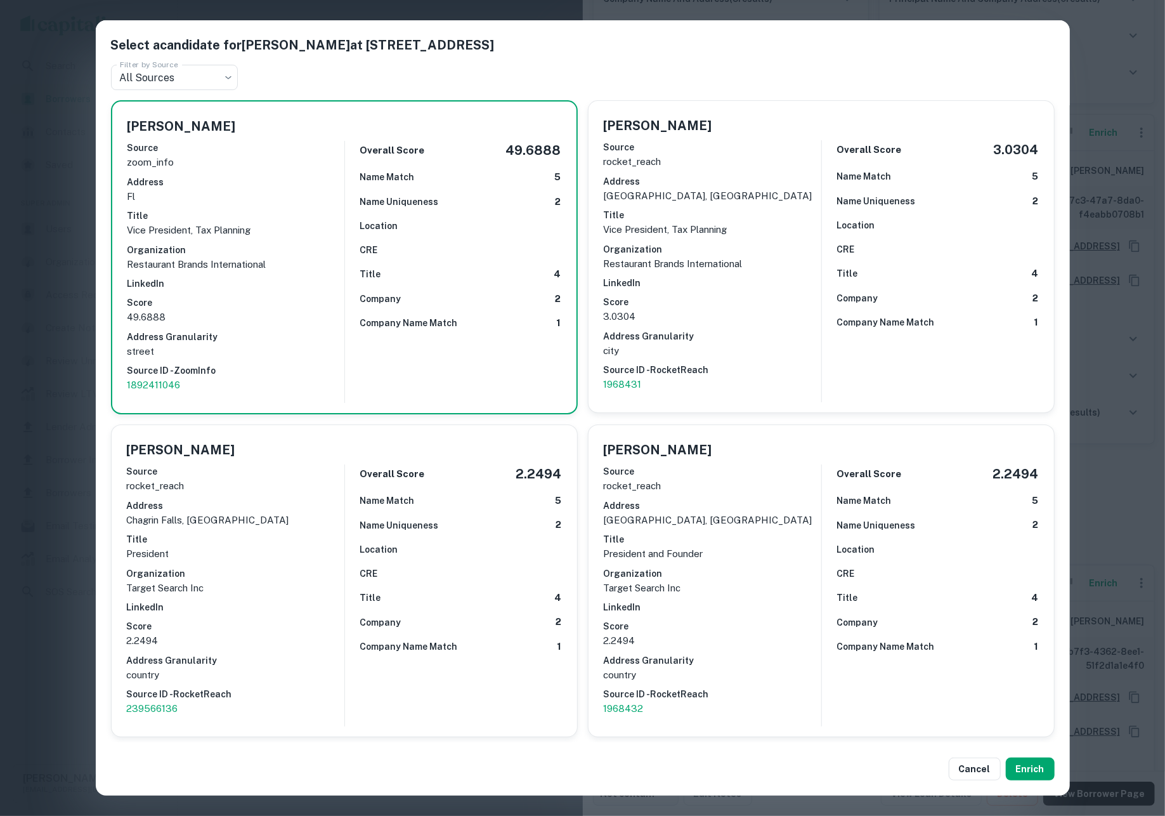
click at [1039, 752] on div "Cancel Enrich" at bounding box center [583, 768] width 974 height 53
click at [1040, 771] on button "Enrich" at bounding box center [1030, 768] width 49 height 23
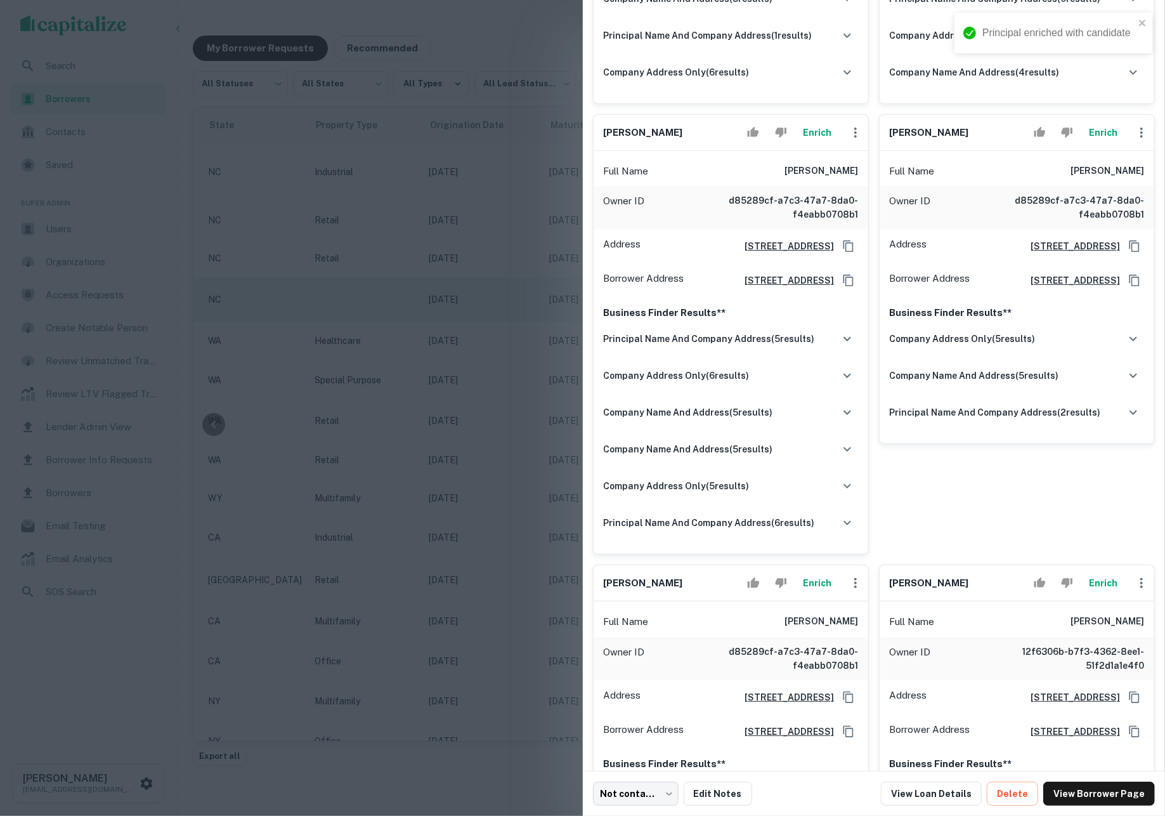
click at [403, 306] on div at bounding box center [582, 408] width 1165 height 816
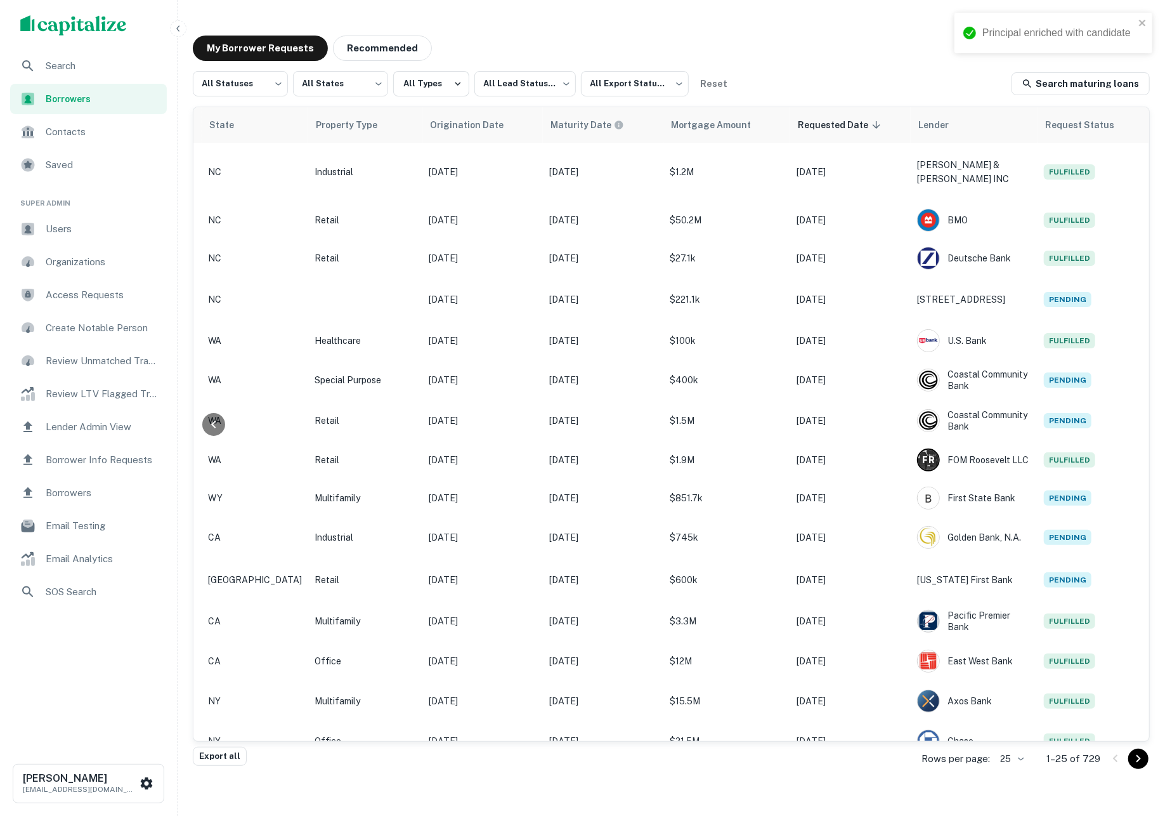
click at [100, 69] on span "Search" at bounding box center [103, 65] width 114 height 15
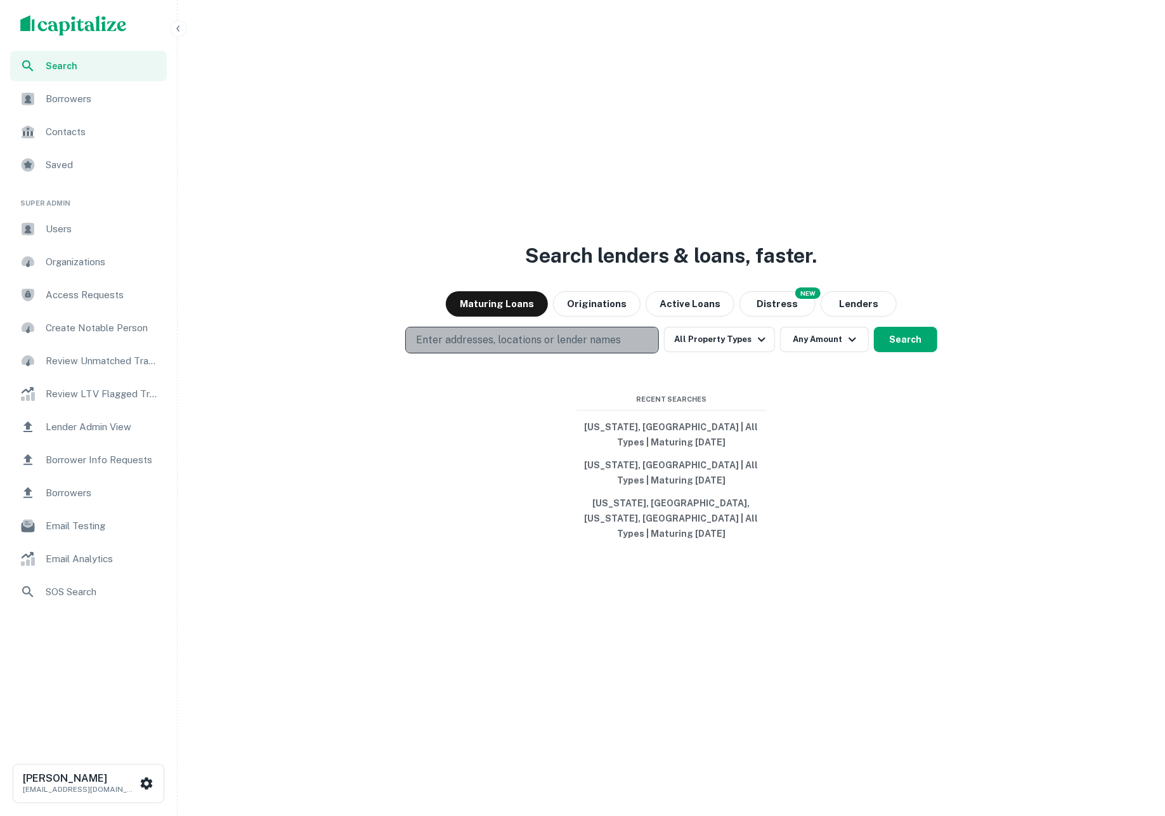
click at [514, 348] on p "Enter addresses, locations or lender names" at bounding box center [518, 339] width 205 height 15
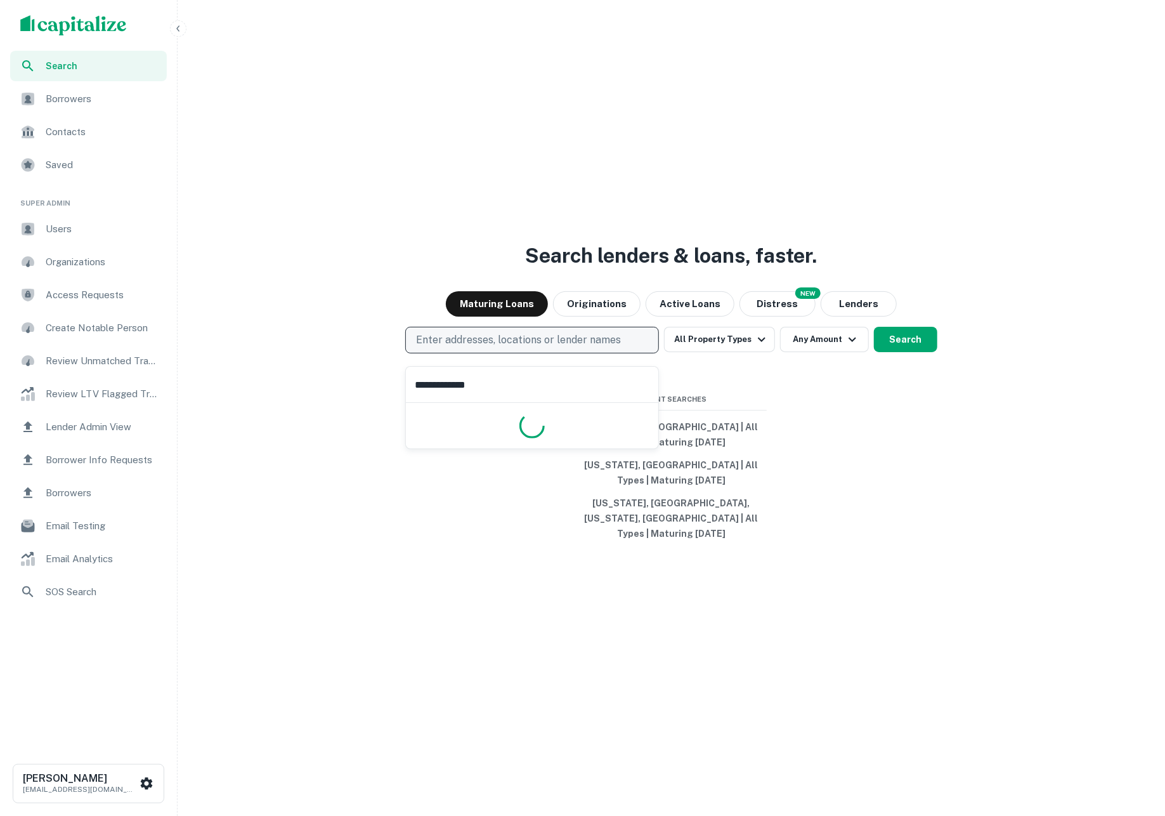
type input "**********"
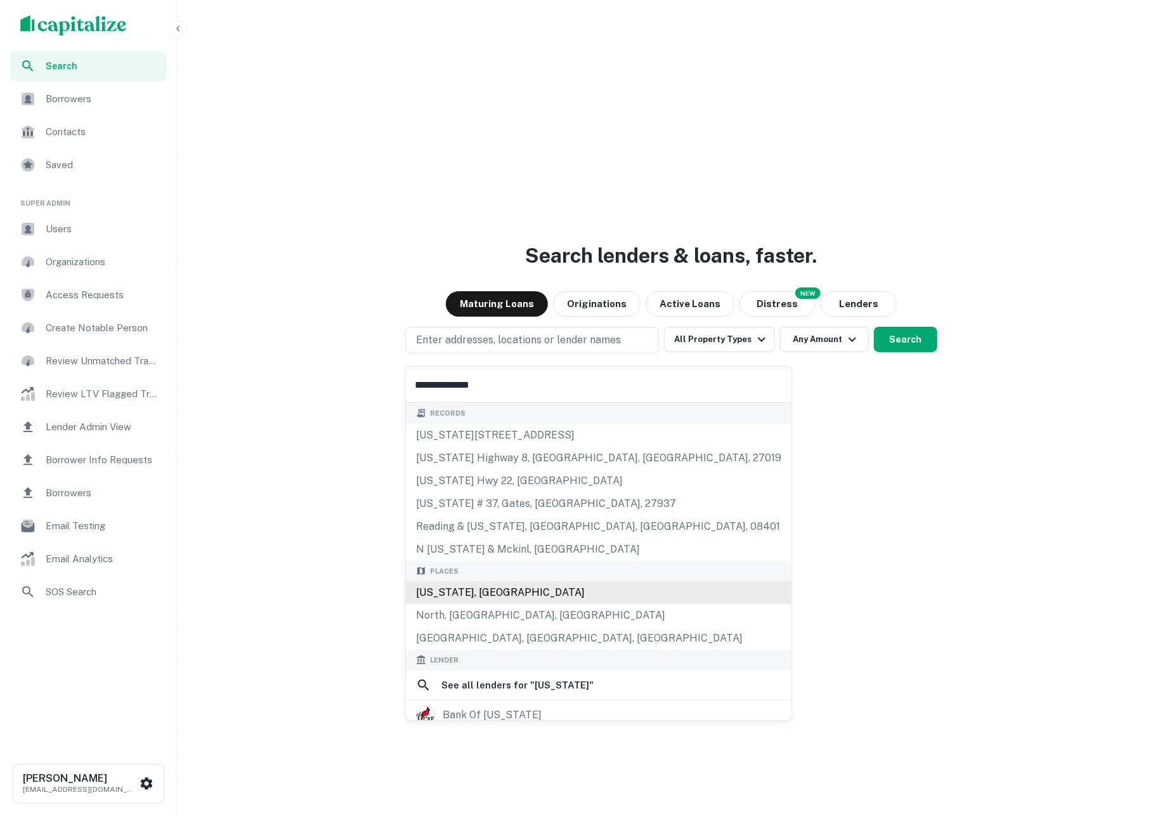
click at [567, 591] on div "[US_STATE], [GEOGRAPHIC_DATA]" at bounding box center [599, 592] width 386 height 23
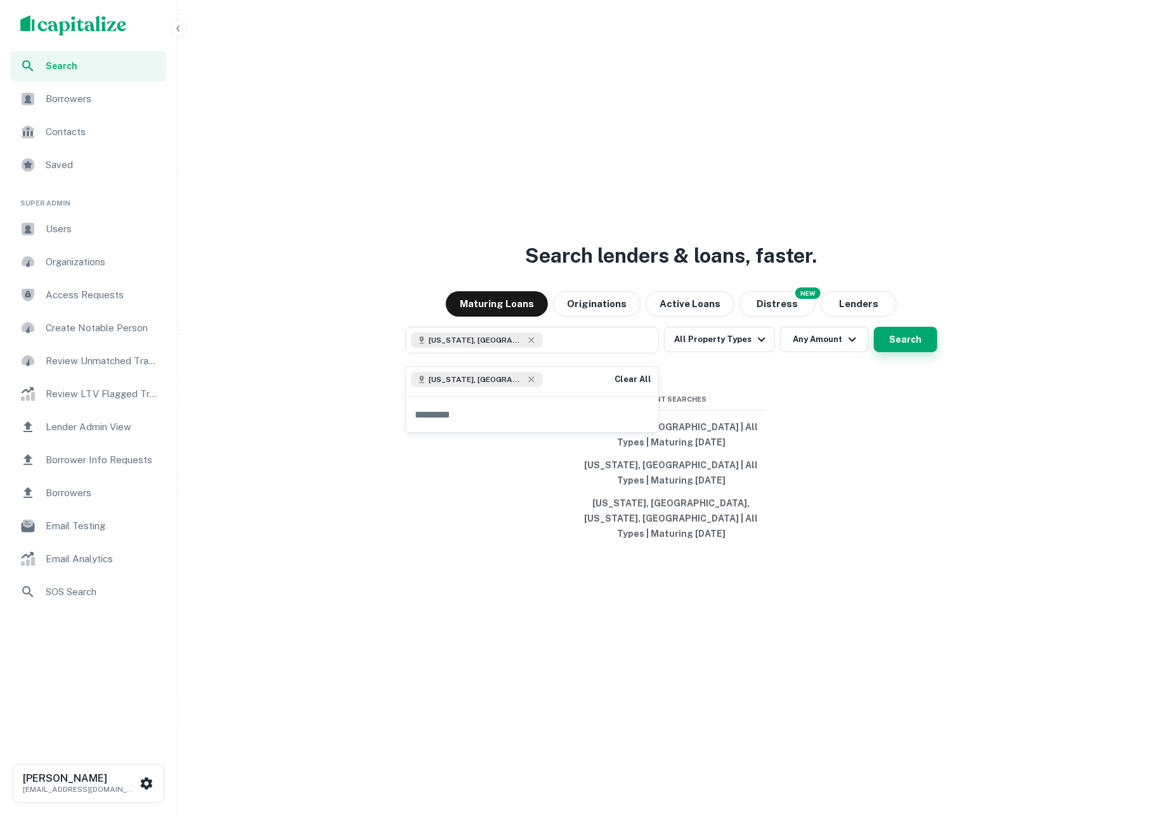
click at [891, 349] on button "Search" at bounding box center [905, 339] width 63 height 25
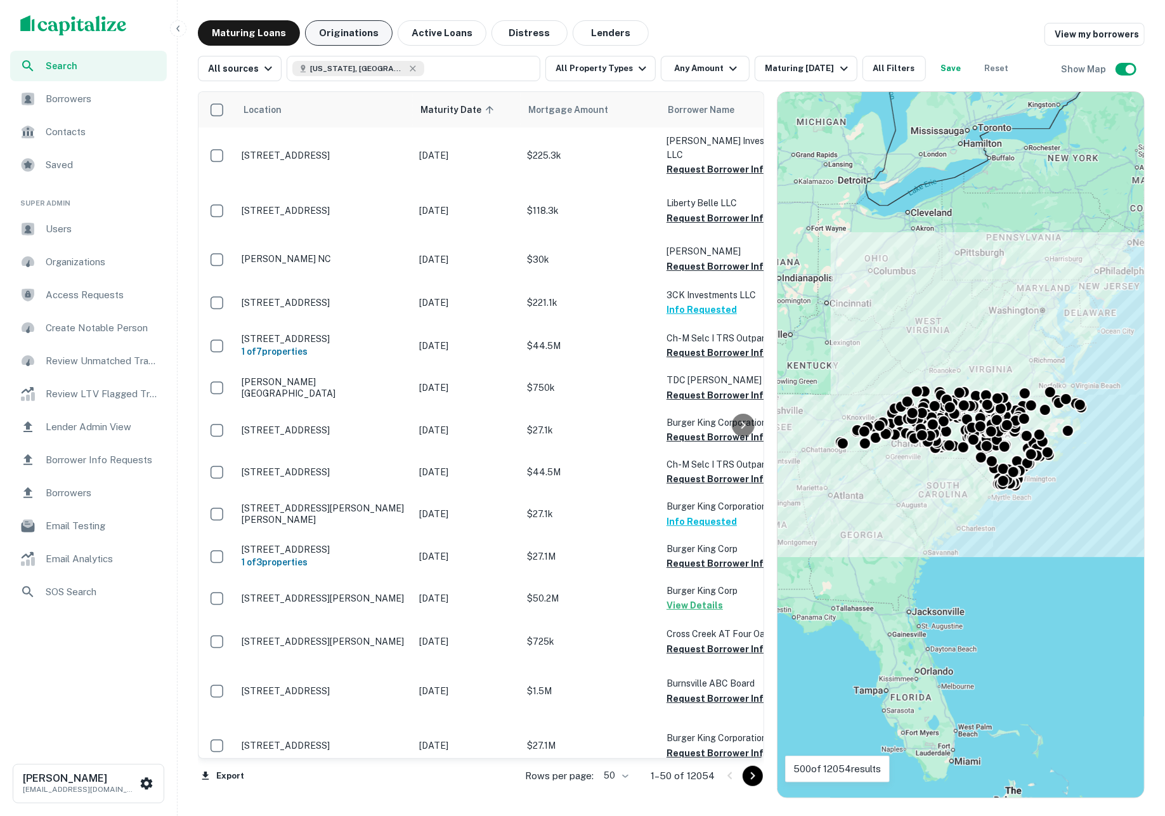
click at [364, 33] on button "Originations" at bounding box center [349, 32] width 88 height 25
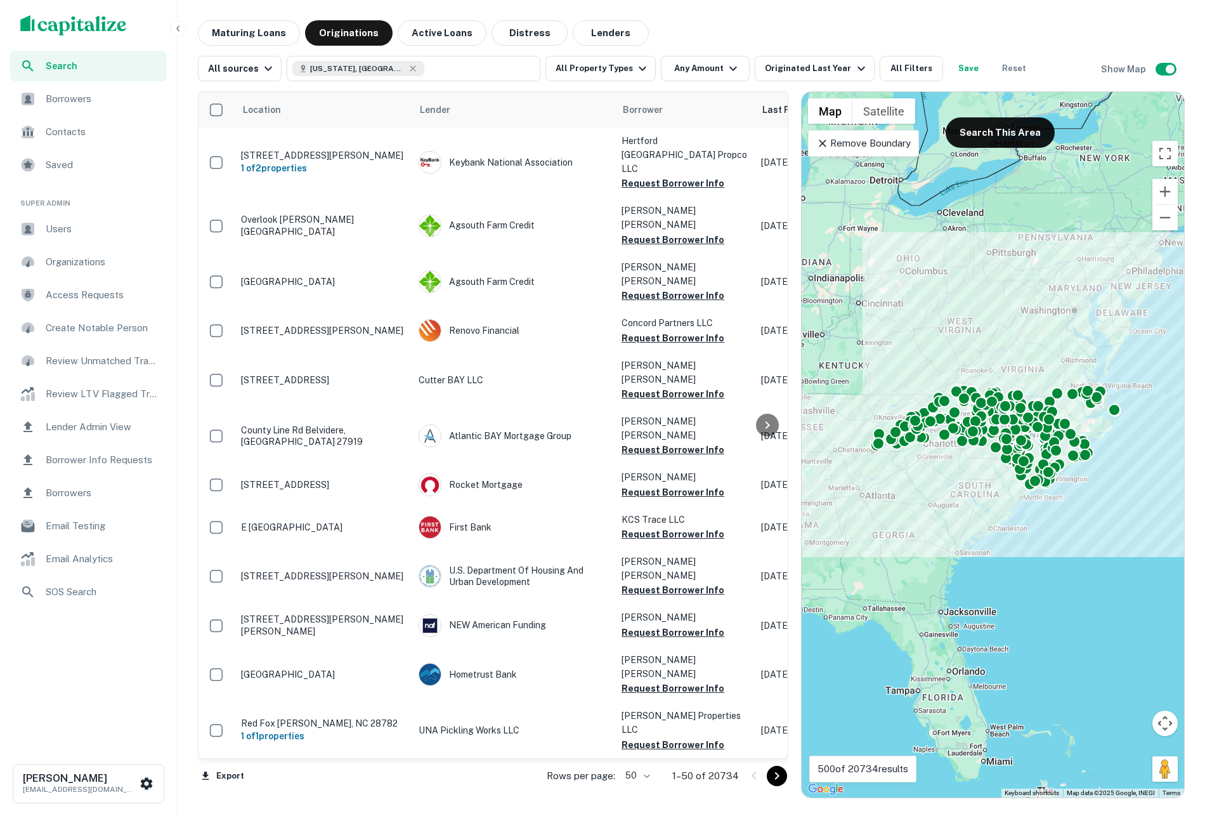
scroll to position [0, 1]
click at [265, 29] on button "Maturing Loans" at bounding box center [249, 32] width 102 height 25
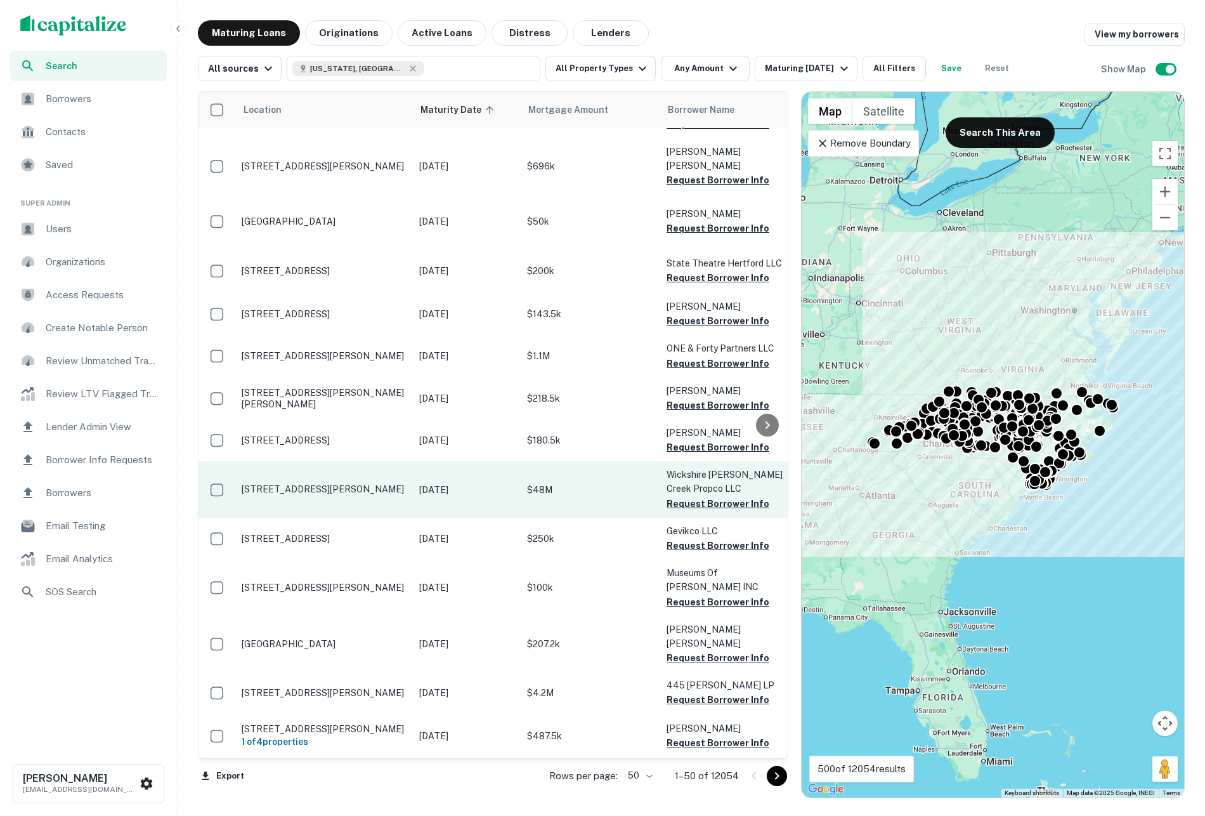
scroll to position [1859, 0]
click at [604, 496] on p "$48M" at bounding box center [590, 490] width 127 height 14
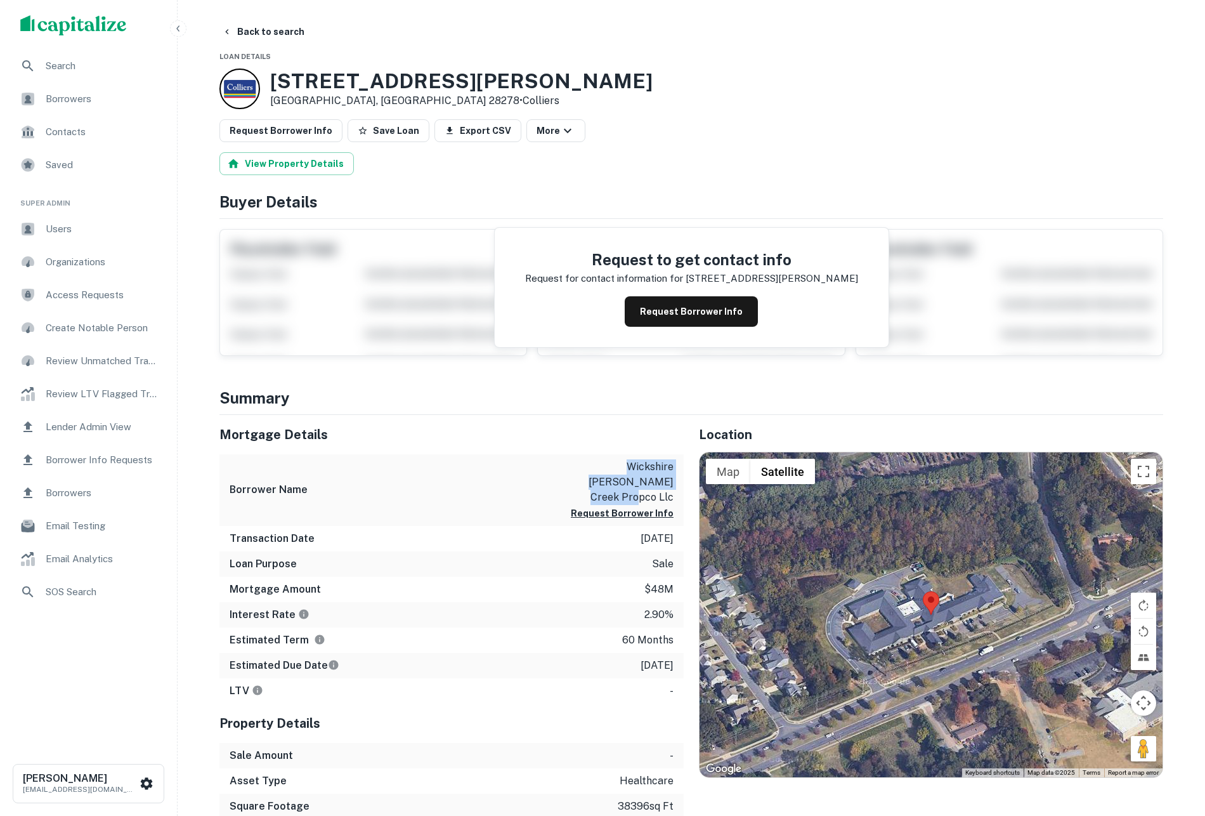
drag, startPoint x: 604, startPoint y: 473, endPoint x: 680, endPoint y: 485, distance: 77.1
click at [680, 485] on div "Borrower Name wickshire [PERSON_NAME] creek propco llc Request Borrower Info" at bounding box center [451, 490] width 464 height 72
copy p "wickshire [PERSON_NAME] creek propco llc"
